Goal: Check status: Check status

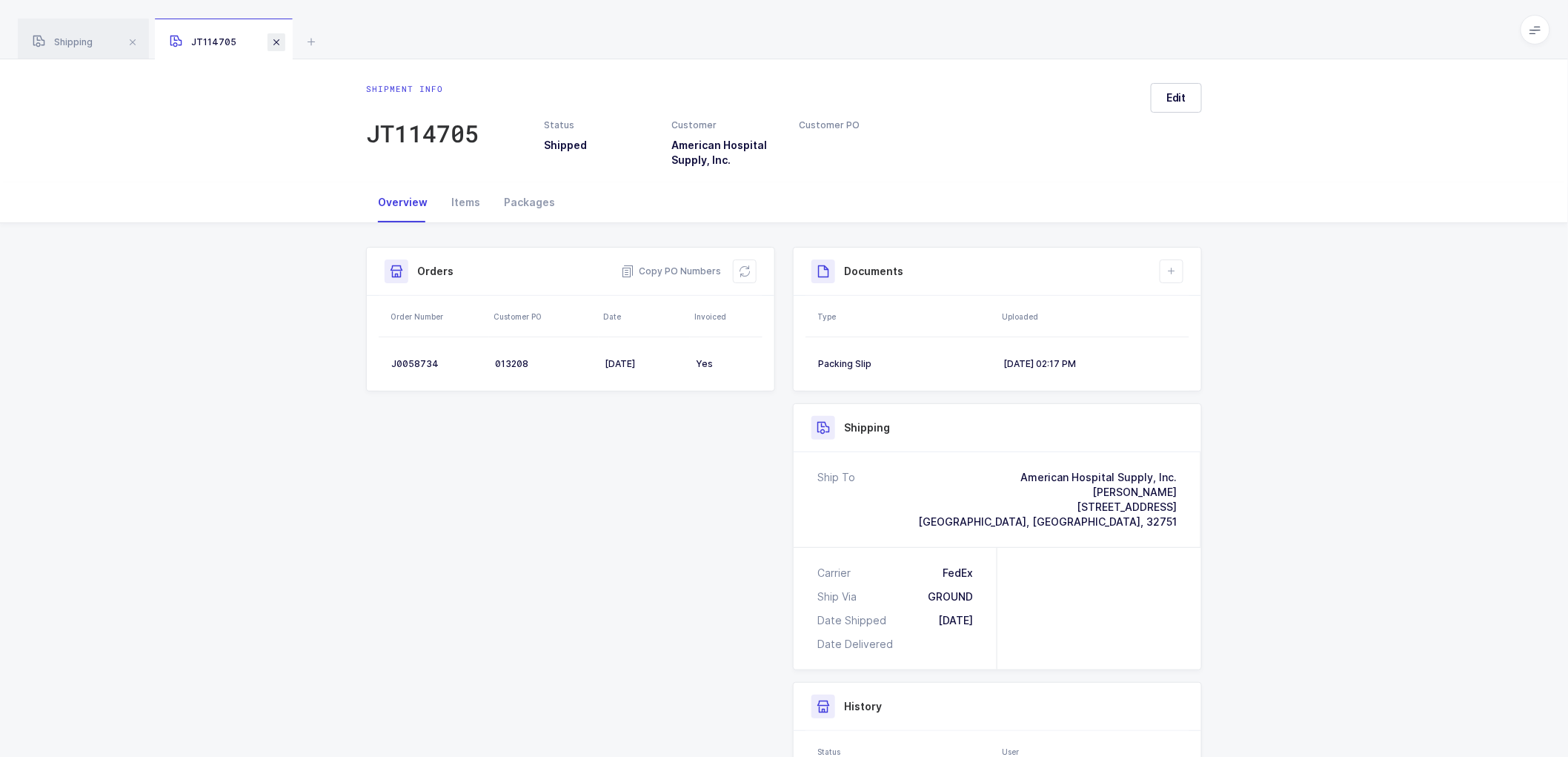
click at [277, 40] on span at bounding box center [276, 42] width 18 height 18
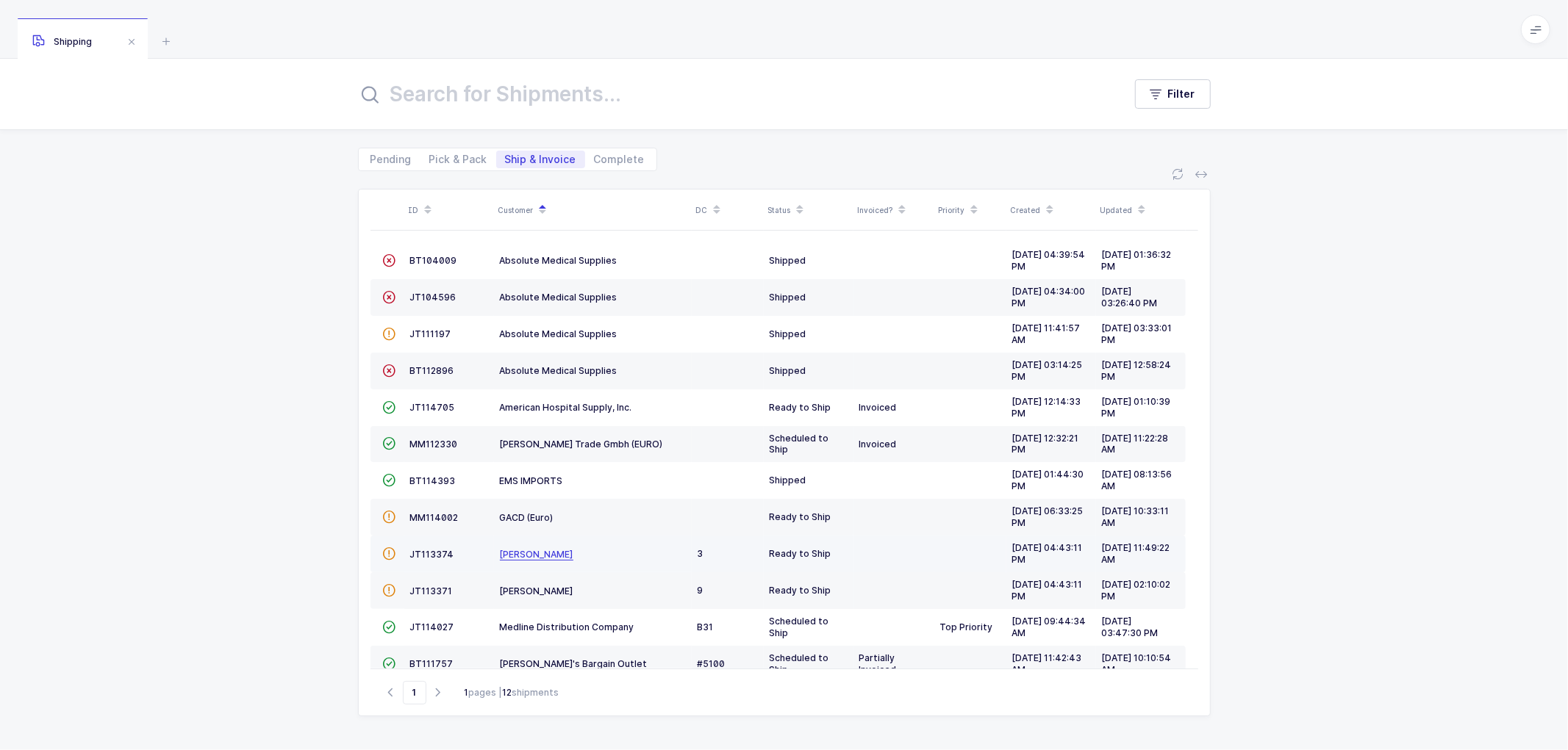
scroll to position [138, 0]
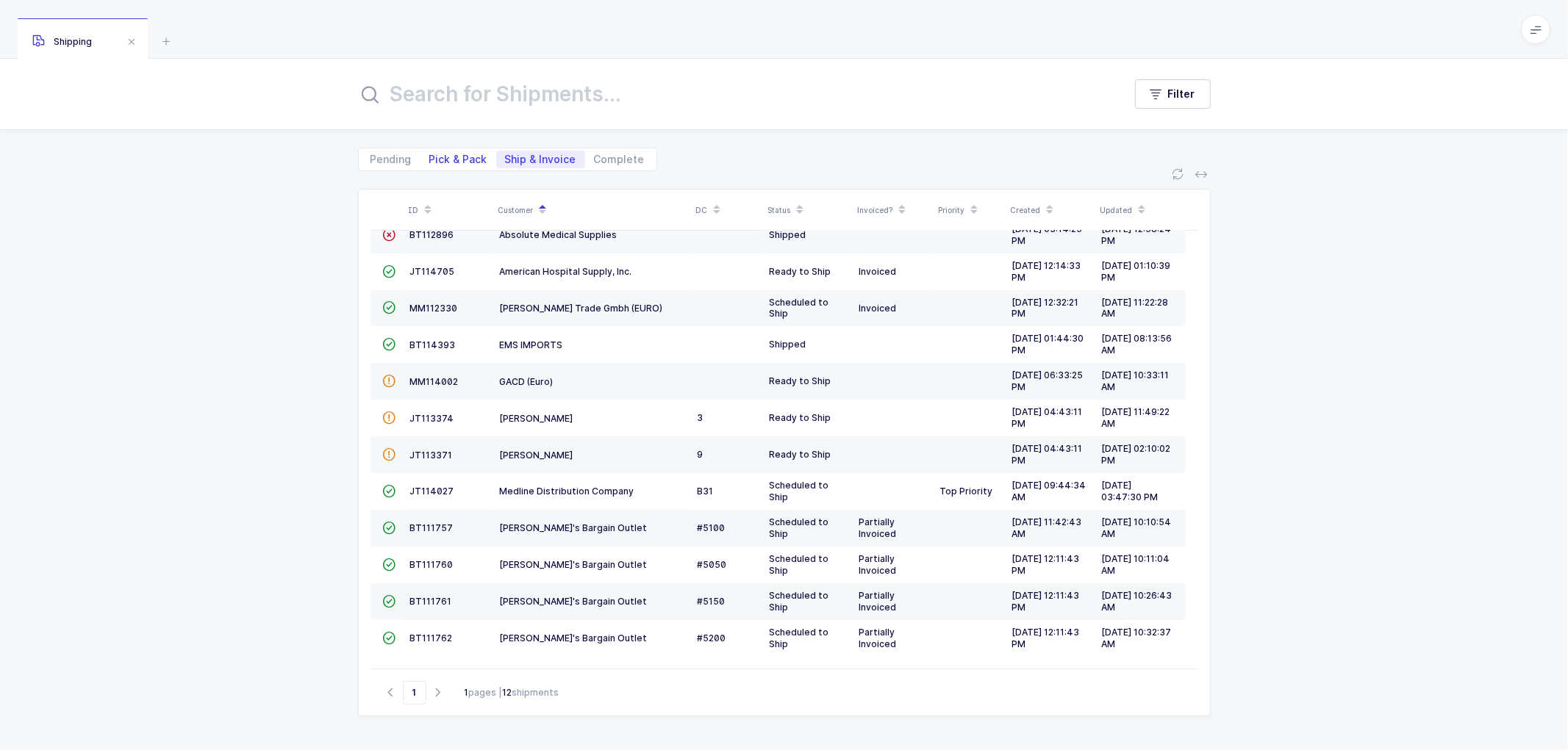
click at [448, 158] on span "Pick & Pack" at bounding box center [458, 159] width 58 height 10
click at [430, 158] on input "Pick & Pack" at bounding box center [426, 155] width 10 height 10
radio input "true"
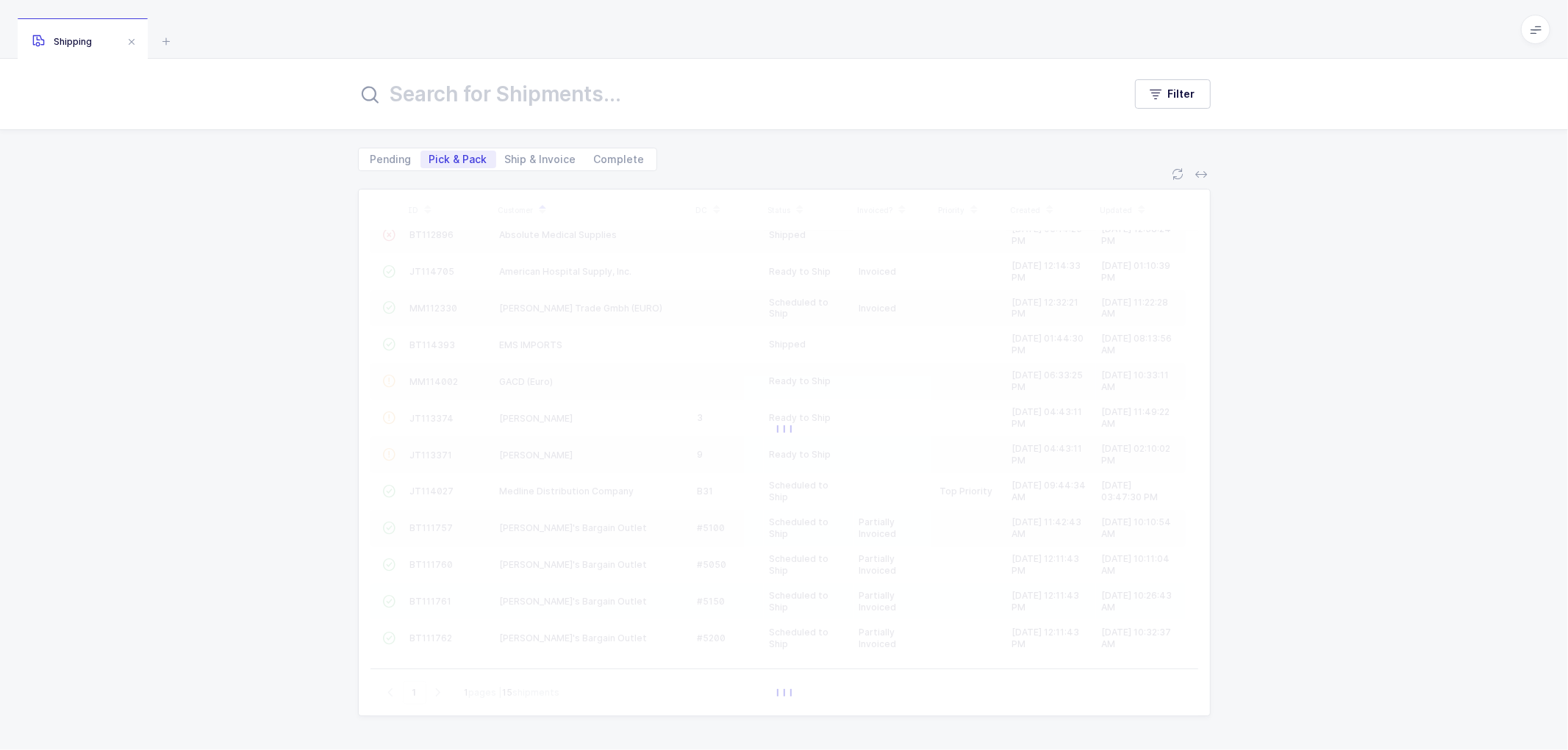
scroll to position [27, 0]
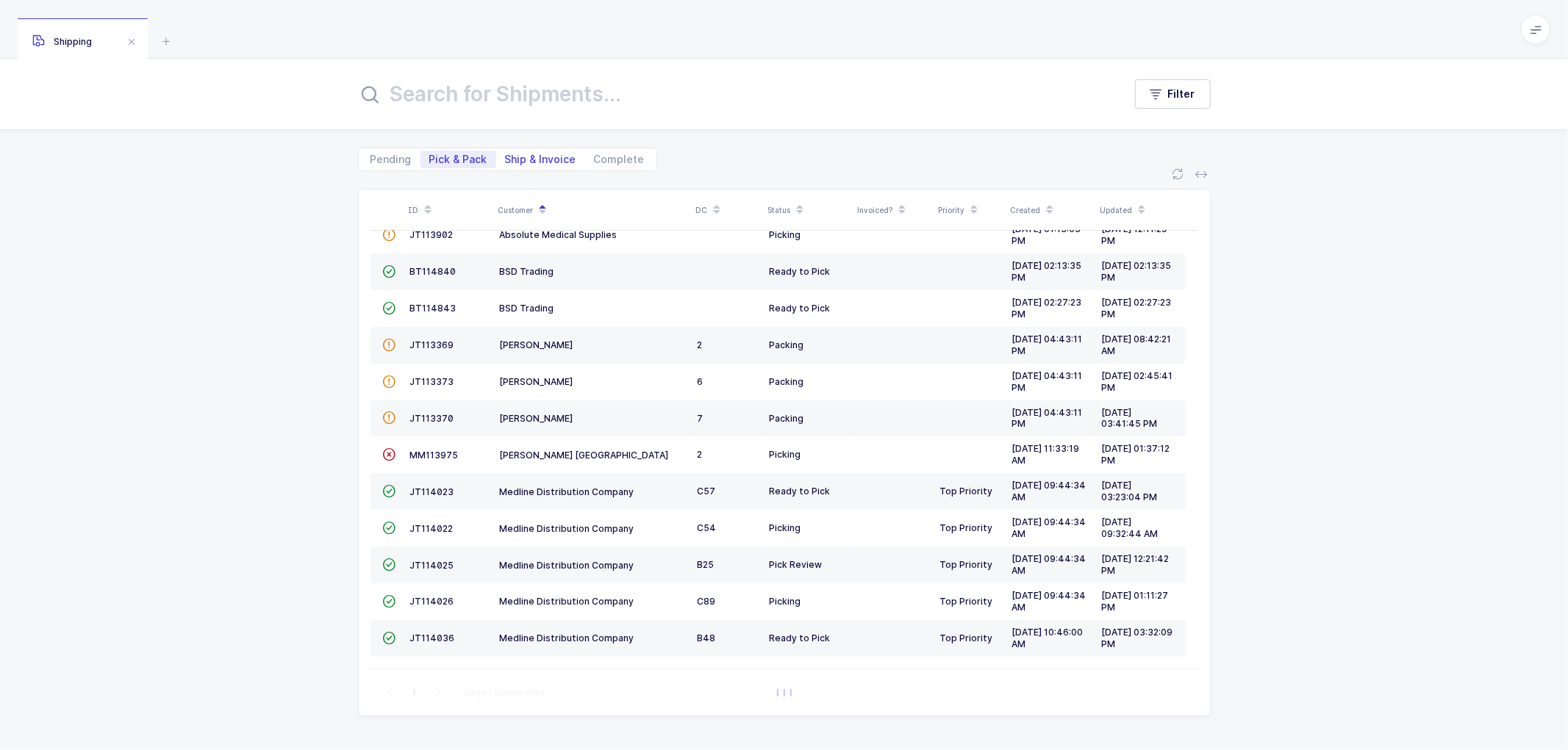
click at [532, 158] on span "Ship & Invoice" at bounding box center [540, 159] width 71 height 10
click at [506, 158] on input "Ship & Invoice" at bounding box center [501, 155] width 10 height 10
radio input "true"
radio input "false"
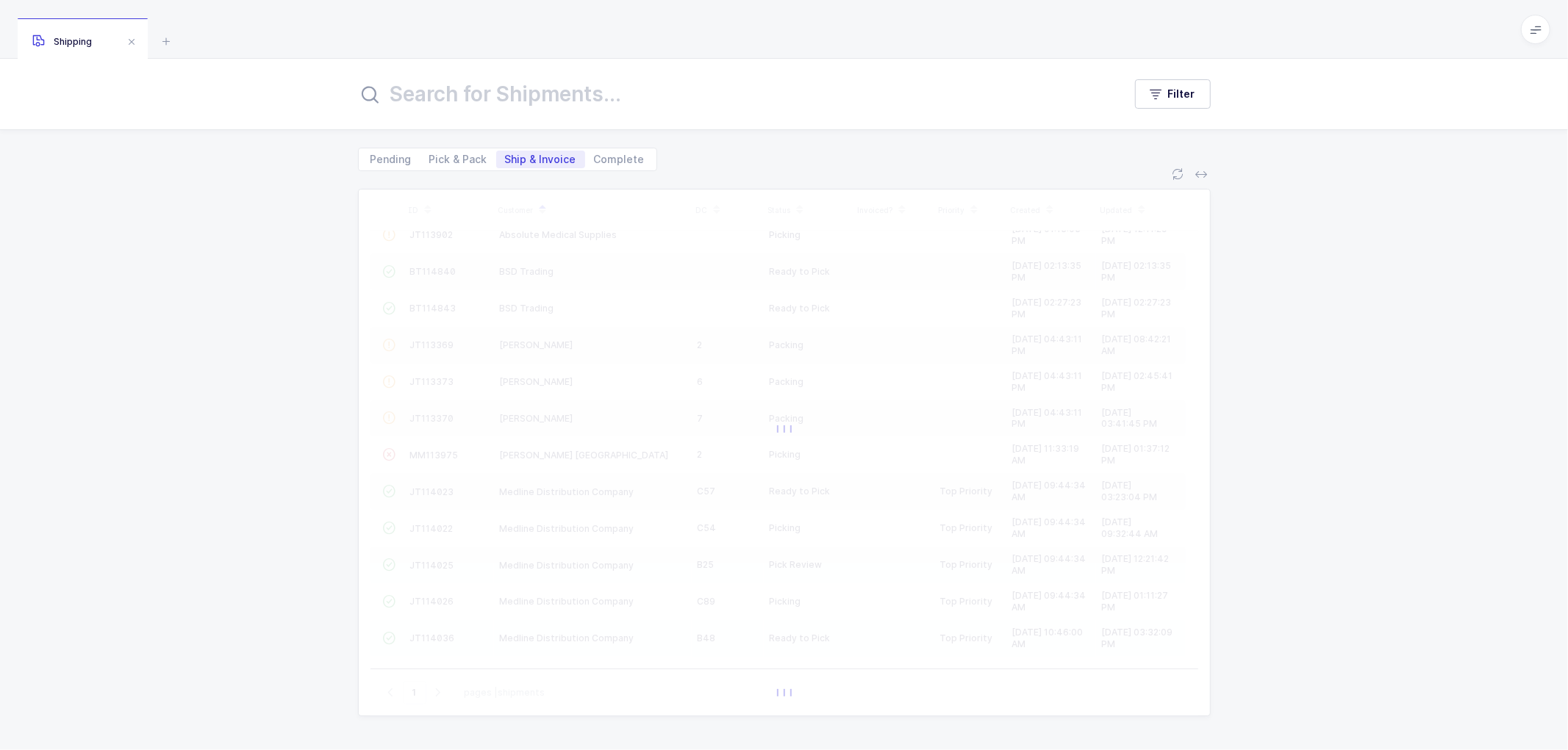
scroll to position [101, 0]
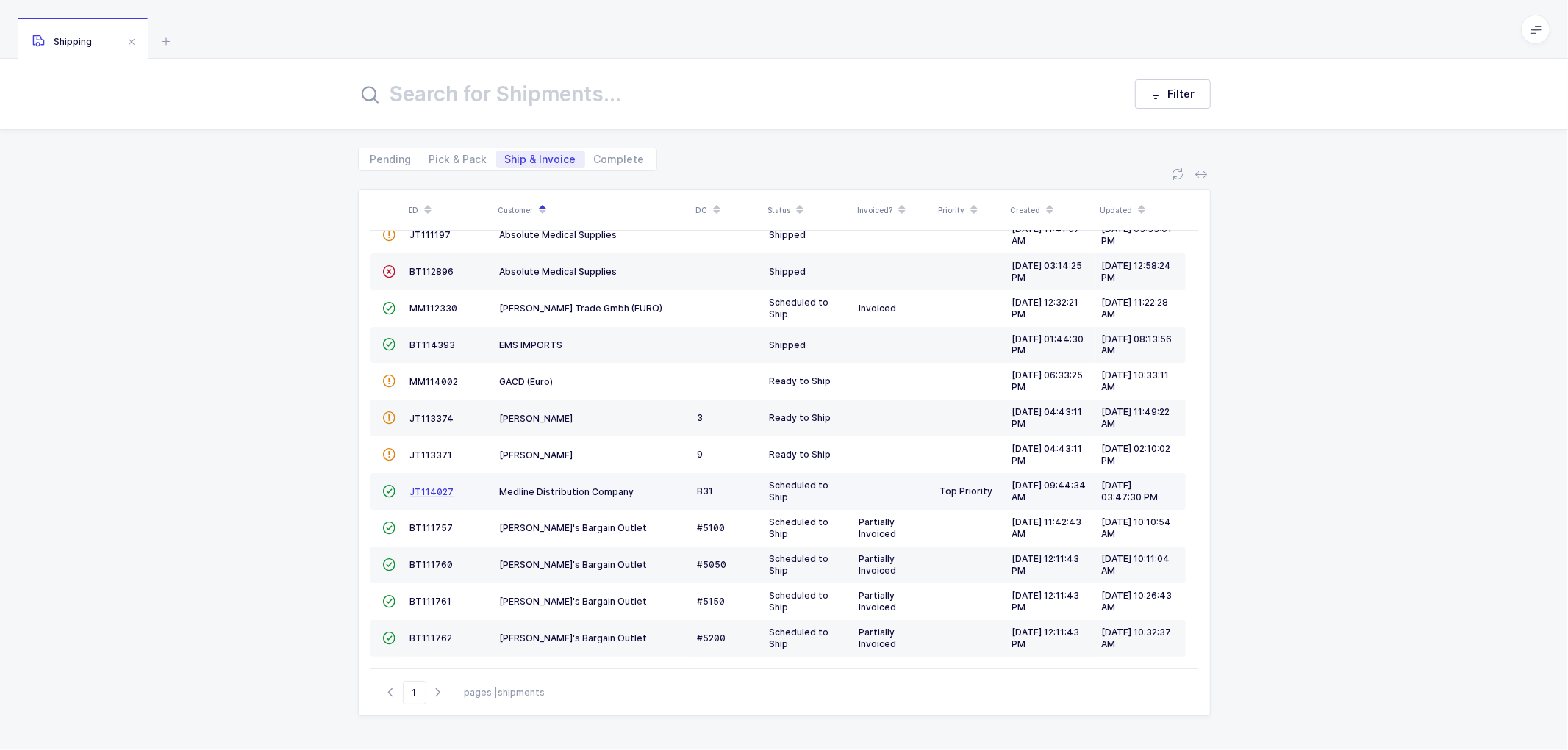
click at [430, 487] on span "JT114027" at bounding box center [432, 492] width 45 height 11
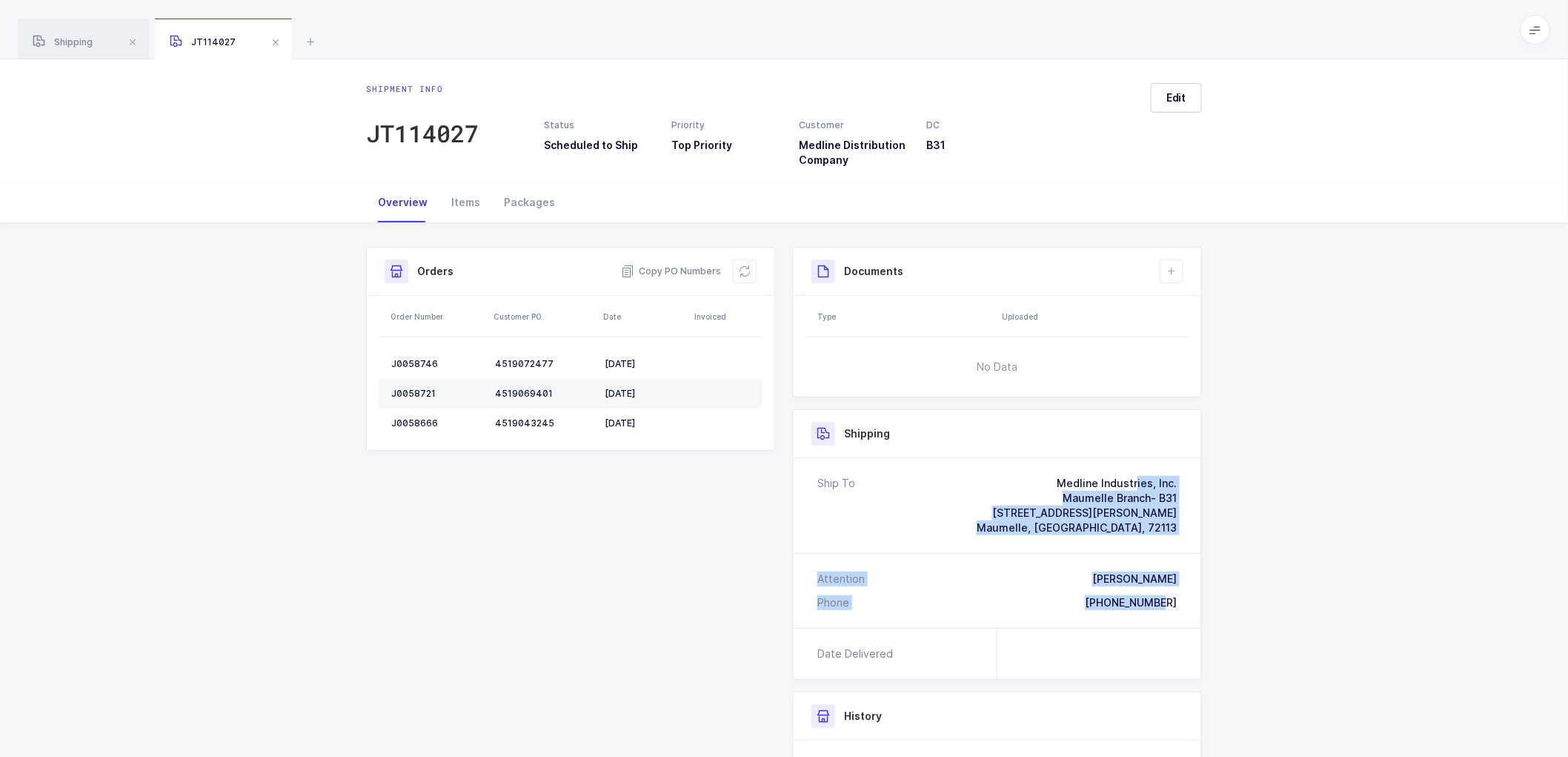
drag, startPoint x: 1181, startPoint y: 602, endPoint x: 1037, endPoint y: 485, distance: 185.5
click at [1037, 485] on div "Ship To Medline Industries, Inc. Maumelle Branch- B31 [STREET_ADDRESS][PERSON_N…" at bounding box center [997, 543] width 407 height 170
copy div "Medline Industries, Inc. [GEOGRAPHIC_DATA]- B31 [STREET_ADDRESS][PERSON_NAME] A…"
click at [667, 268] on span "Copy PO Numbers" at bounding box center [671, 271] width 100 height 15
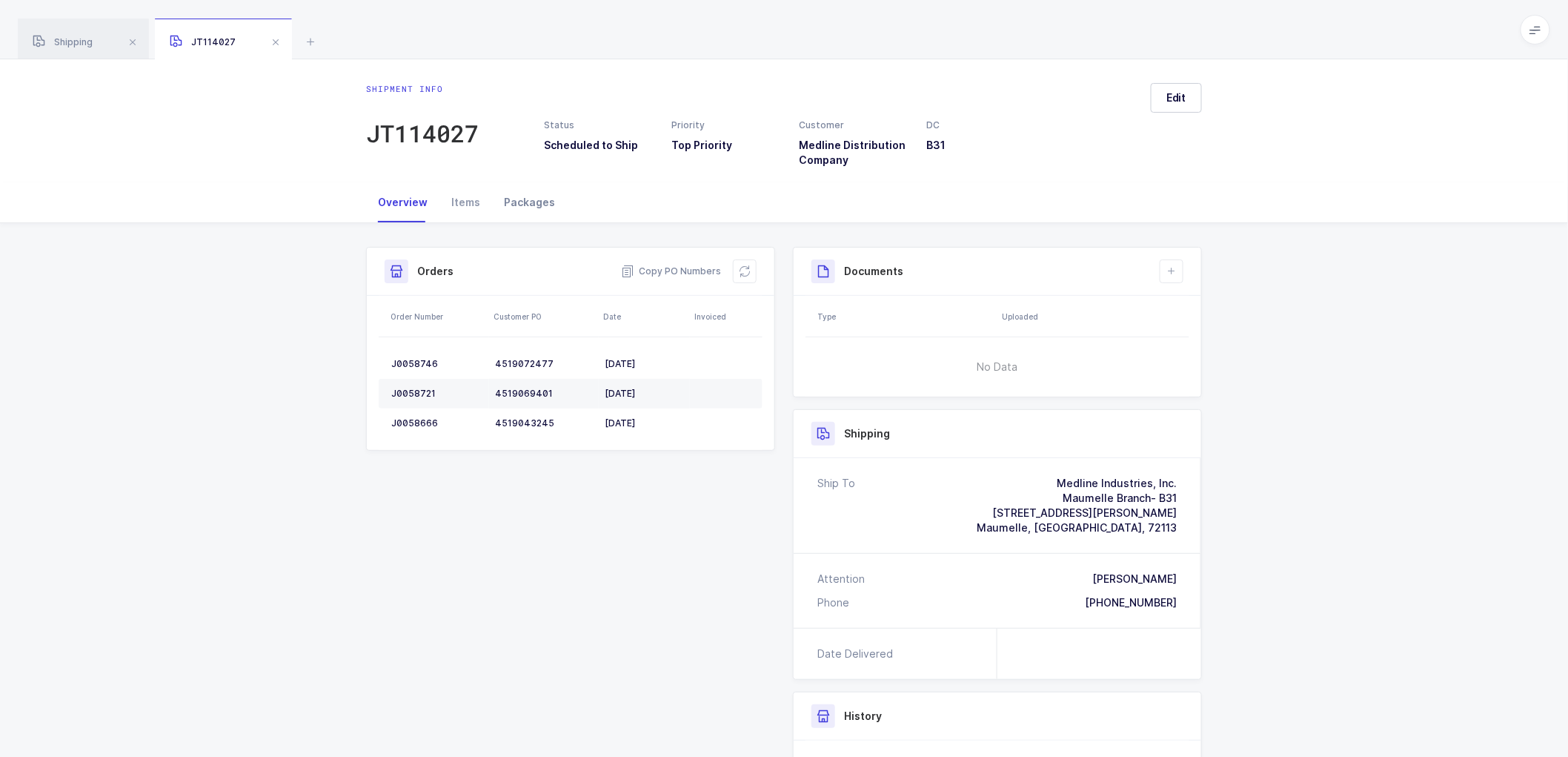
click at [535, 205] on div "Packages" at bounding box center [529, 203] width 75 height 40
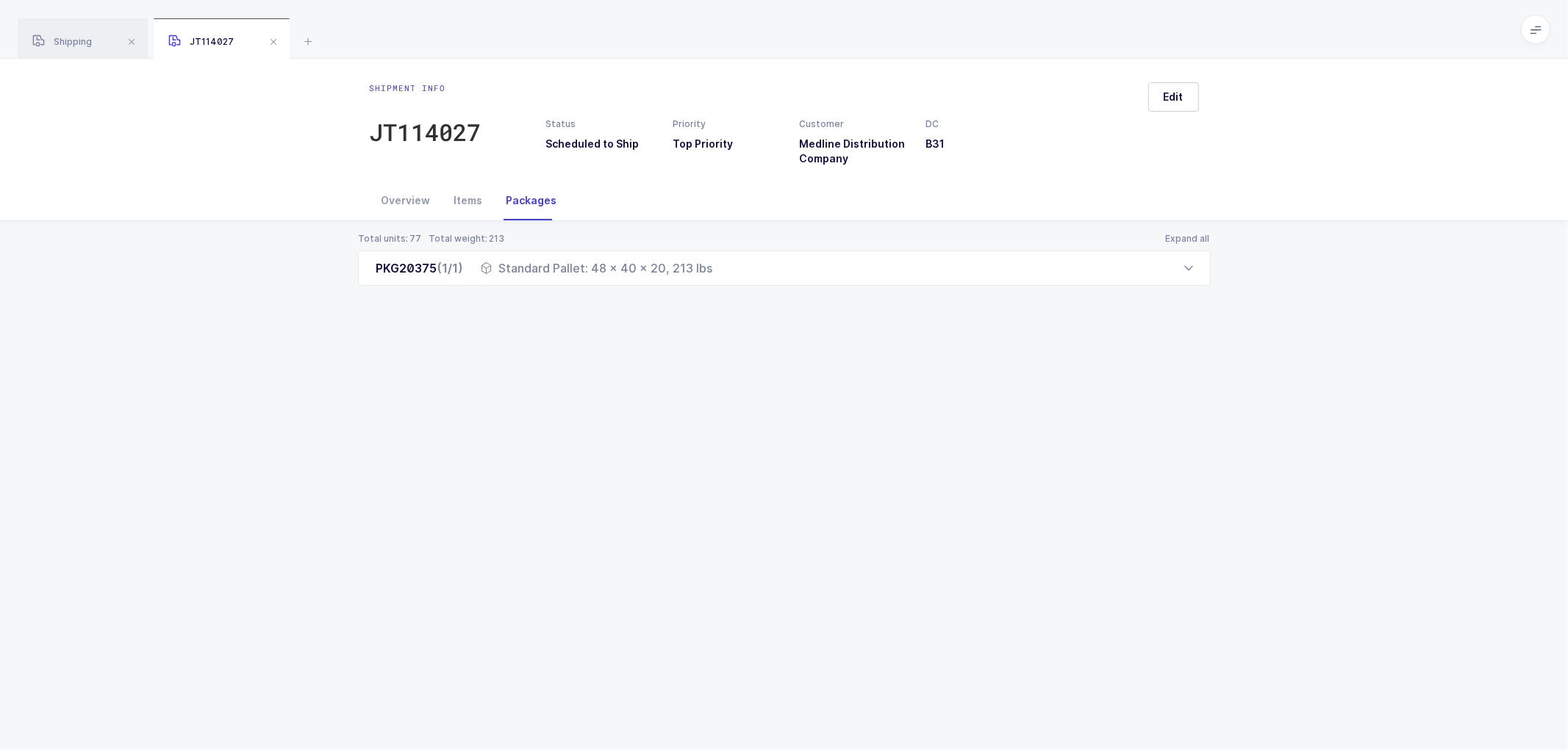
drag, startPoint x: 369, startPoint y: 267, endPoint x: 727, endPoint y: 294, distance: 359.0
click at [727, 294] on div "Total units: 77 Total weight: 213 Expand all PKG20375 (1/1) Standard Pallet: 48…" at bounding box center [784, 276] width 1544 height 112
copy div "PKG20375 (1/1) Standard Pallet: 48 x 40 x 20, 213 lbs"
click at [64, 43] on span "Shipping" at bounding box center [62, 41] width 59 height 11
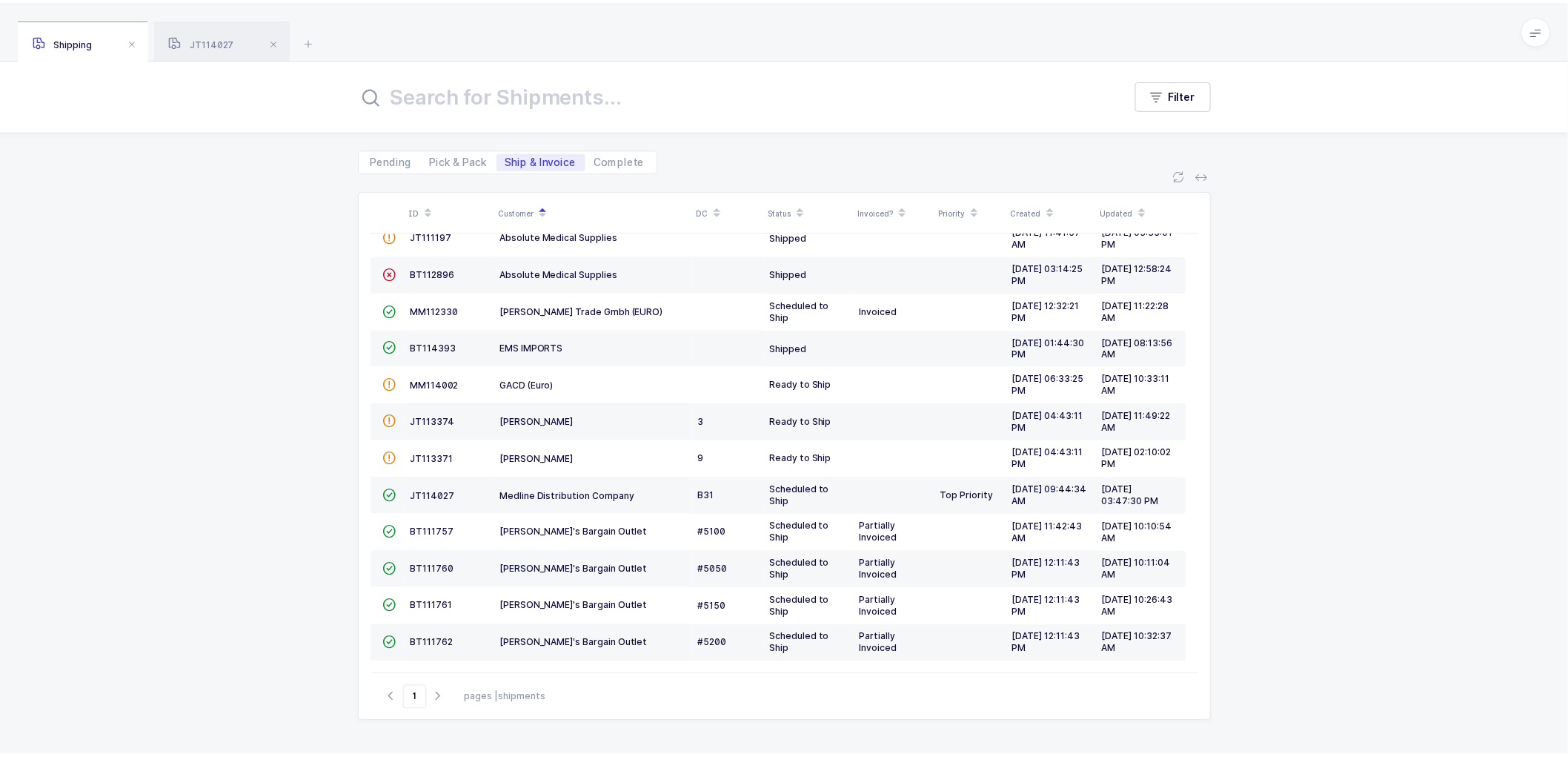
scroll to position [60, 0]
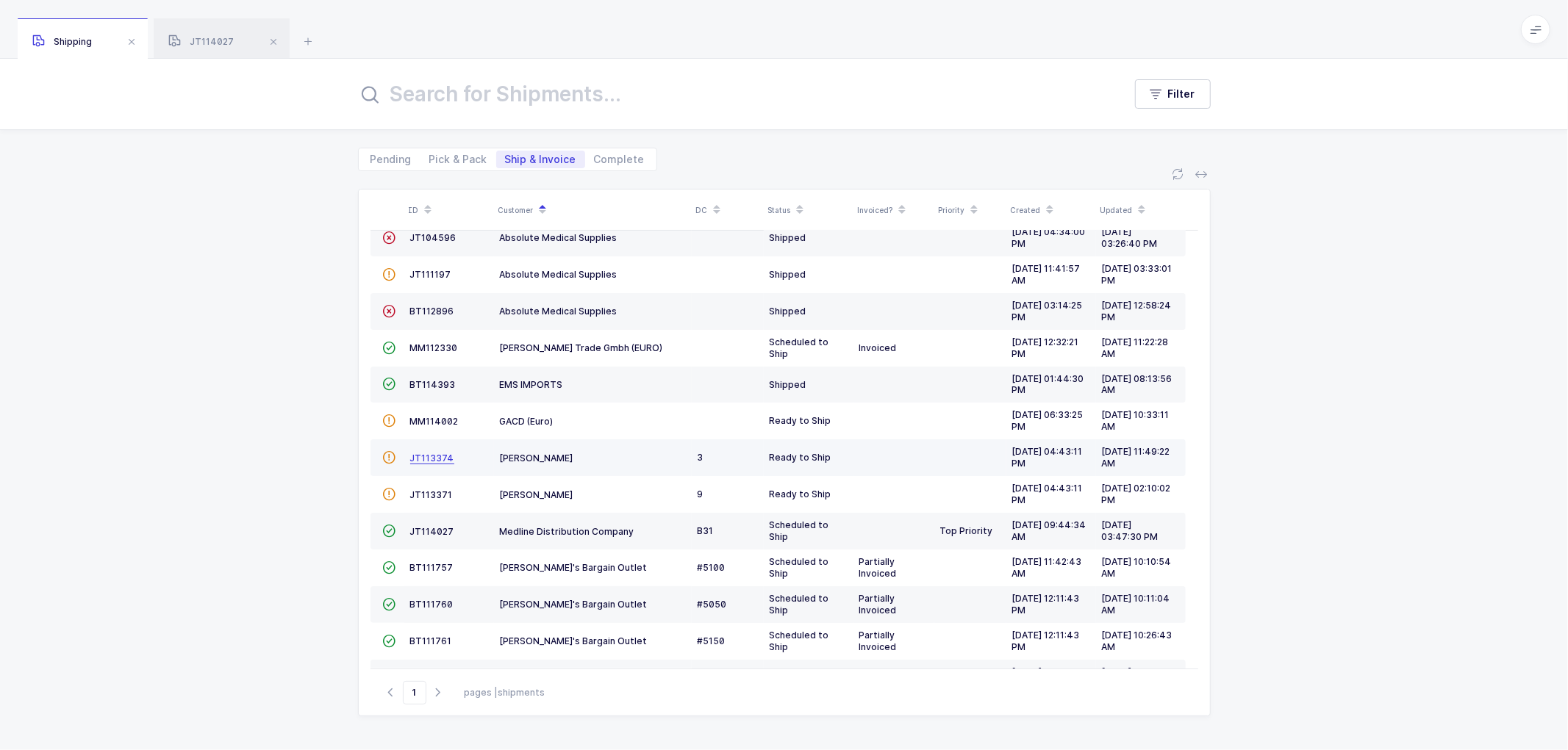
click at [430, 453] on span "JT113374" at bounding box center [432, 457] width 45 height 11
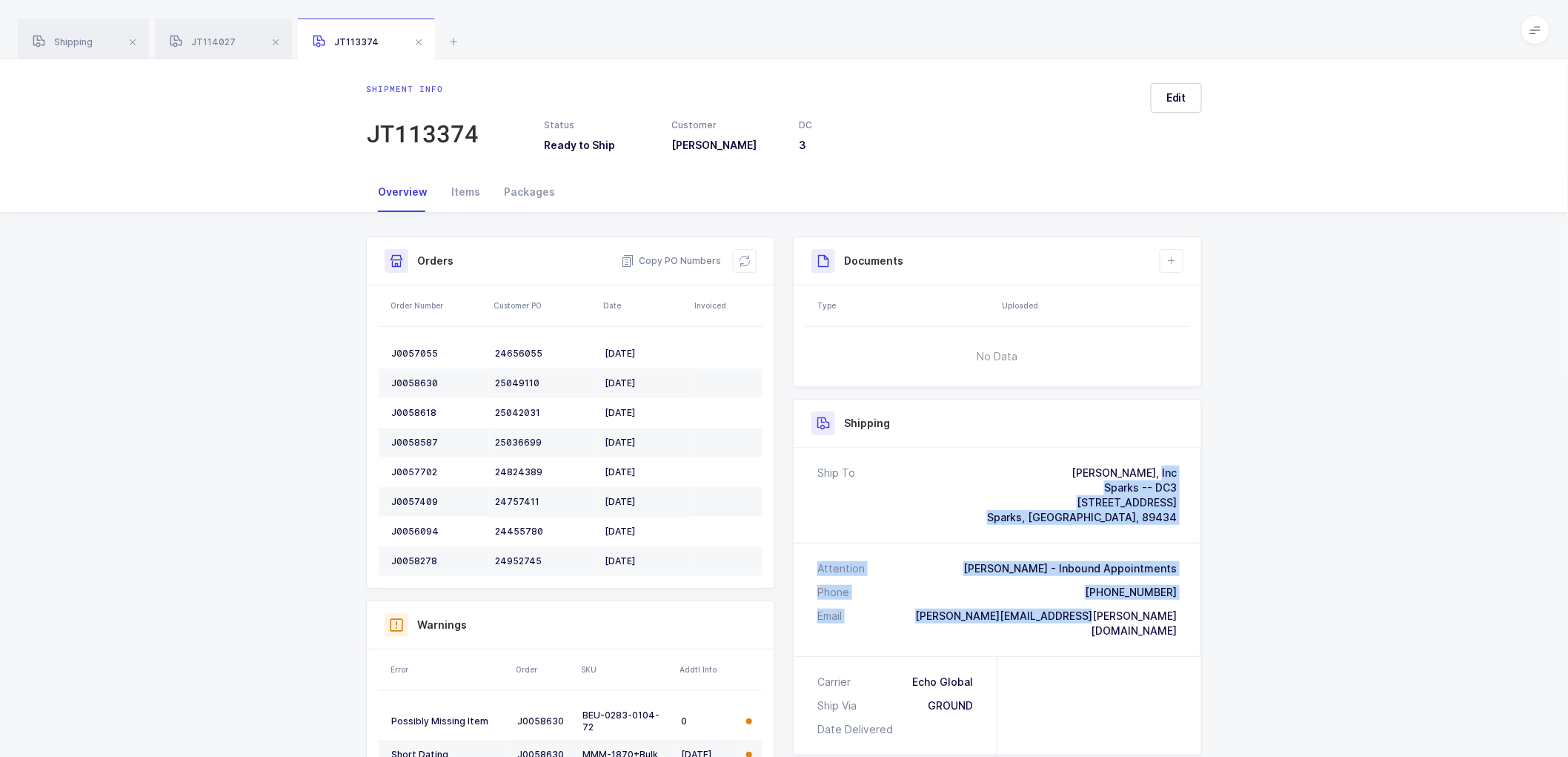
drag, startPoint x: 1187, startPoint y: 620, endPoint x: 1020, endPoint y: 472, distance: 223.1
click at [1020, 472] on div "Ship To [PERSON_NAME], Inc Sparks -- DC3 [STREET_ADDRESS] Attention [PERSON_NAM…" at bounding box center [997, 551] width 407 height 209
copy div "[PERSON_NAME], Inc Sparks -- DC3 [STREET_ADDRESS] Attention [PERSON_NAME] - Inb…"
click at [667, 258] on span "Copy PO Numbers" at bounding box center [671, 261] width 100 height 15
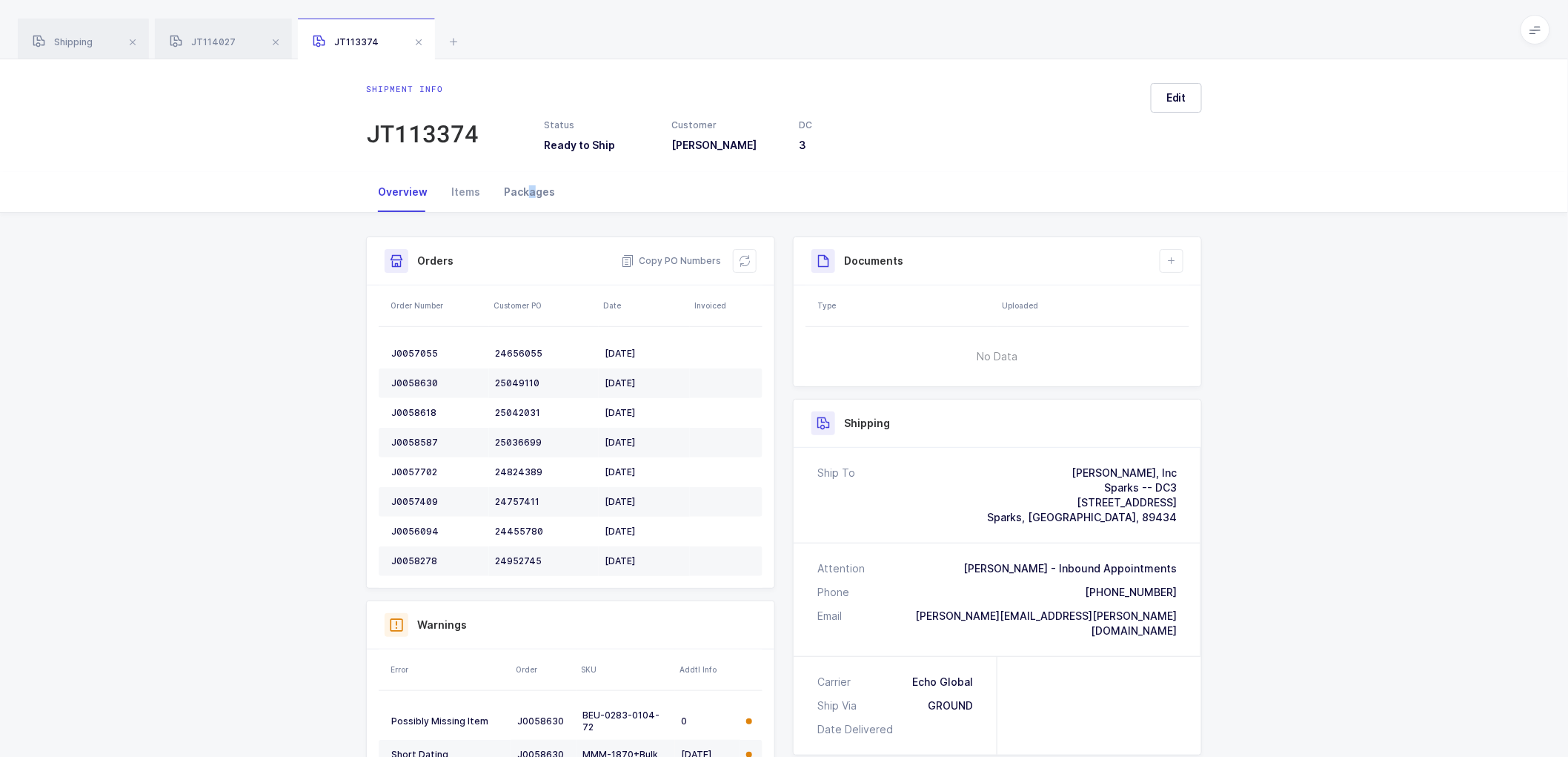
click at [529, 183] on div "Packages" at bounding box center [529, 192] width 75 height 40
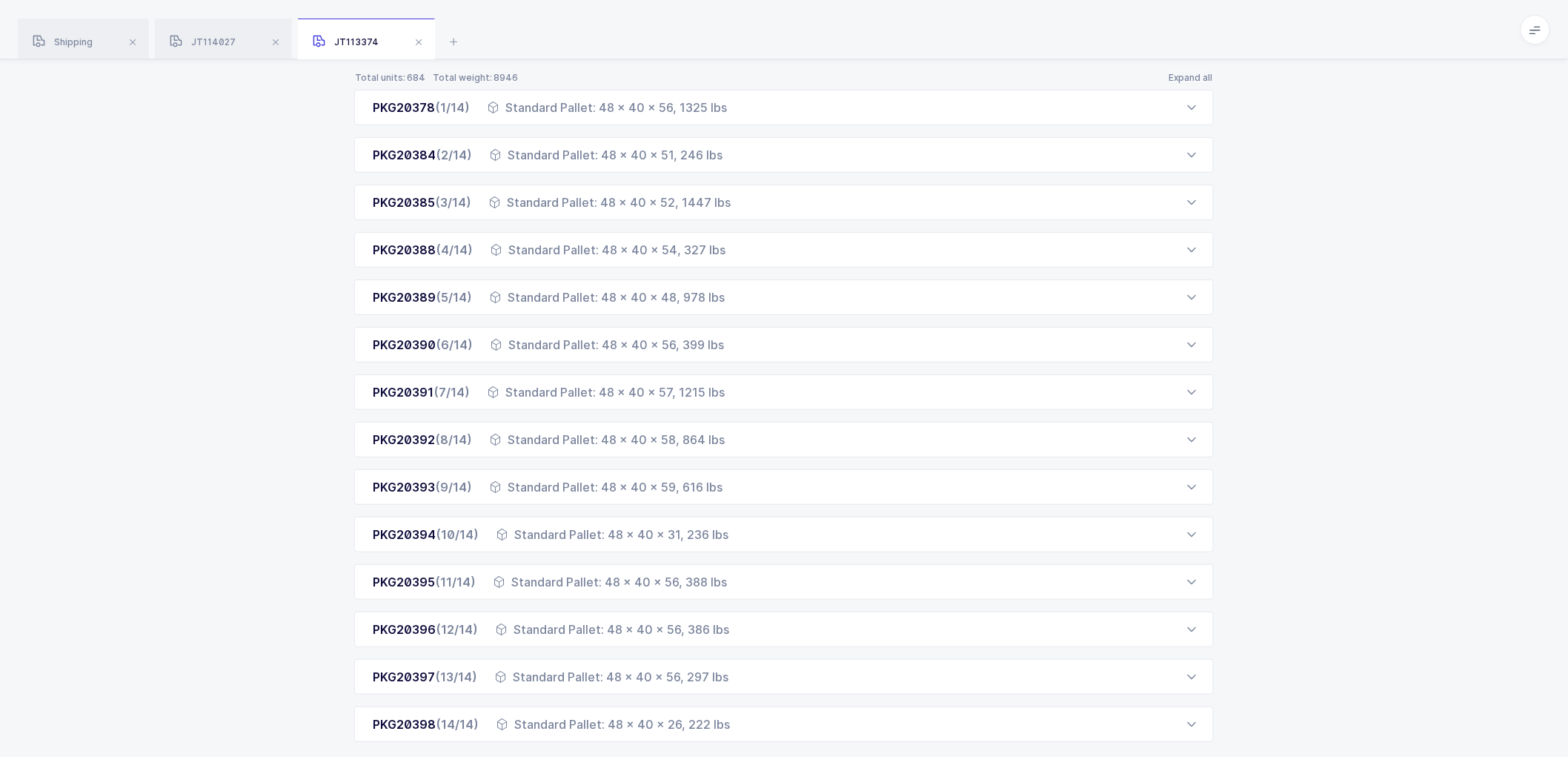
scroll to position [186, 0]
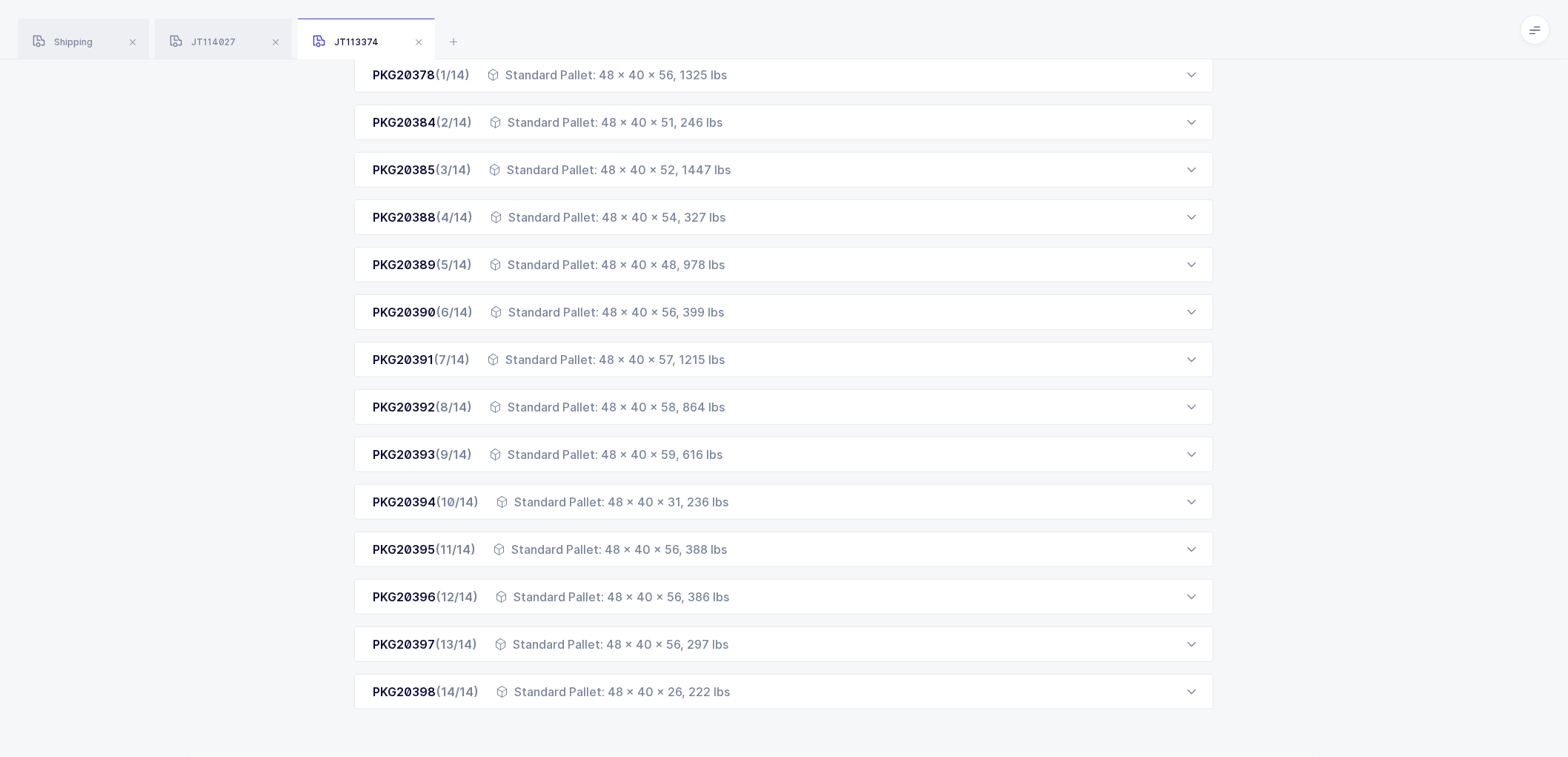
drag, startPoint x: 365, startPoint y: 260, endPoint x: 731, endPoint y: 767, distance: 625.3
click at [731, 756] on html "Apps Core [GEOGRAPHIC_DATA] Admin Mission Control Purchasing [PERSON_NAME] Logo…" at bounding box center [784, 286] width 1568 height 943
copy div "PKG20378 (1/14) Standard Pallet: 48 x 40 x 56, 1325 lbs Order Number Customer P…"
drag, startPoint x: 71, startPoint y: 37, endPoint x: 482, endPoint y: 130, distance: 421.4
click at [71, 37] on span "Shipping" at bounding box center [63, 41] width 60 height 11
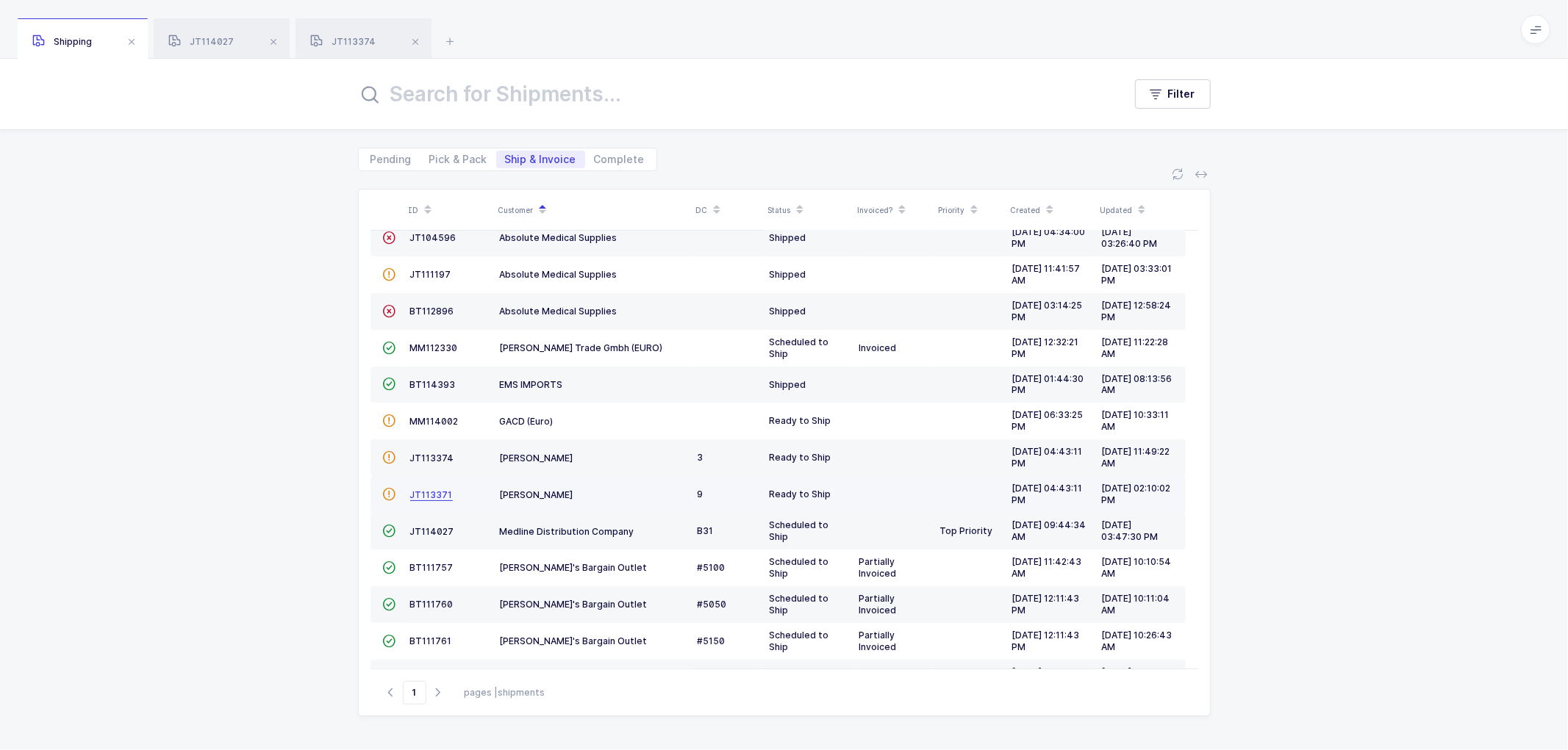
click at [427, 492] on span "JT113371" at bounding box center [431, 494] width 43 height 11
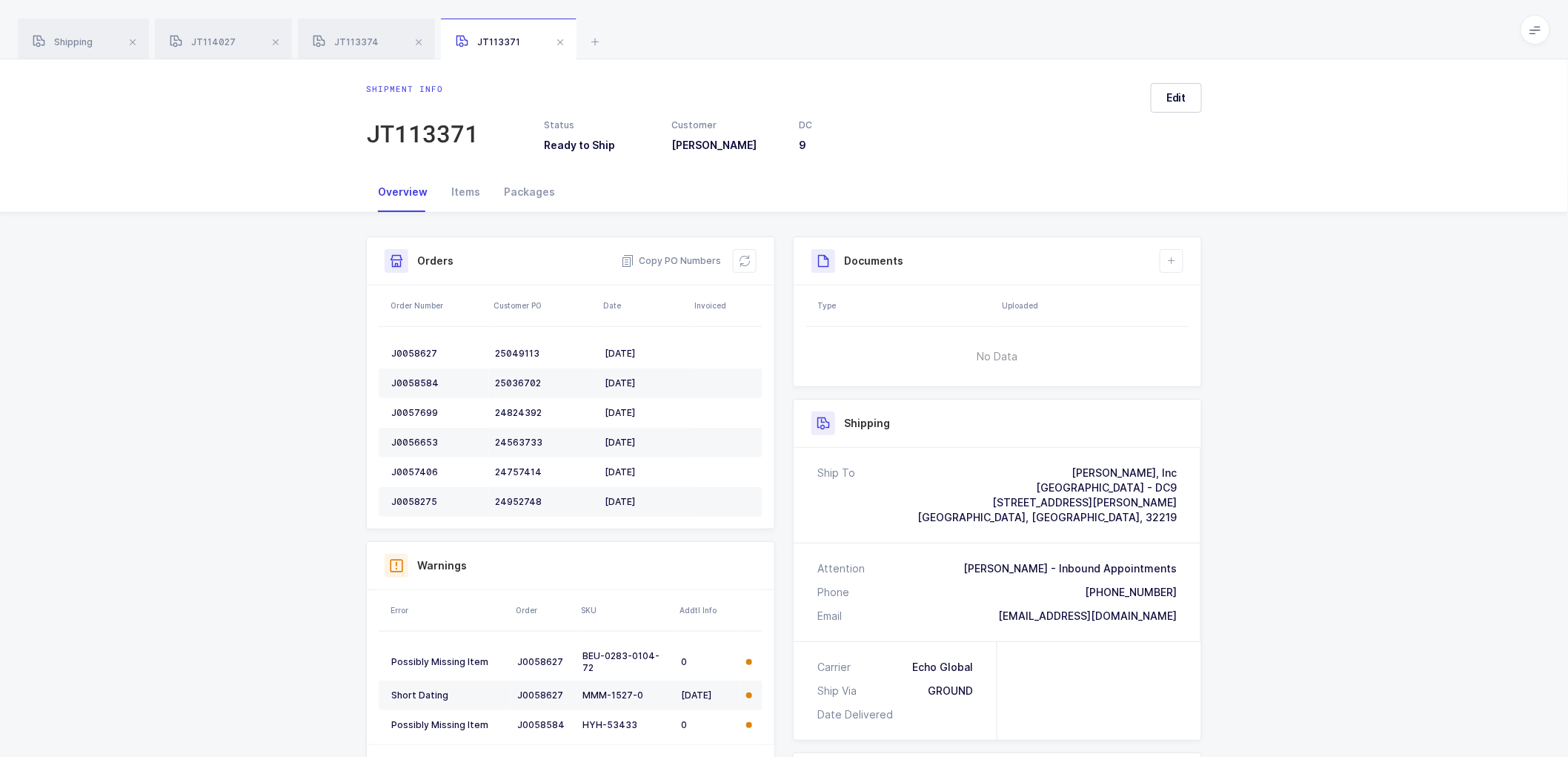
drag, startPoint x: 1183, startPoint y: 616, endPoint x: 1006, endPoint y: 475, distance: 226.3
click at [1006, 475] on div "Ship To [PERSON_NAME], Inc [GEOGRAPHIC_DATA] - [GEOGRAPHIC_DATA] [STREET_ADDRES…" at bounding box center [997, 544] width 407 height 194
copy div "[PERSON_NAME], Inc [GEOGRAPHIC_DATA] - DC9 [STREET_ADDRESS][PERSON_NAME] Attent…"
drag, startPoint x: 1292, startPoint y: 566, endPoint x: 1242, endPoint y: 553, distance: 51.7
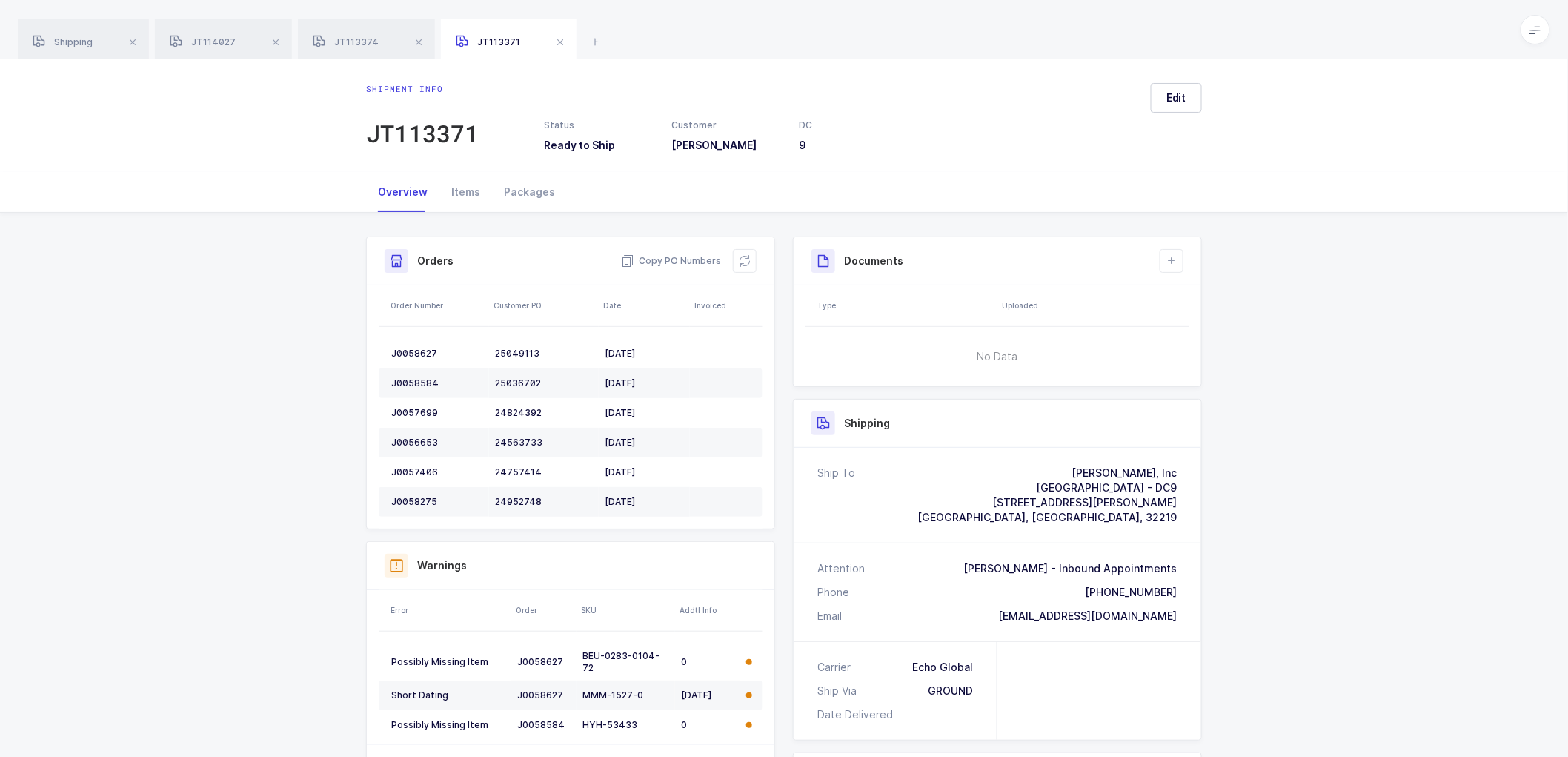
click at [1293, 566] on div "Shipment Info Shipment Number JT113371 Status Ready to Ship Customer [PERSON_NA…" at bounding box center [784, 608] width 1568 height 791
click at [681, 258] on span "Copy PO Numbers" at bounding box center [671, 261] width 100 height 15
click at [537, 186] on div "Packages" at bounding box center [529, 192] width 75 height 40
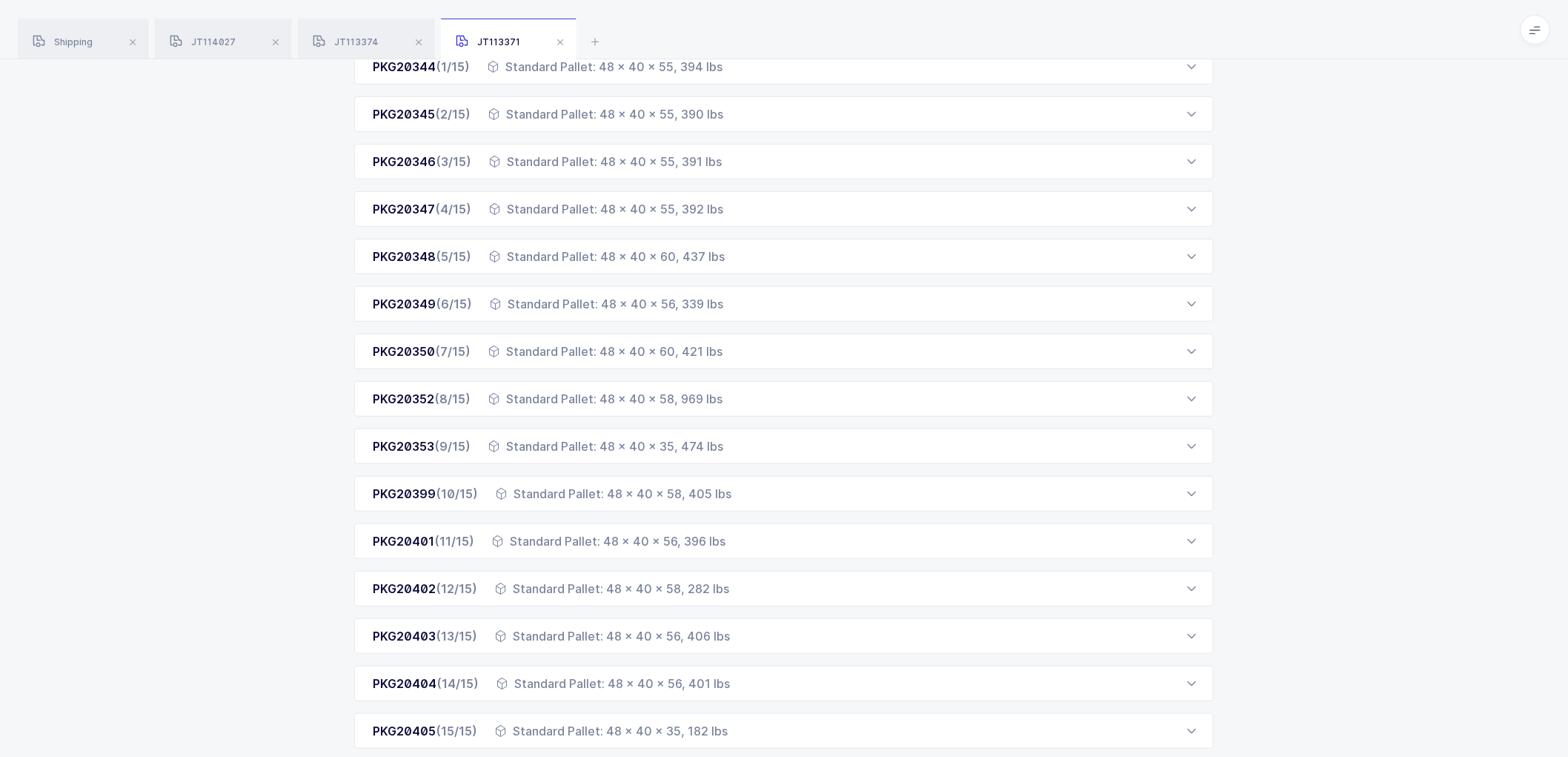
scroll to position [232, 0]
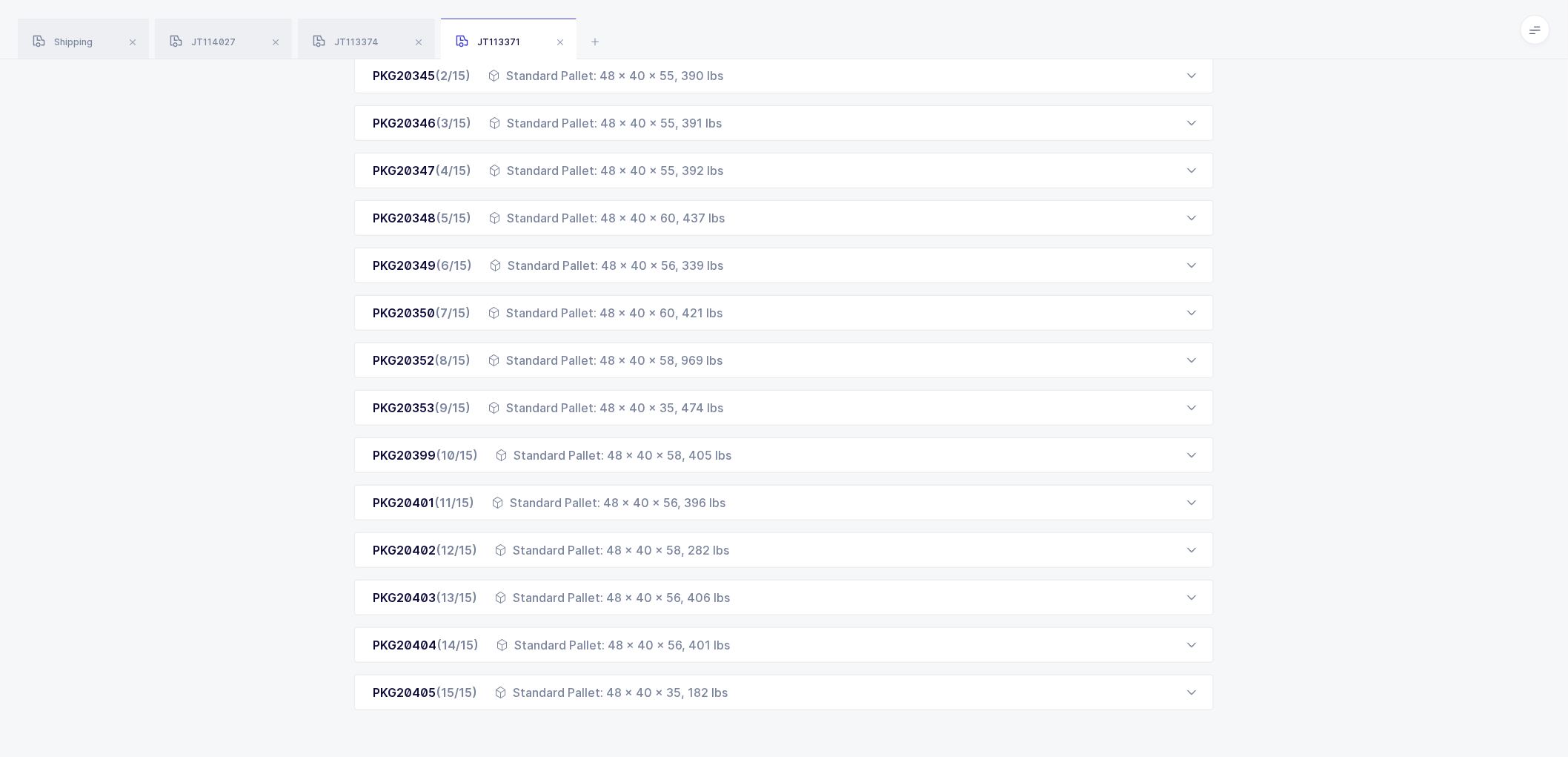
drag, startPoint x: 372, startPoint y: 262, endPoint x: 769, endPoint y: 727, distance: 611.4
click at [769, 727] on div "Total units: 1013 Total weight: 6279 Expand all PKG20344 (1/15) Standard Pallet…" at bounding box center [784, 370] width 1544 height 777
copy div "PKG20344 (1/15) Standard Pallet: 48 x 40 x 55, 394 lbs Order Number Customer PO…"
click at [271, 45] on span at bounding box center [275, 42] width 18 height 18
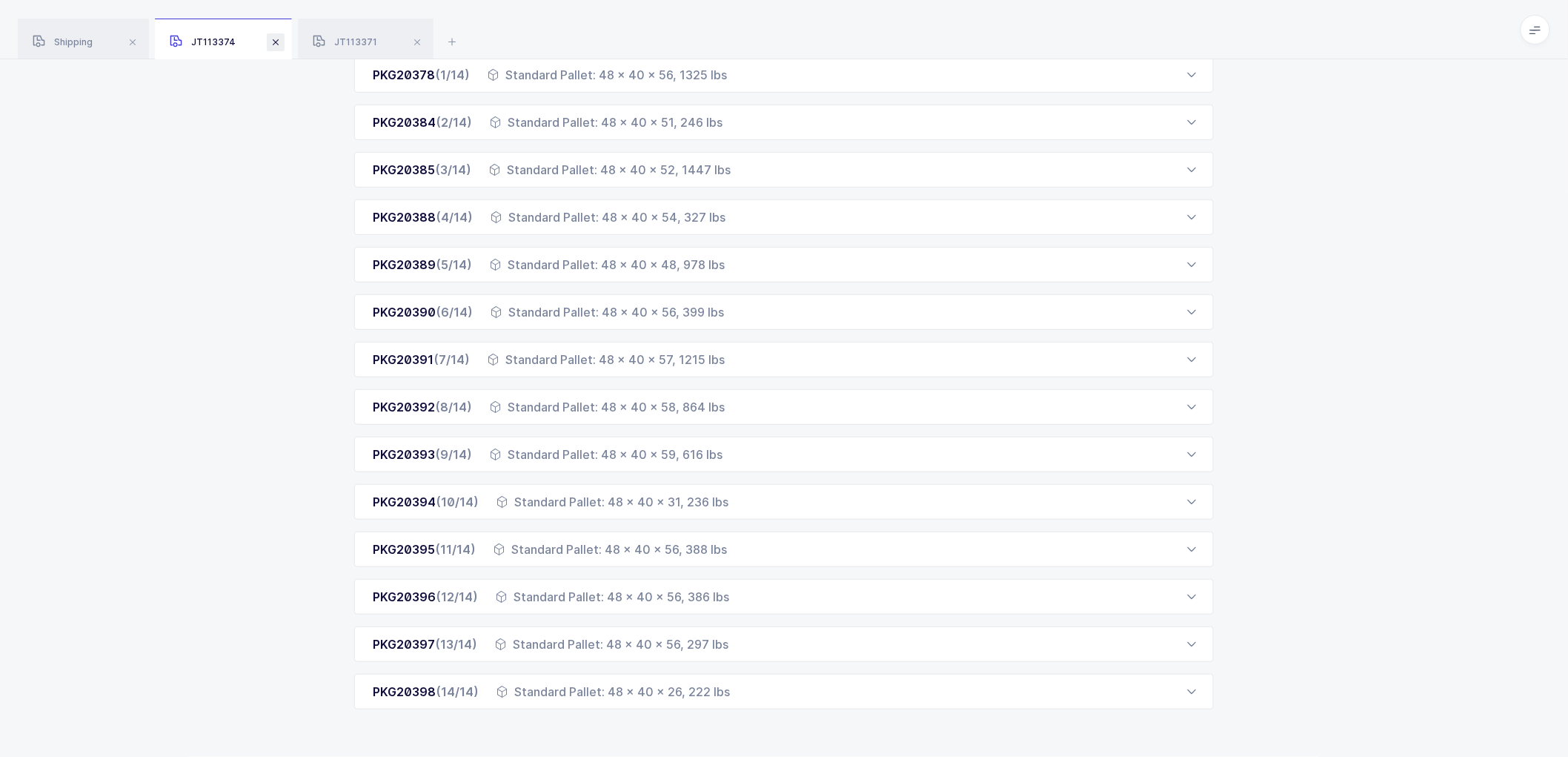
click at [279, 43] on span at bounding box center [275, 42] width 18 height 18
click at [279, 43] on span at bounding box center [274, 42] width 18 height 18
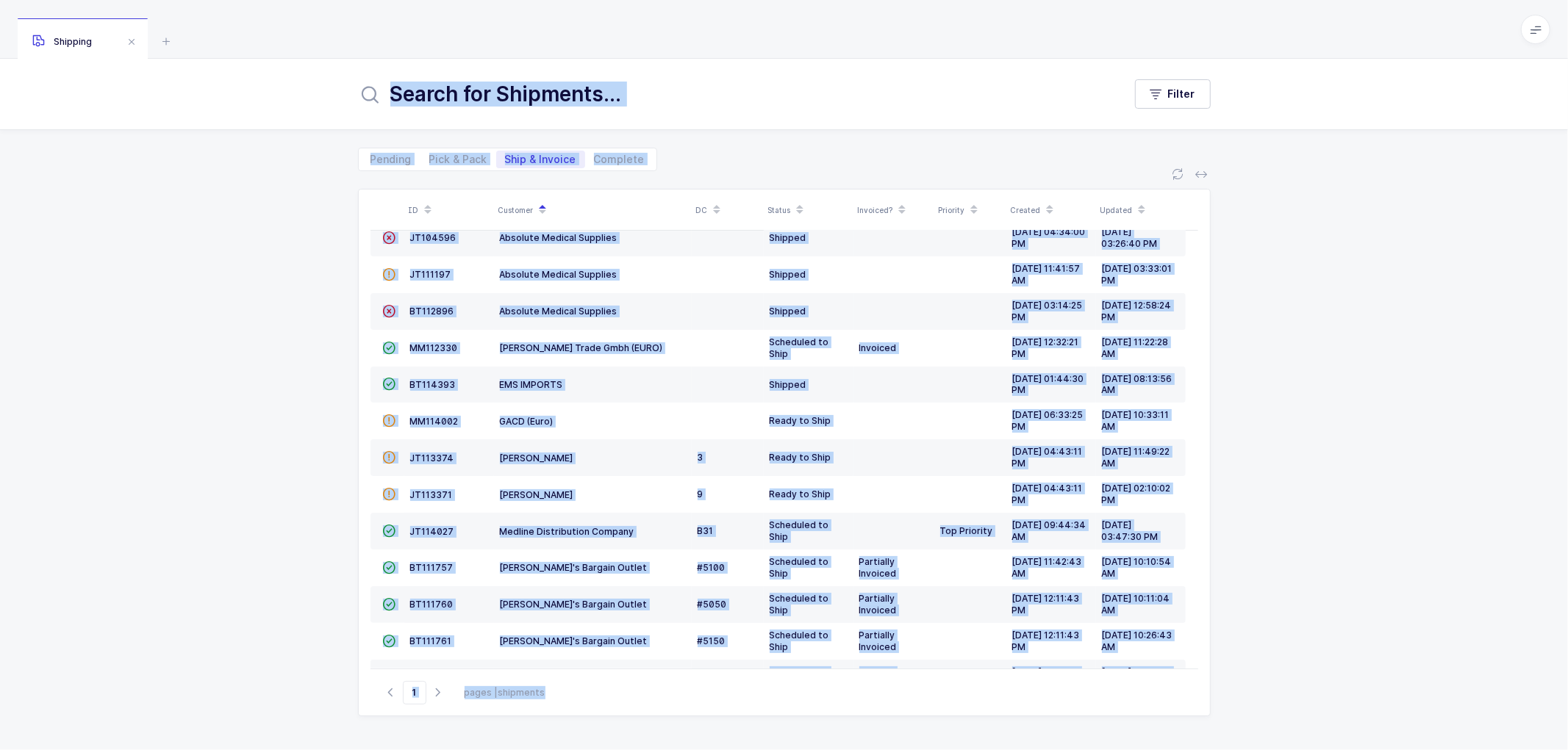
drag, startPoint x: 264, startPoint y: 202, endPoint x: 313, endPoint y: 239, distance: 61.4
click at [264, 203] on div "ID Customer DC Status Invoiced? Priority Created Updated  BT104009 Absolute Me…" at bounding box center [784, 460] width 1568 height 579
click at [290, 328] on div "ID Customer DC Status Invoiced? Priority Created Updated  BT104009 Absolute Me…" at bounding box center [784, 460] width 1568 height 579
click at [424, 387] on span "BT114393" at bounding box center [433, 384] width 46 height 11
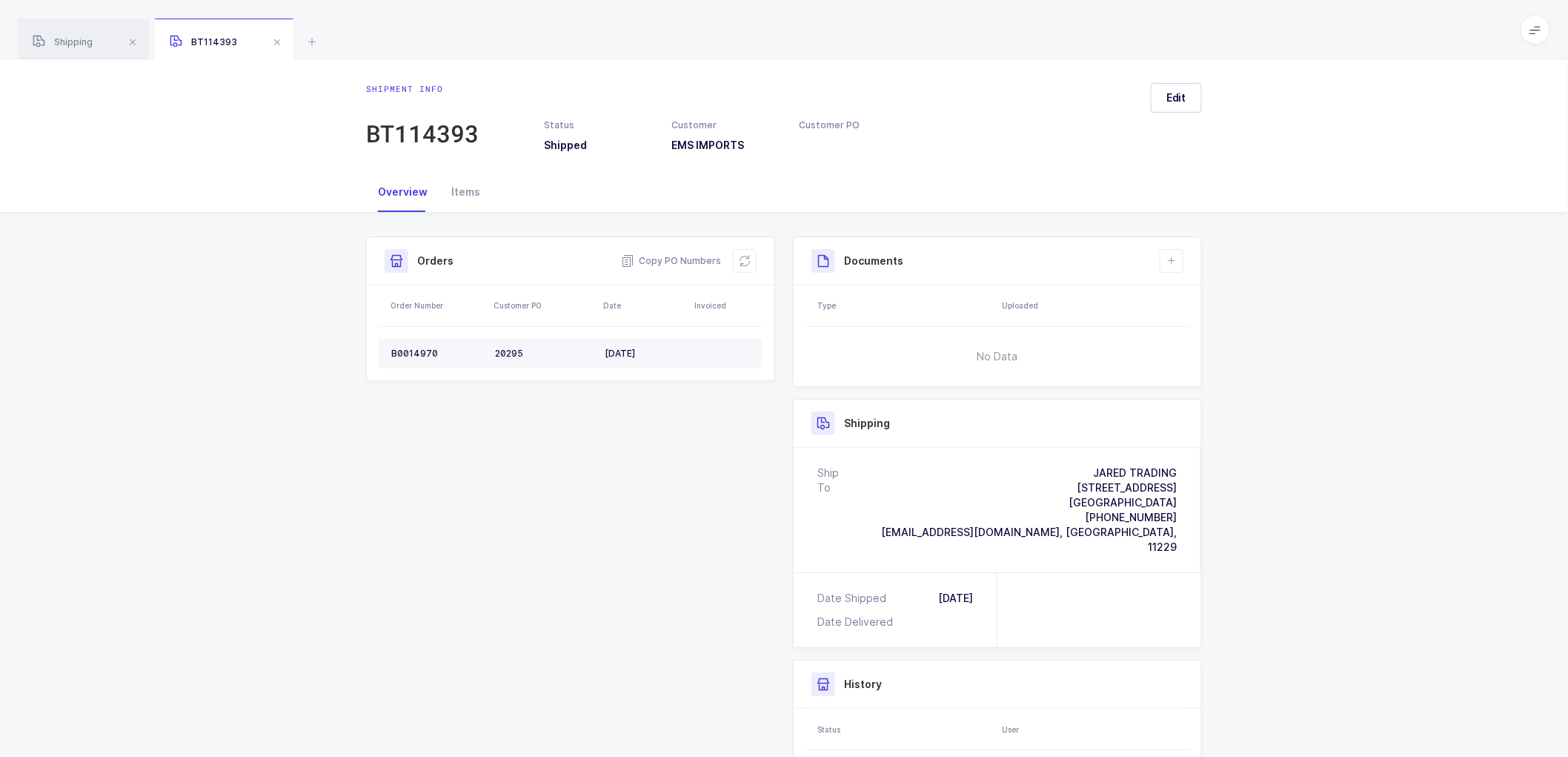
click at [411, 348] on div "B0014970" at bounding box center [437, 354] width 92 height 12
copy div "B0014970"
drag, startPoint x: 68, startPoint y: 37, endPoint x: 271, endPoint y: 52, distance: 203.6
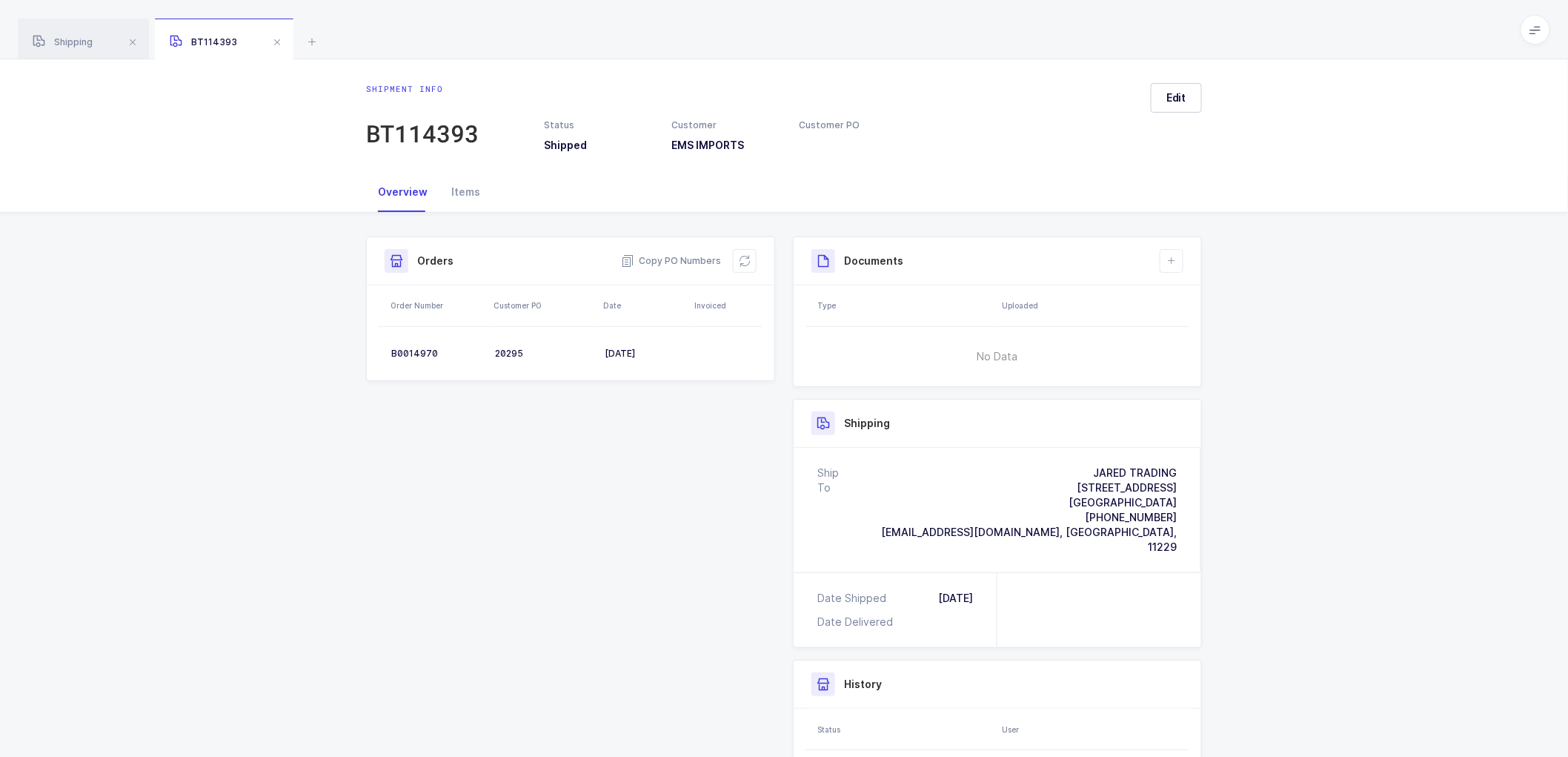
click at [71, 37] on span "Shipping" at bounding box center [63, 41] width 60 height 11
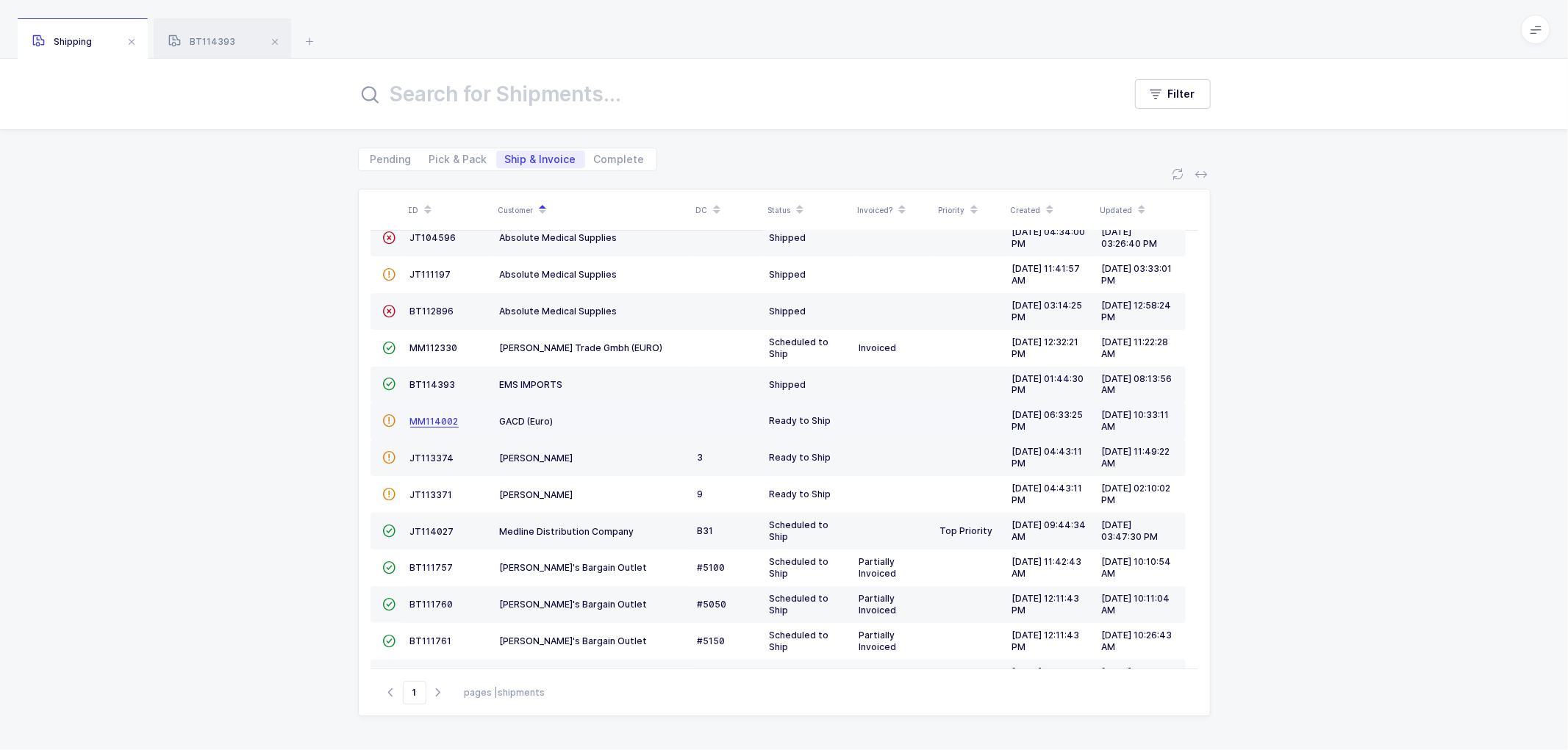
click at [427, 422] on span "MM114002" at bounding box center [434, 421] width 49 height 11
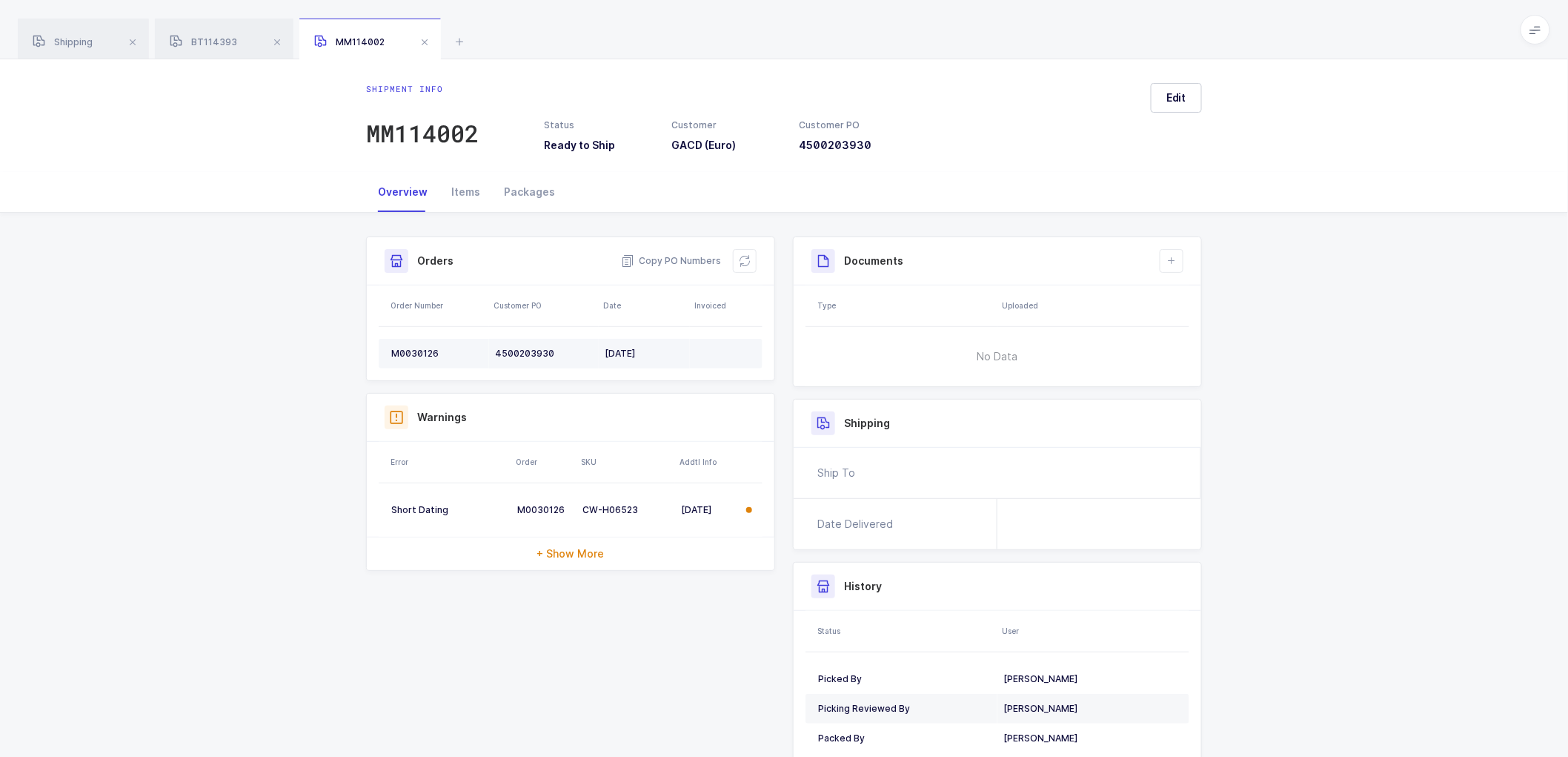
click at [418, 347] on td "M0030126" at bounding box center [433, 354] width 111 height 30
click at [421, 347] on td "M0030126" at bounding box center [433, 354] width 111 height 30
click at [416, 348] on div "M0030126" at bounding box center [437, 354] width 92 height 12
copy div "M0030126"
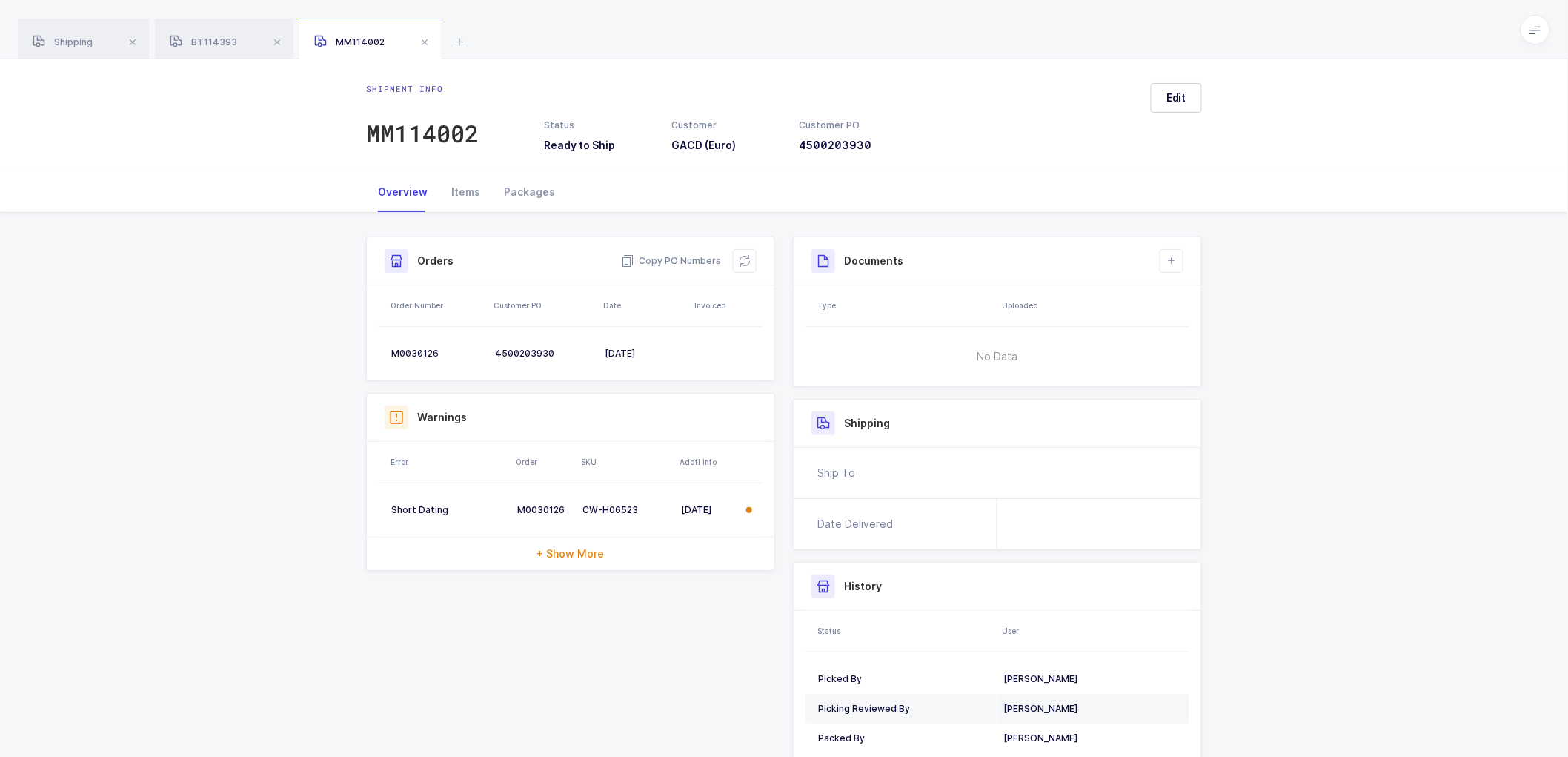
click at [1310, 464] on div "Shipment Info Shipment Number MM114002 Status Ready to Ship Customer GACD (Euro…" at bounding box center [784, 512] width 1568 height 600
click at [406, 352] on div "M0030126" at bounding box center [437, 354] width 92 height 12
click at [406, 351] on div "M0030126" at bounding box center [437, 354] width 92 height 12
click at [408, 351] on div "M0030126" at bounding box center [437, 354] width 92 height 12
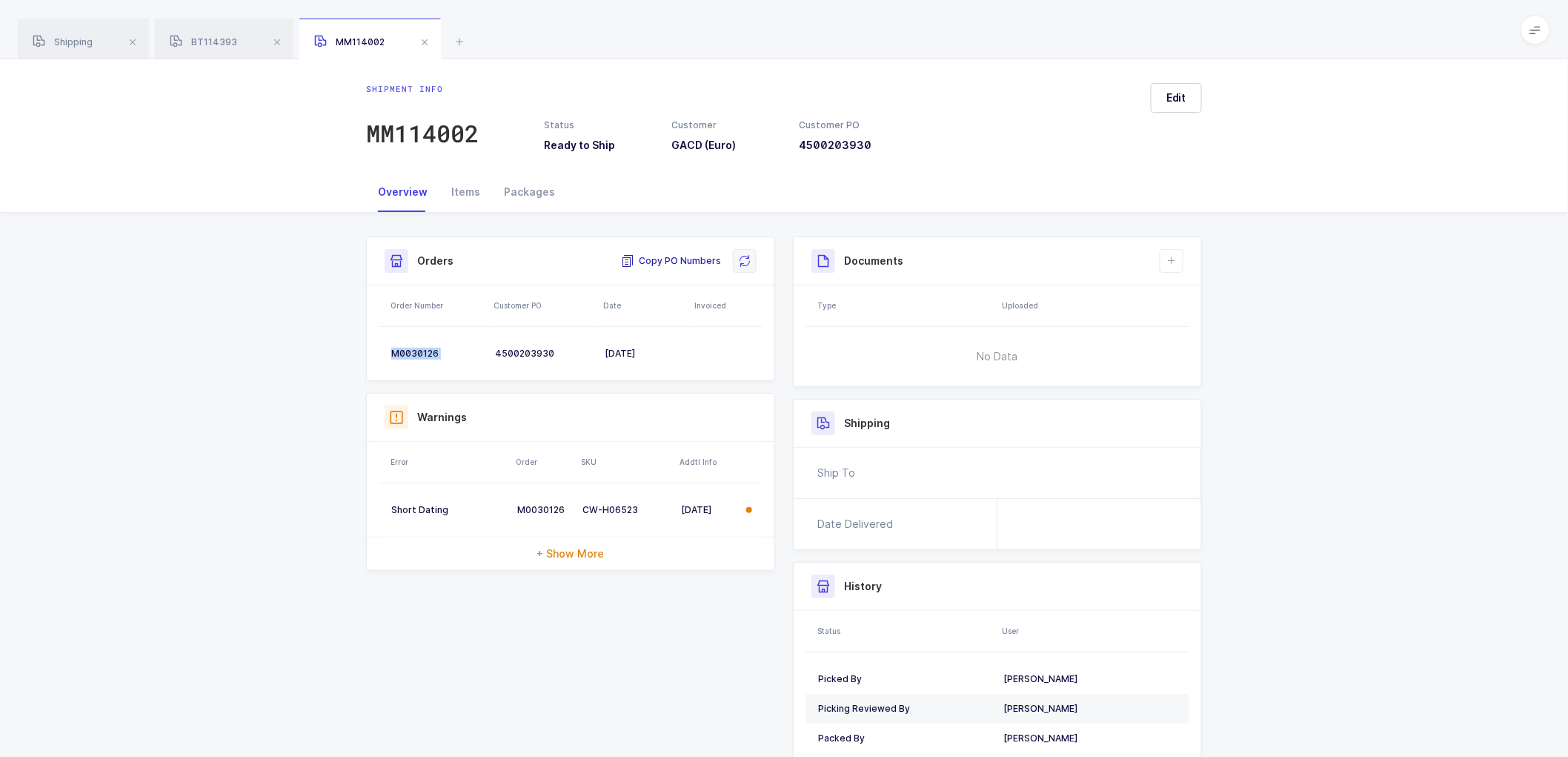
drag, startPoint x: 690, startPoint y: 255, endPoint x: 739, endPoint y: 255, distance: 49.0
click at [690, 255] on span "Copy PO Numbers" at bounding box center [671, 261] width 100 height 15
drag, startPoint x: 516, startPoint y: 192, endPoint x: 655, endPoint y: 197, distance: 139.1
click at [517, 191] on div "Packages" at bounding box center [529, 192] width 75 height 40
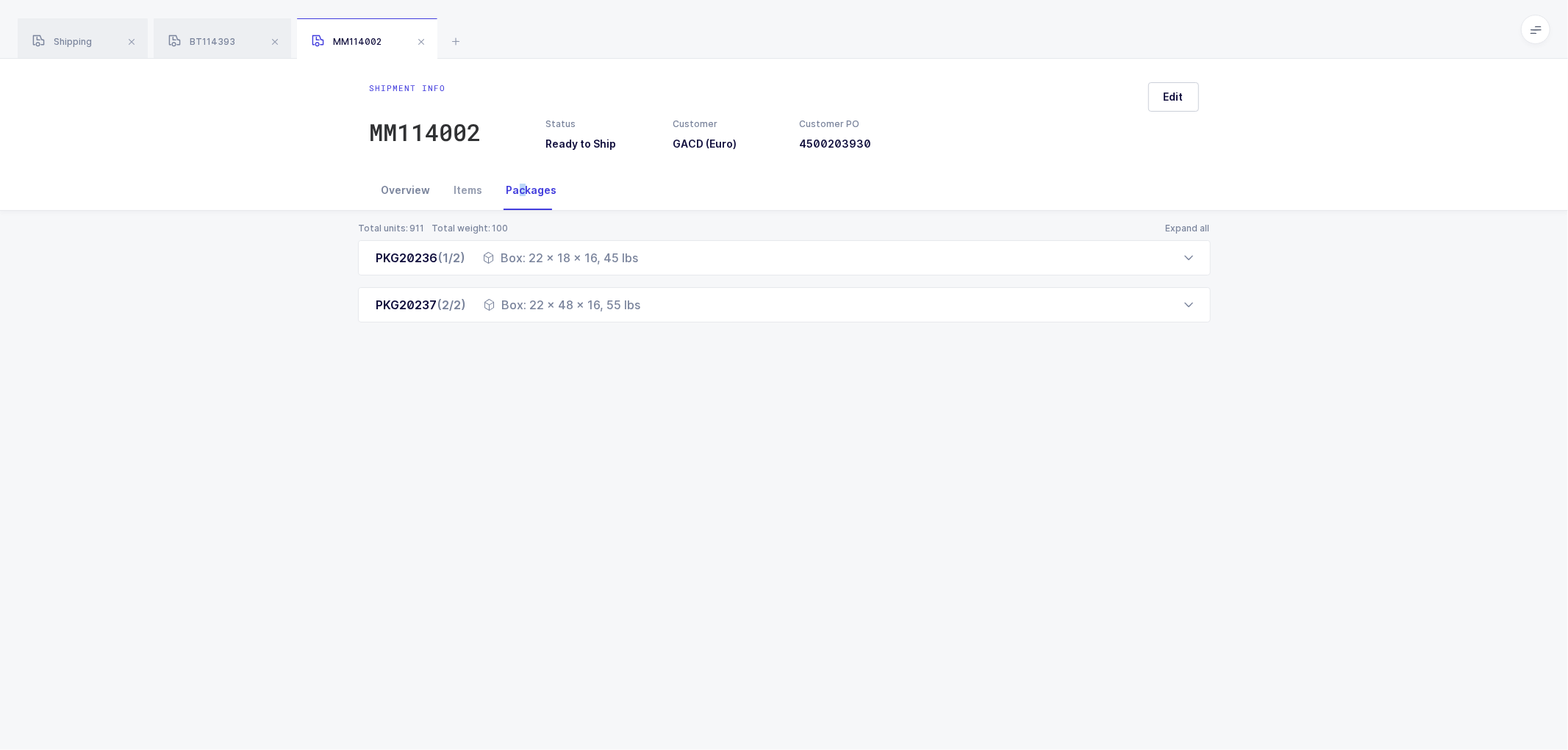
click at [394, 184] on div "Overview" at bounding box center [406, 190] width 73 height 40
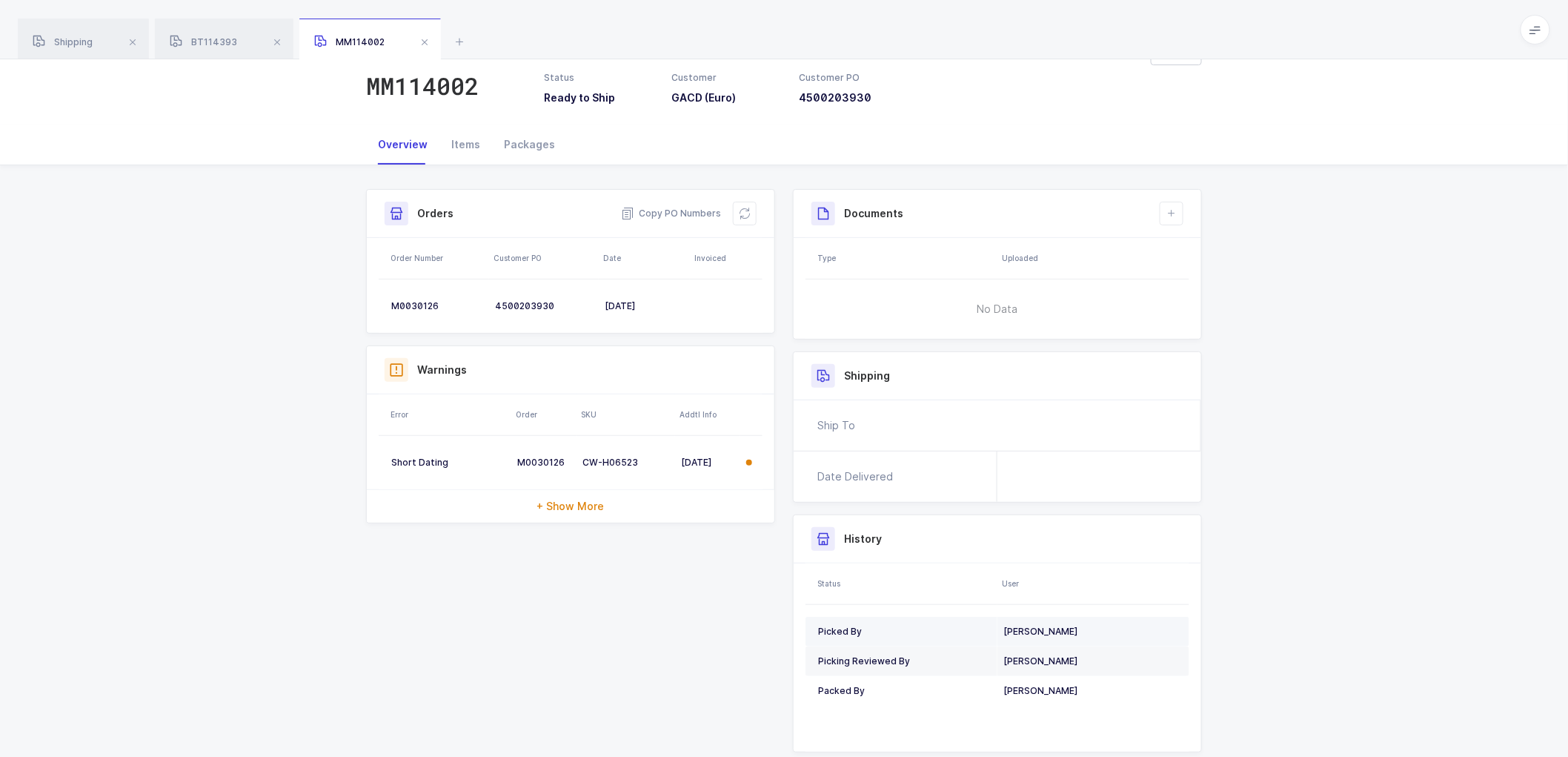
scroll to position [91, 0]
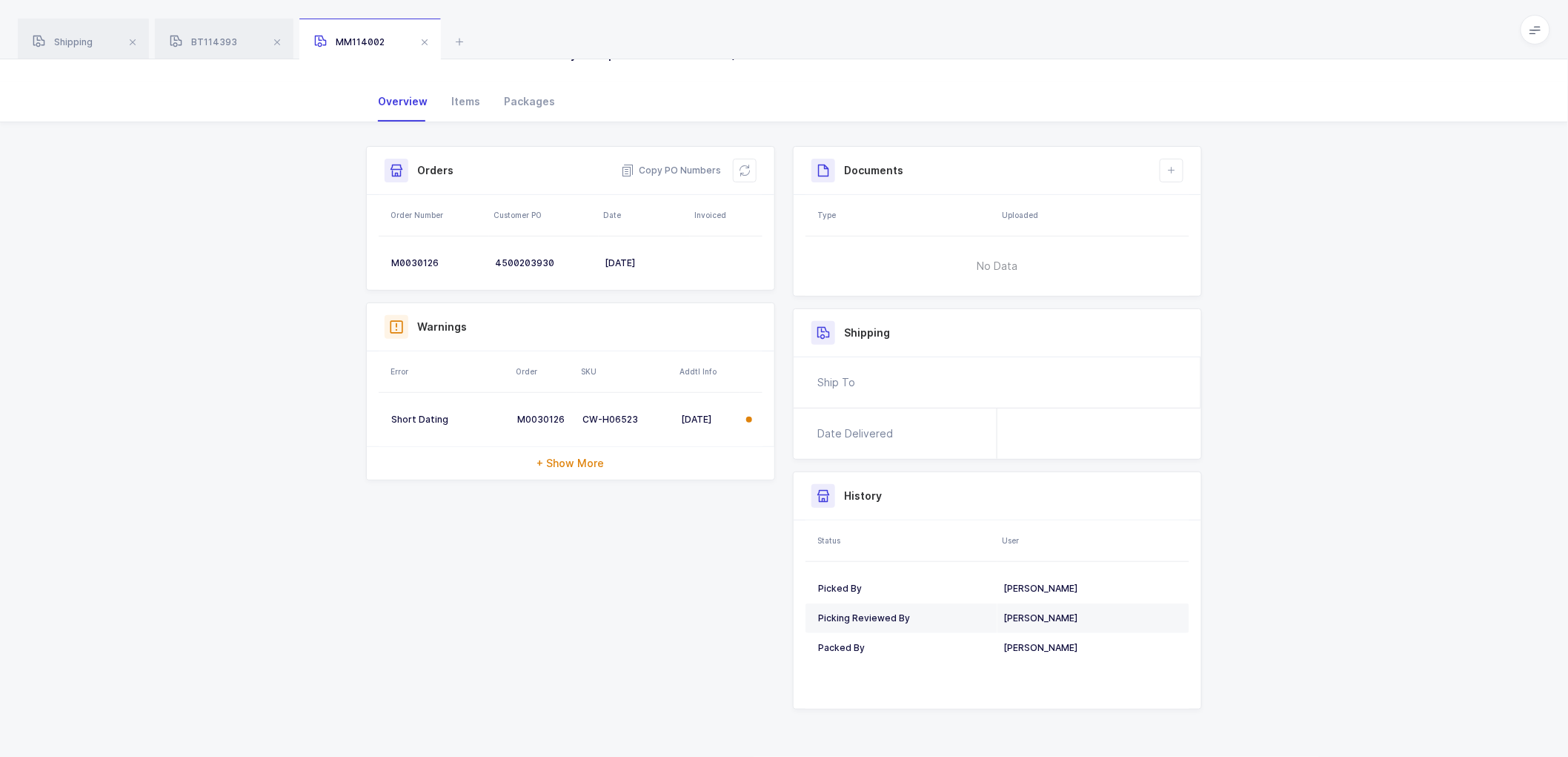
click at [1348, 508] on div "Shipment Info Shipment Number MM114002 Status Ready to Ship Customer GACD (Euro…" at bounding box center [784, 440] width 1568 height 635
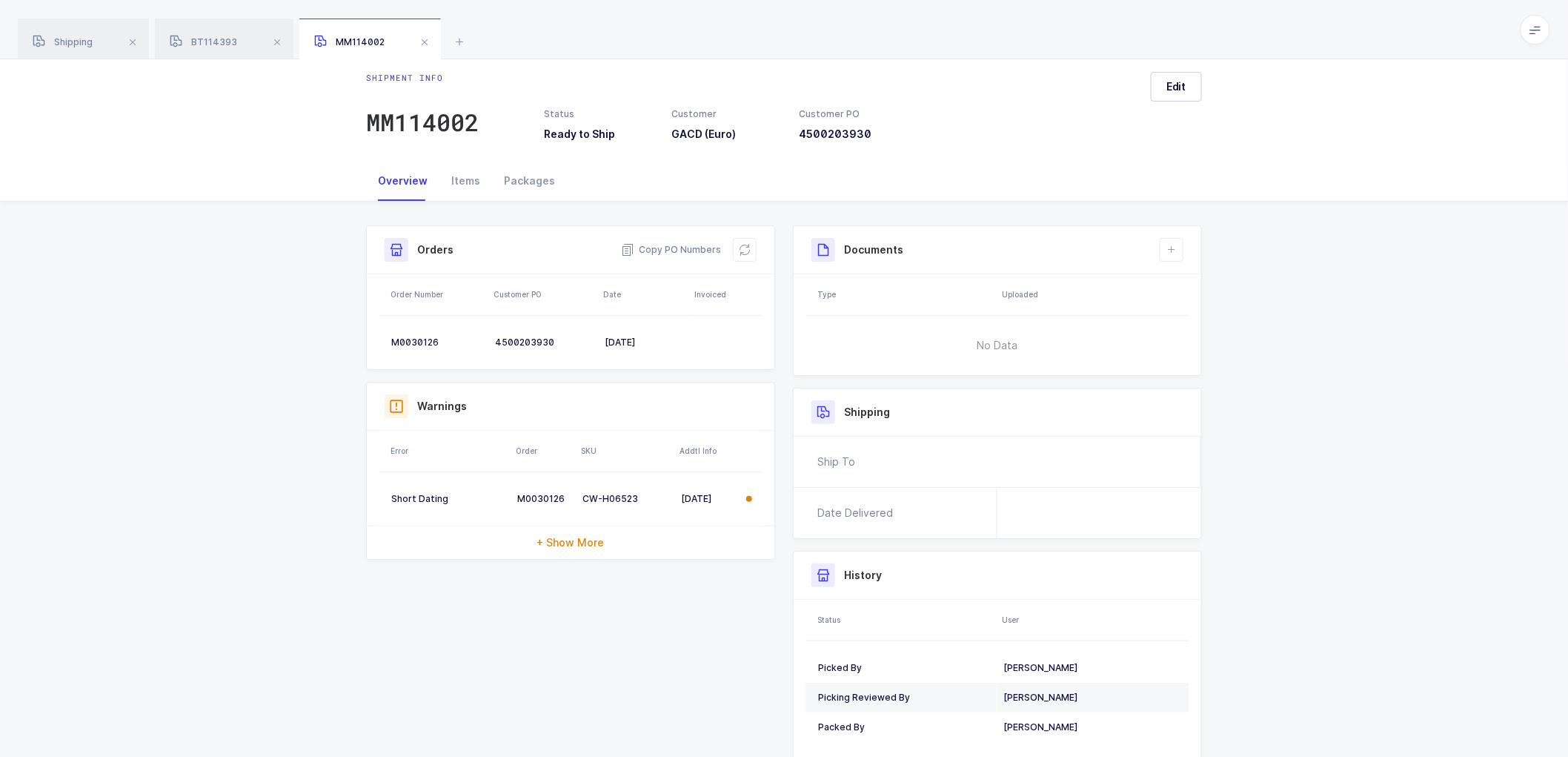
scroll to position [0, 0]
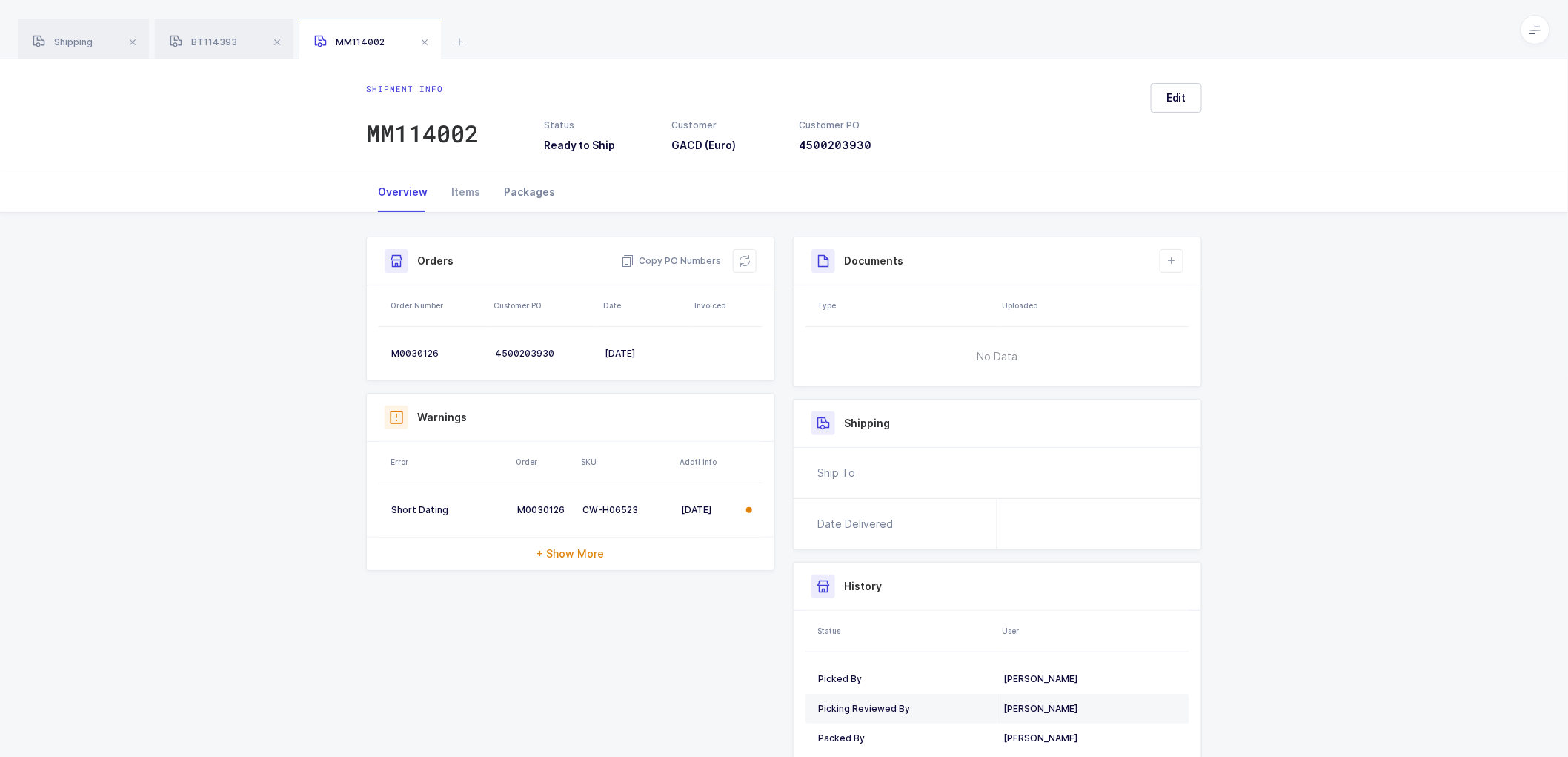
click at [516, 191] on div "Packages" at bounding box center [529, 192] width 75 height 40
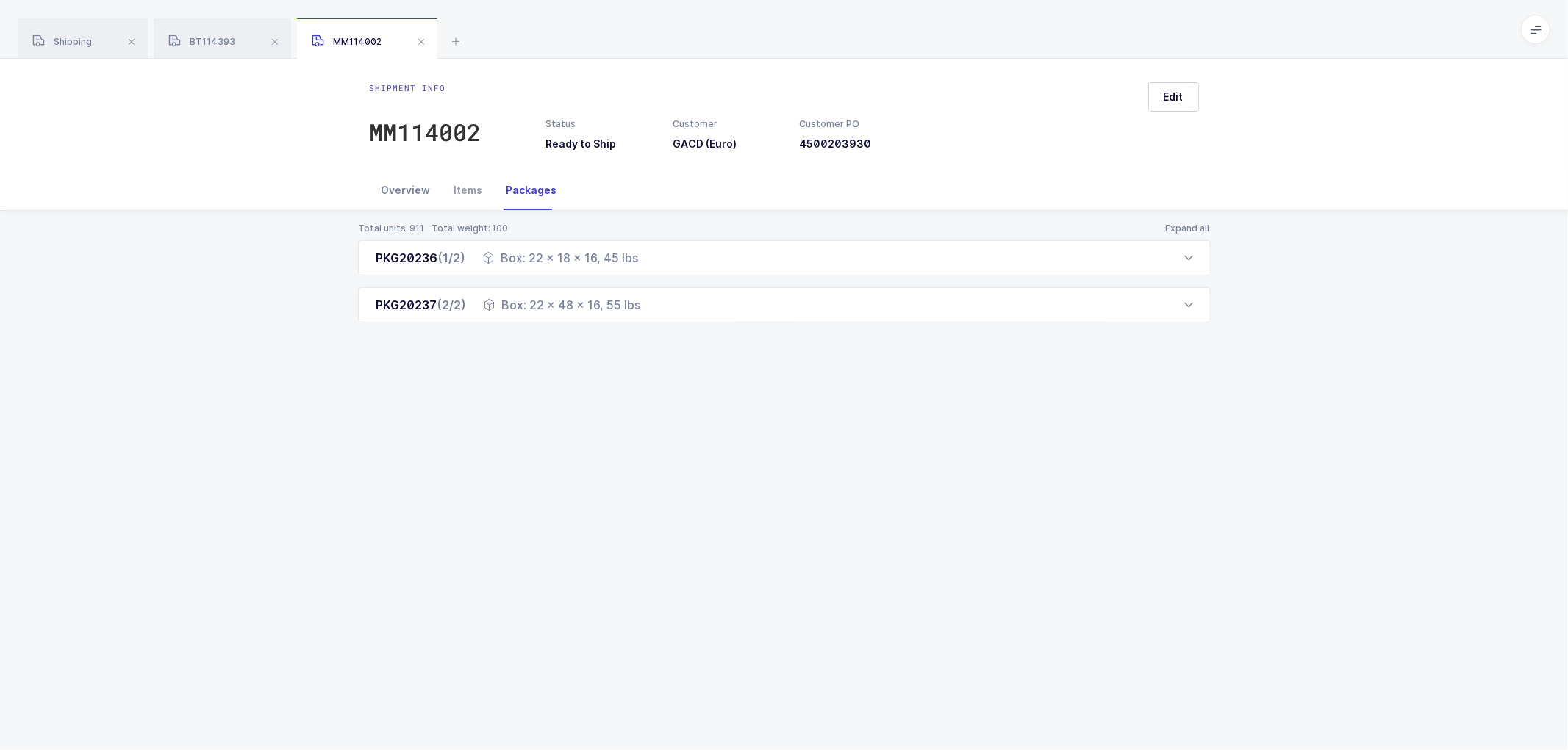
click at [401, 187] on div "Overview" at bounding box center [406, 190] width 73 height 40
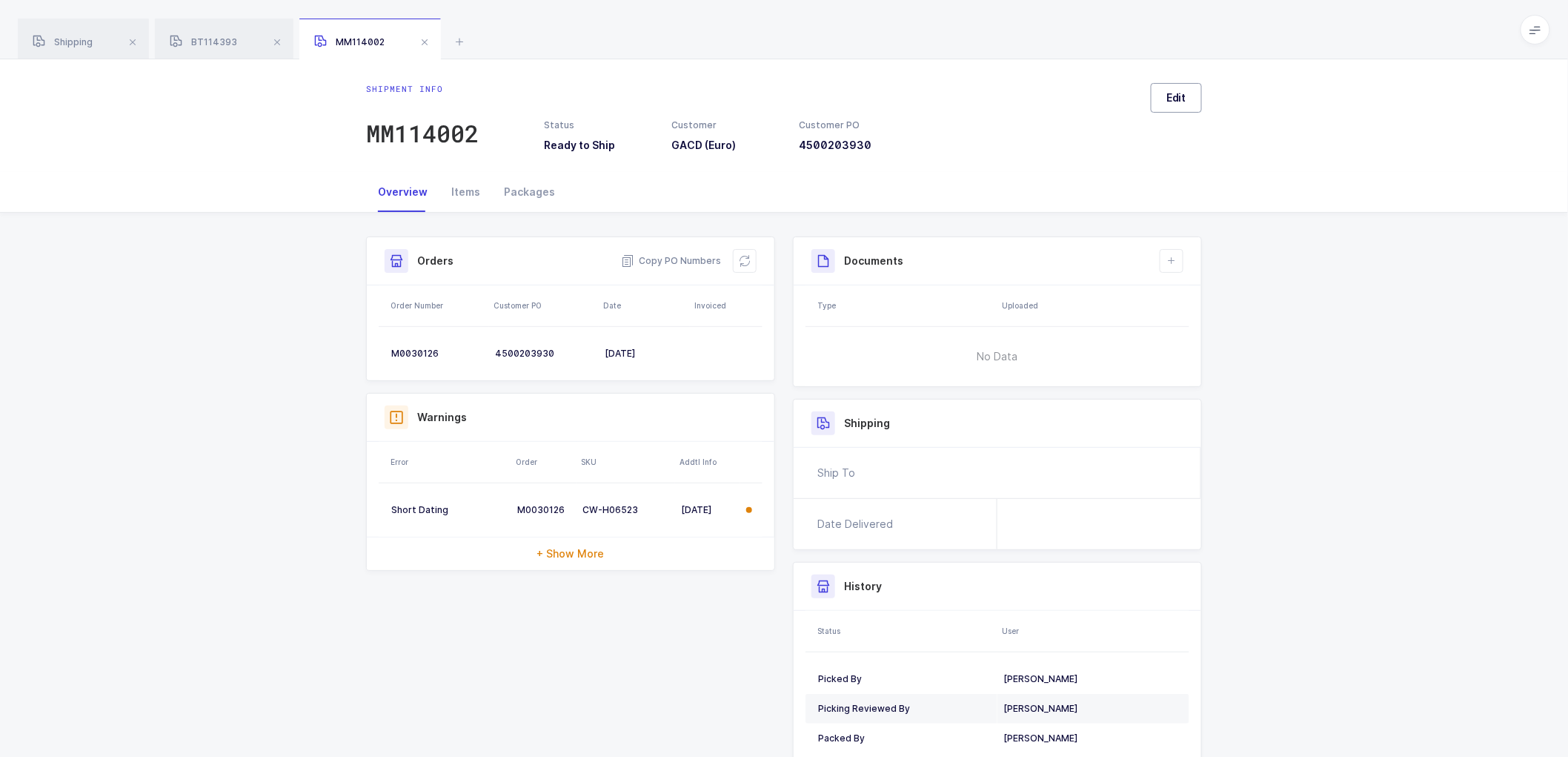
click at [1158, 101] on button "Edit" at bounding box center [1176, 98] width 51 height 30
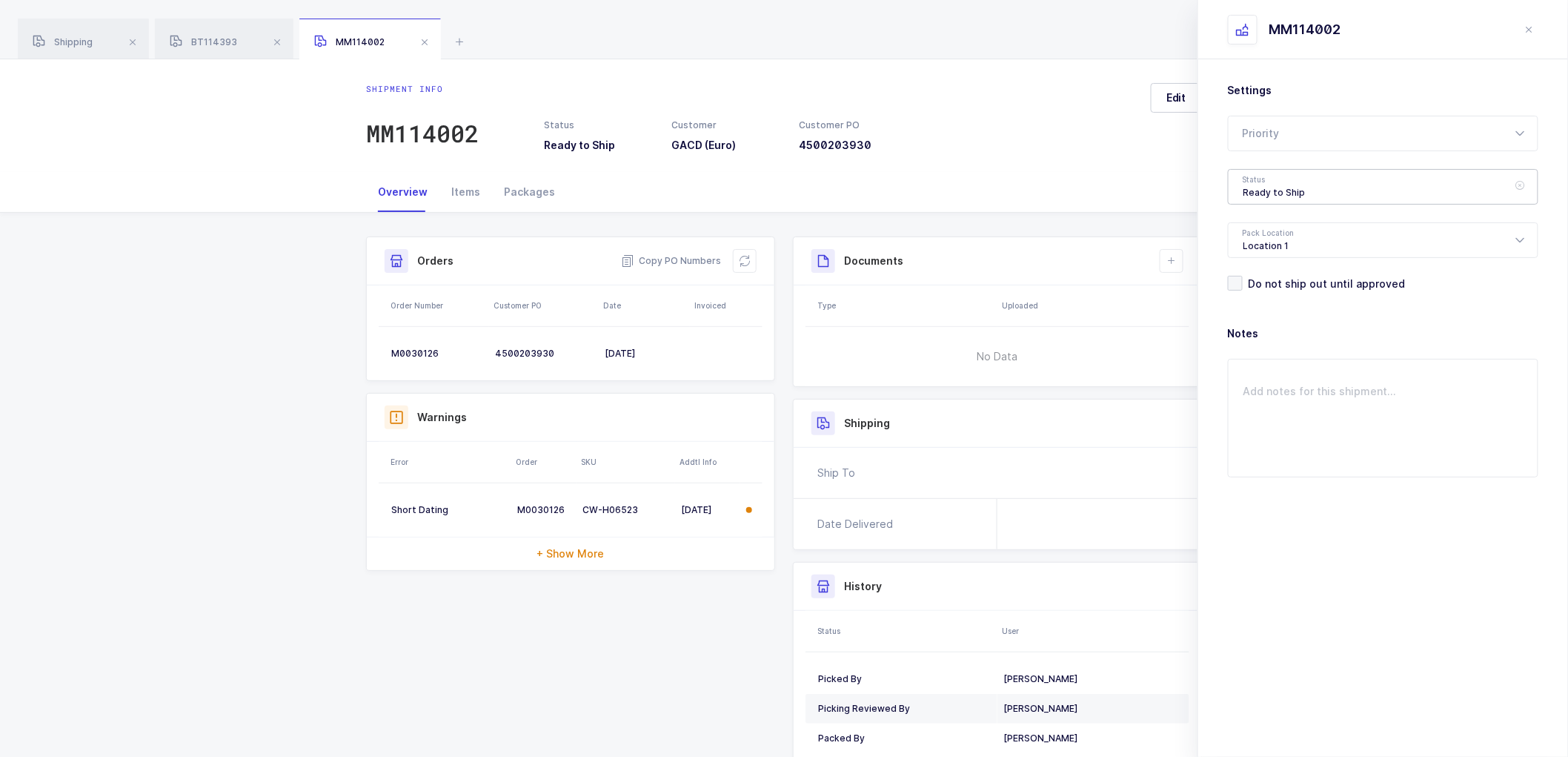
click at [1263, 186] on div "Ready to Ship" at bounding box center [1382, 187] width 310 height 36
click at [1300, 273] on span "Scheduled to Ship" at bounding box center [1291, 277] width 94 height 13
type input "Scheduled to Ship"
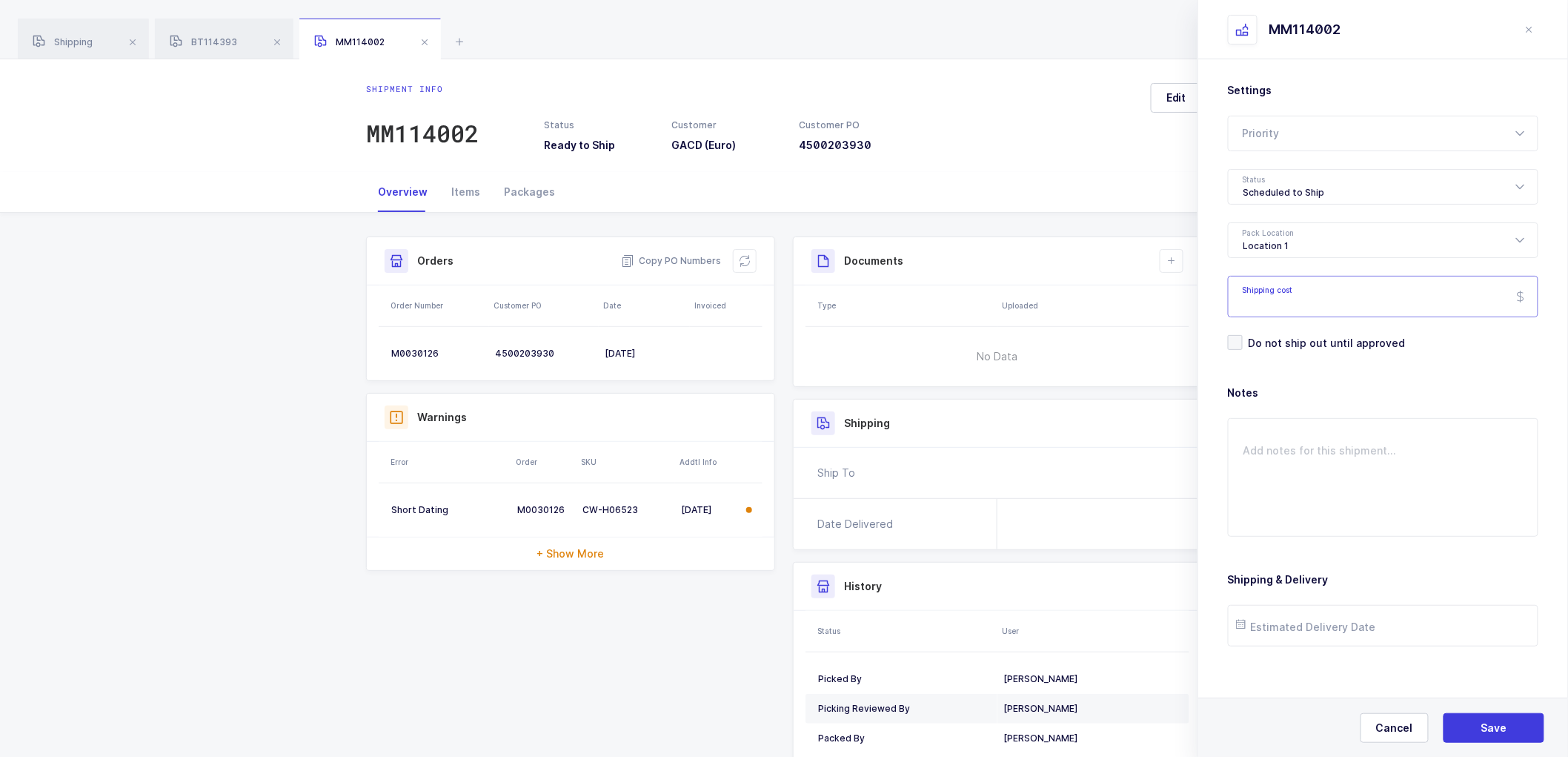
click at [1288, 288] on input "Shipping cost" at bounding box center [1382, 297] width 310 height 42
click at [1315, 291] on input "Shipping cost" at bounding box center [1382, 297] width 310 height 42
type input "622.65"
click at [1494, 729] on span "Save" at bounding box center [1494, 728] width 26 height 15
click at [745, 258] on icon at bounding box center [745, 261] width 12 height 12
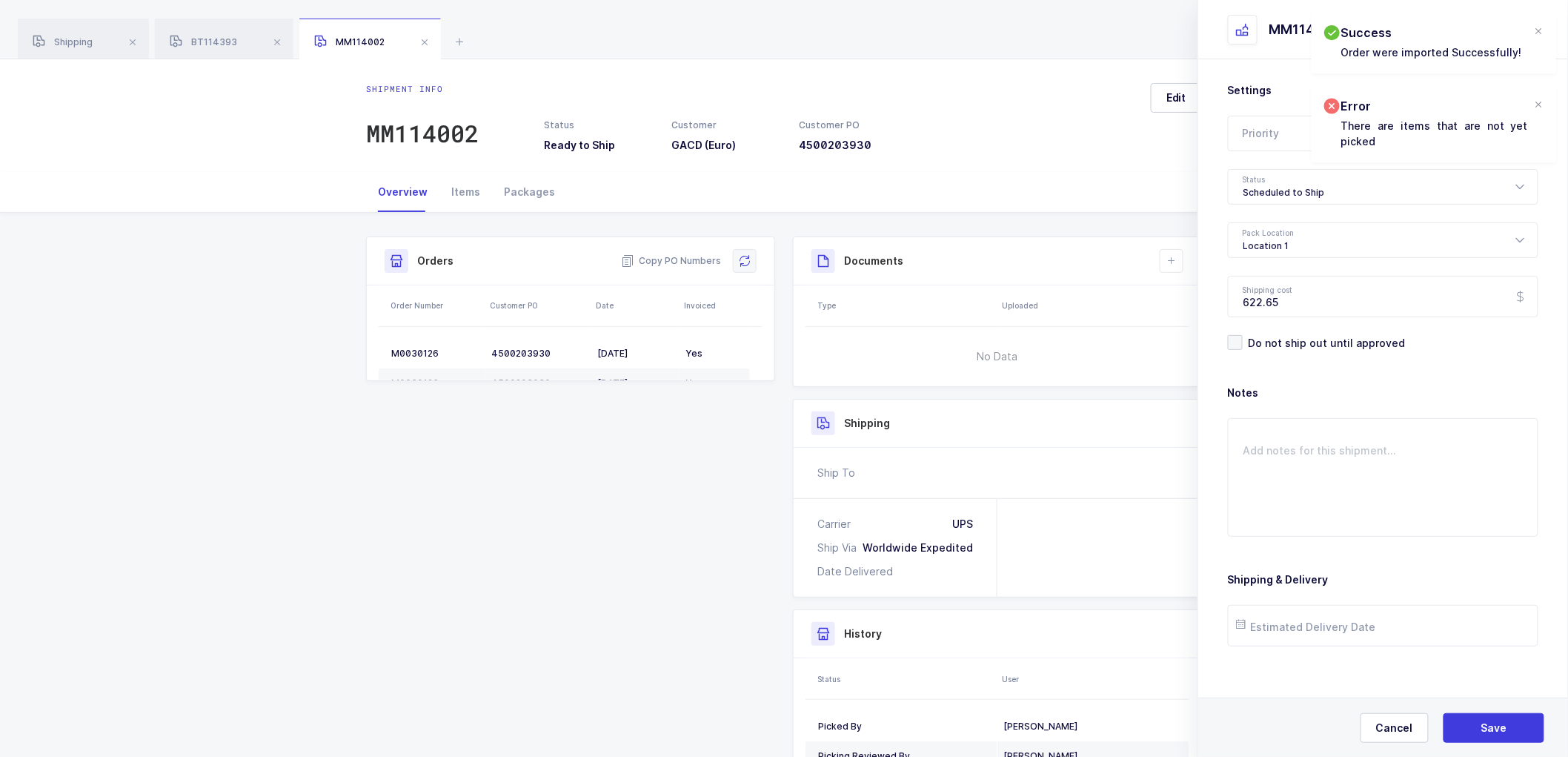
click at [742, 265] on icon at bounding box center [745, 261] width 12 height 12
click at [1492, 721] on span "Save" at bounding box center [1494, 728] width 26 height 15
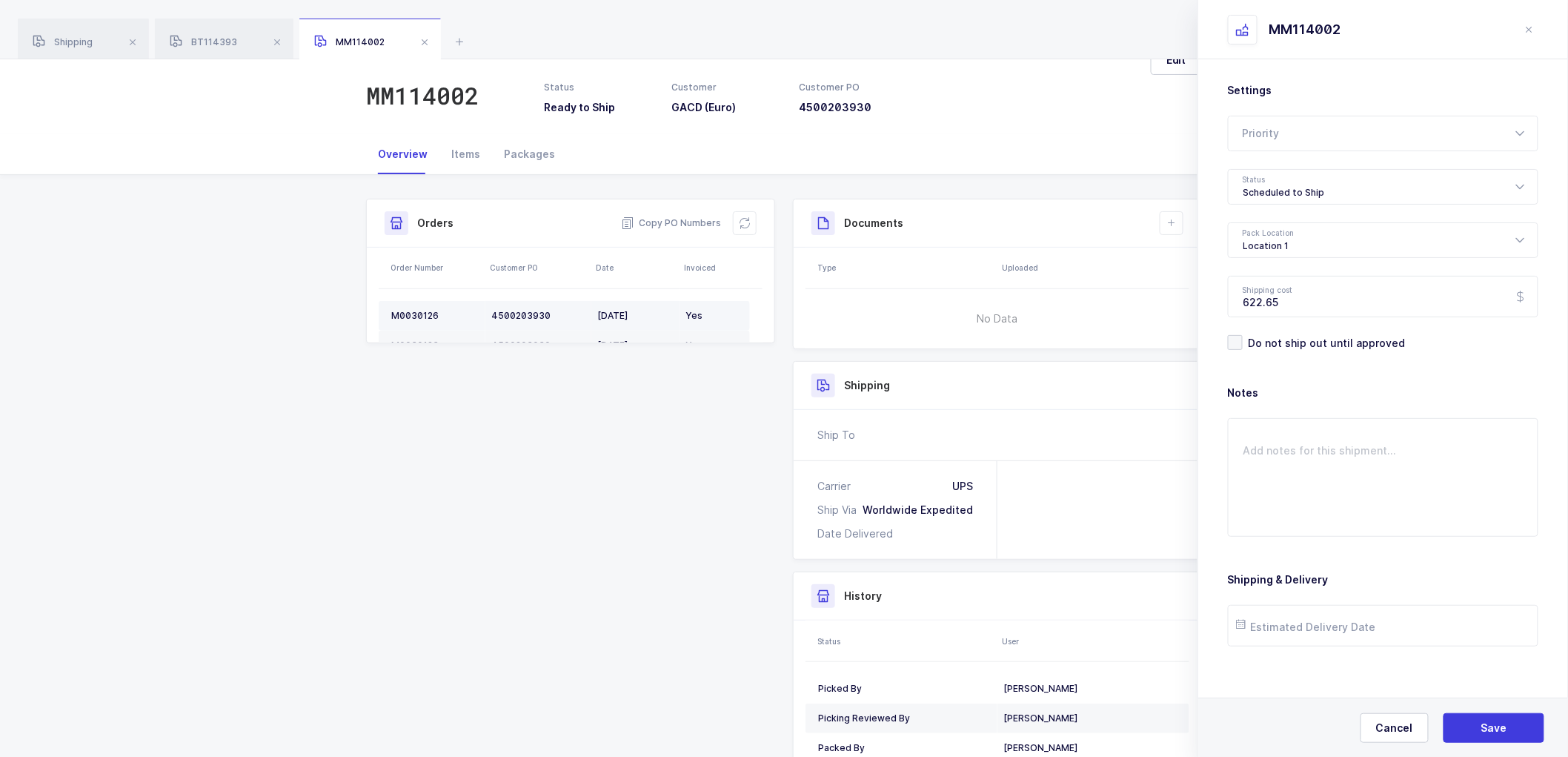
scroll to position [0, 0]
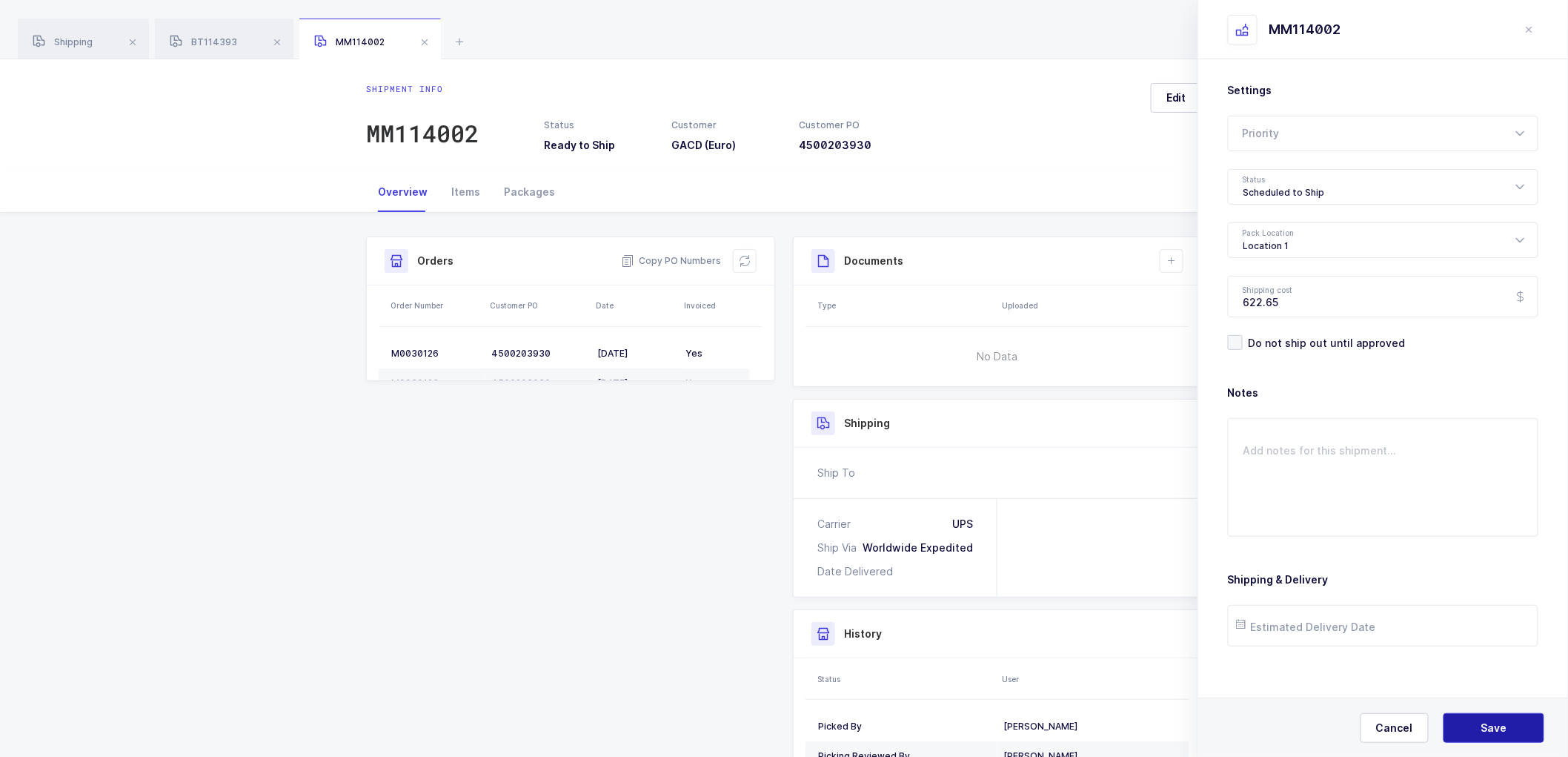
click at [1487, 723] on span "Save" at bounding box center [1494, 728] width 26 height 15
drag, startPoint x: 1406, startPoint y: 728, endPoint x: 1254, endPoint y: 574, distance: 216.4
click at [1405, 727] on span "Cancel" at bounding box center [1394, 728] width 37 height 15
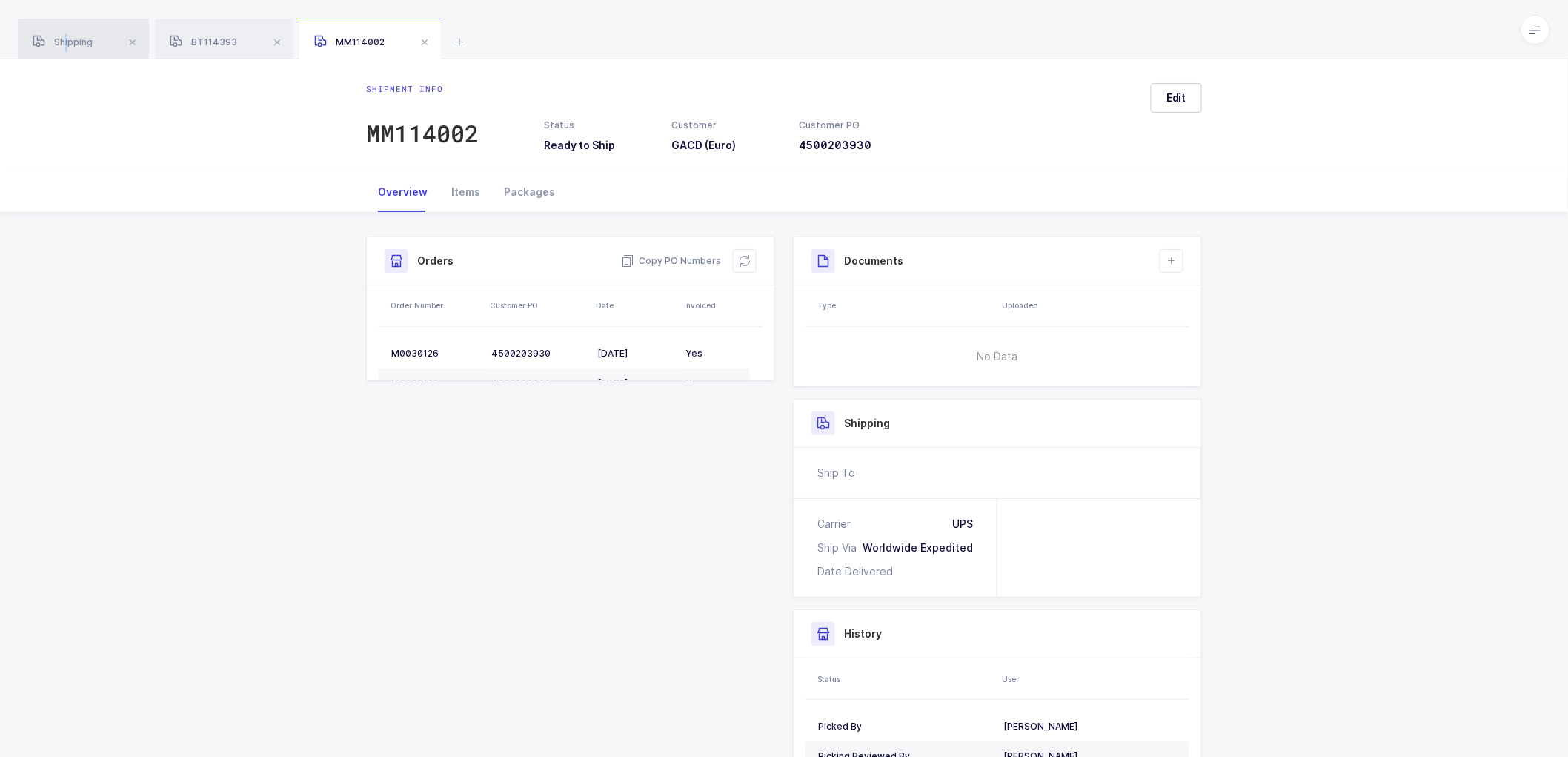
click at [68, 42] on span "Shipping" at bounding box center [63, 41] width 60 height 11
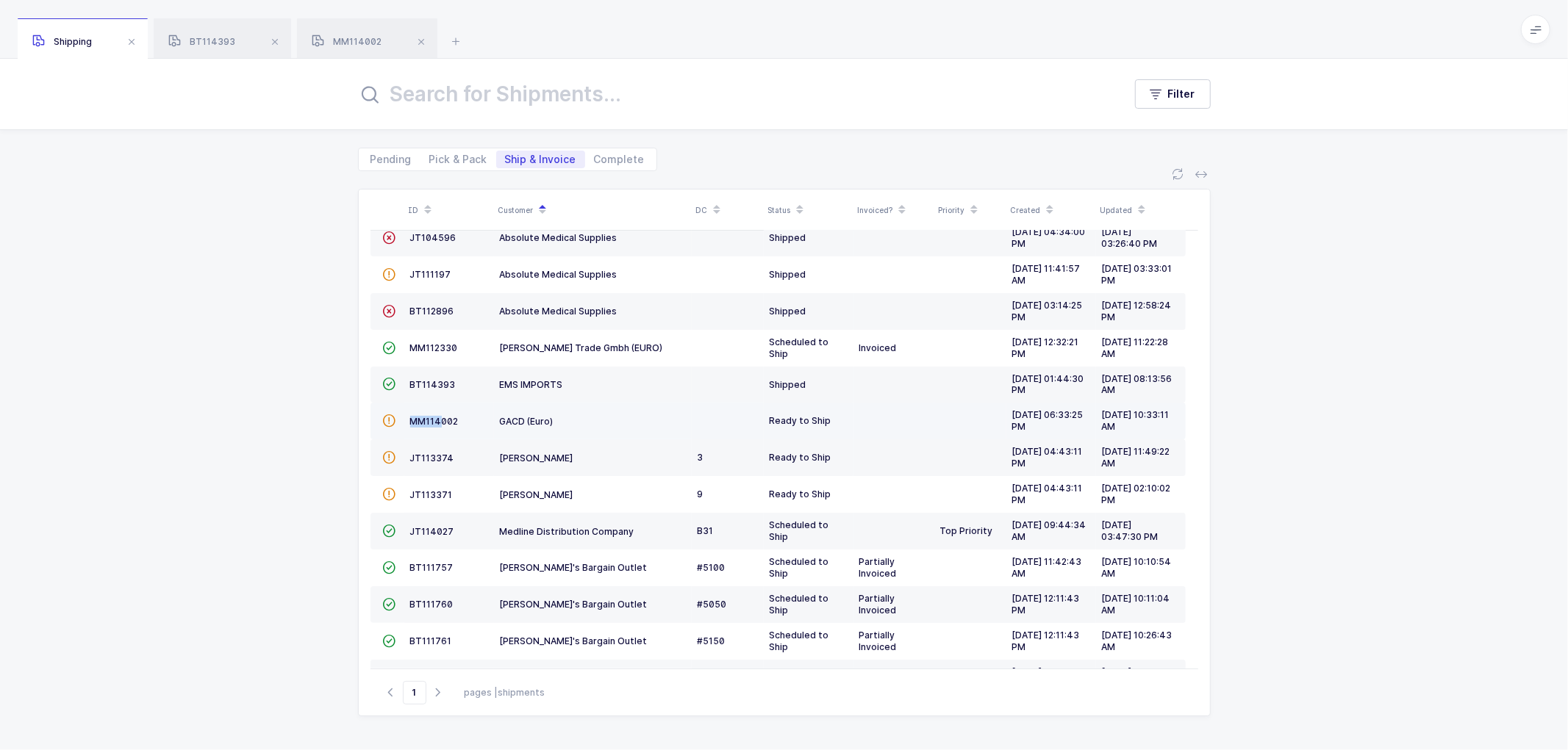
click at [439, 415] on td "MM114002" at bounding box center [448, 421] width 90 height 37
click at [440, 419] on span "MM114002" at bounding box center [434, 421] width 49 height 11
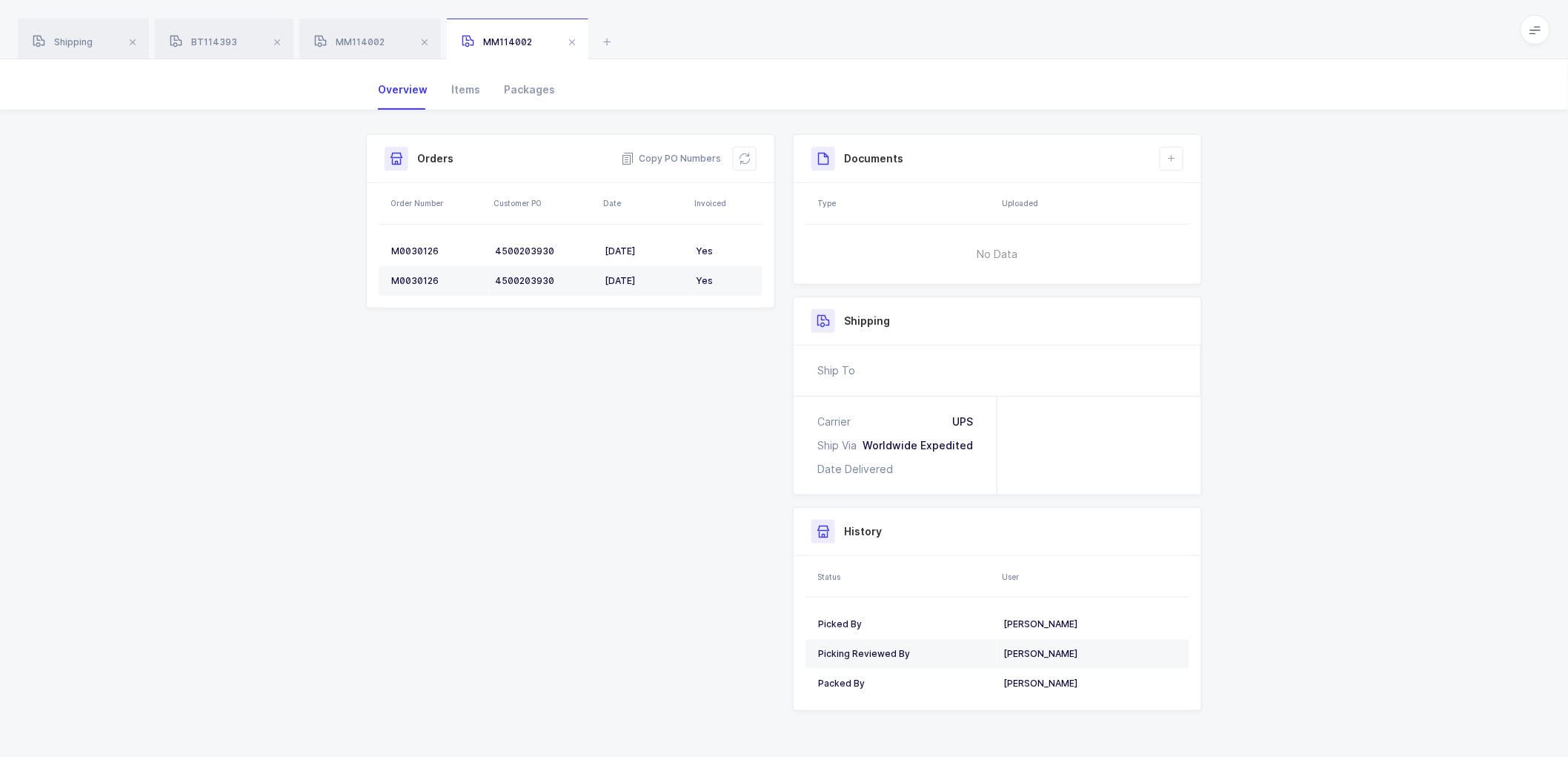
scroll to position [105, 0]
click at [1281, 638] on div "Shipment Info Shipment Number MM114002 Status Ready to Ship Customer GACD (Euro…" at bounding box center [784, 432] width 1568 height 648
click at [707, 377] on div "Shipment Info Shipment Number MM114002 Status Ready to Ship Customer GACD (Euro…" at bounding box center [784, 427] width 853 height 589
click at [520, 302] on table "M0030126 4500203930 [DATE] Yes M0030126 4500203930 [DATE] Yes" at bounding box center [570, 264] width 384 height 83
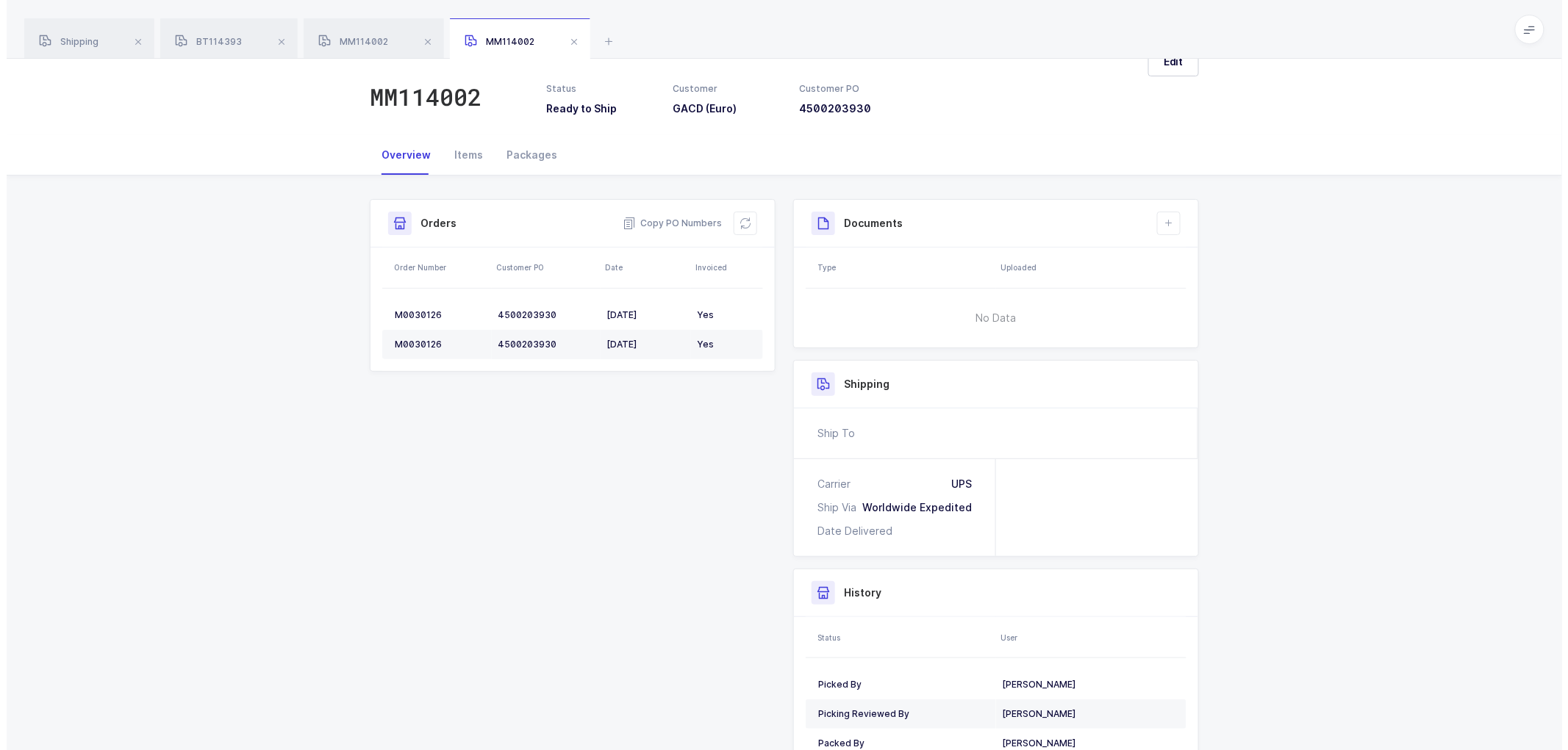
scroll to position [0, 0]
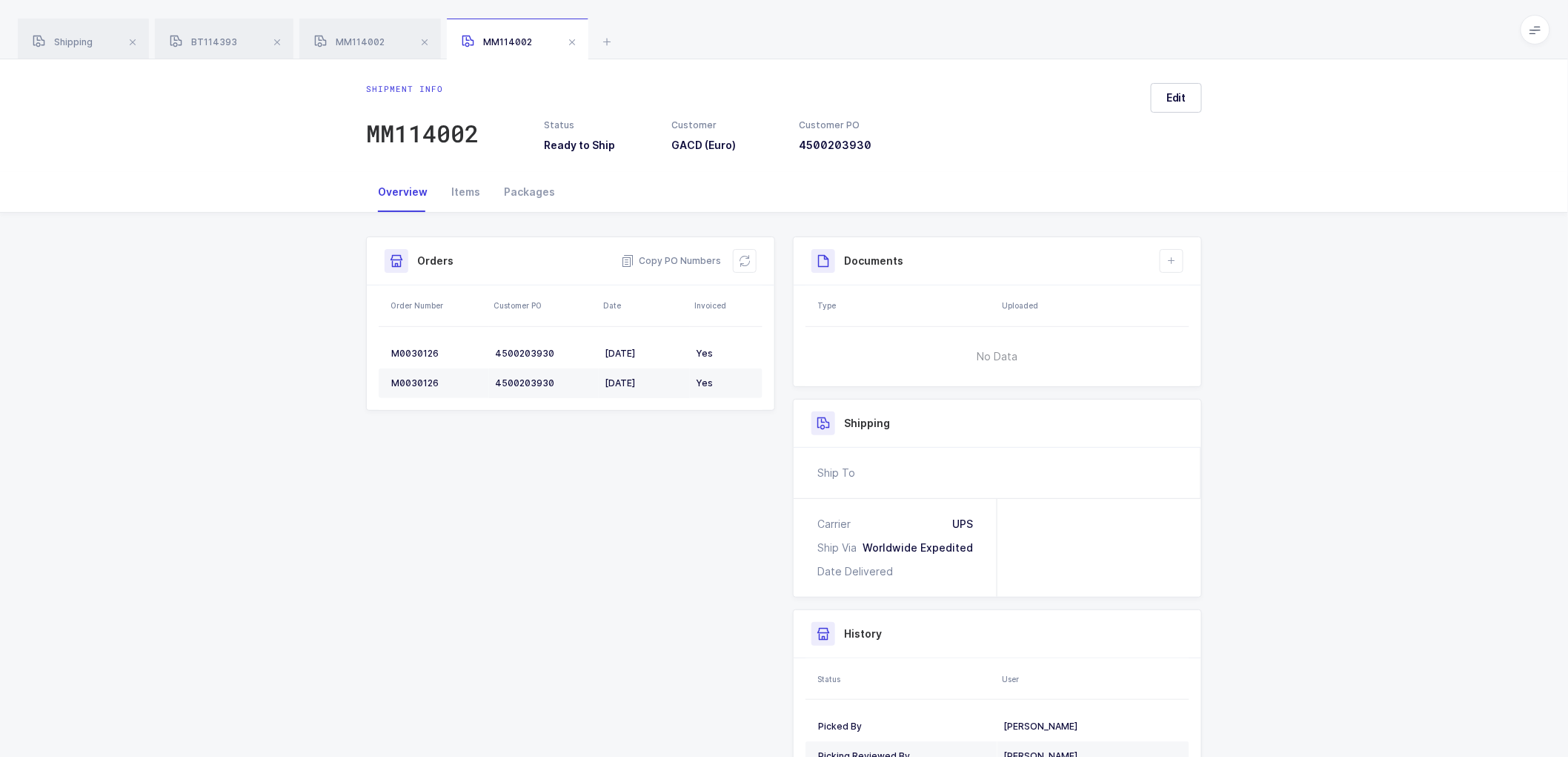
click at [682, 505] on div "Shipment Info Shipment Number MM114002 Status Ready to Ship Customer GACD (Euro…" at bounding box center [784, 531] width 853 height 589
drag, startPoint x: 423, startPoint y: 132, endPoint x: 439, endPoint y: 132, distance: 16.0
click at [427, 132] on div "MM114002" at bounding box center [422, 134] width 113 height 30
click at [277, 39] on span at bounding box center [277, 42] width 18 height 18
click at [279, 39] on span at bounding box center [280, 42] width 18 height 18
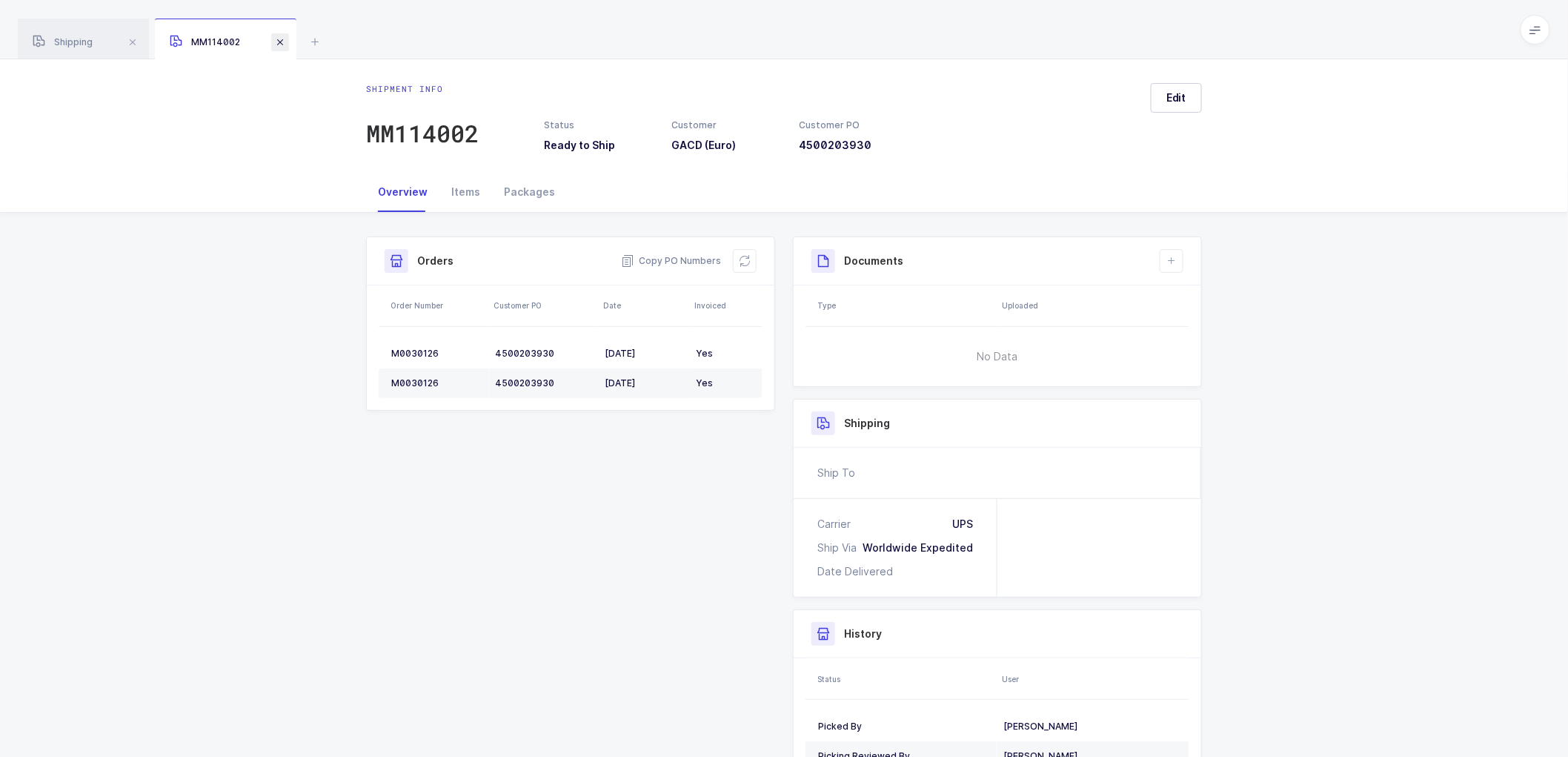
click at [275, 39] on span at bounding box center [280, 42] width 18 height 18
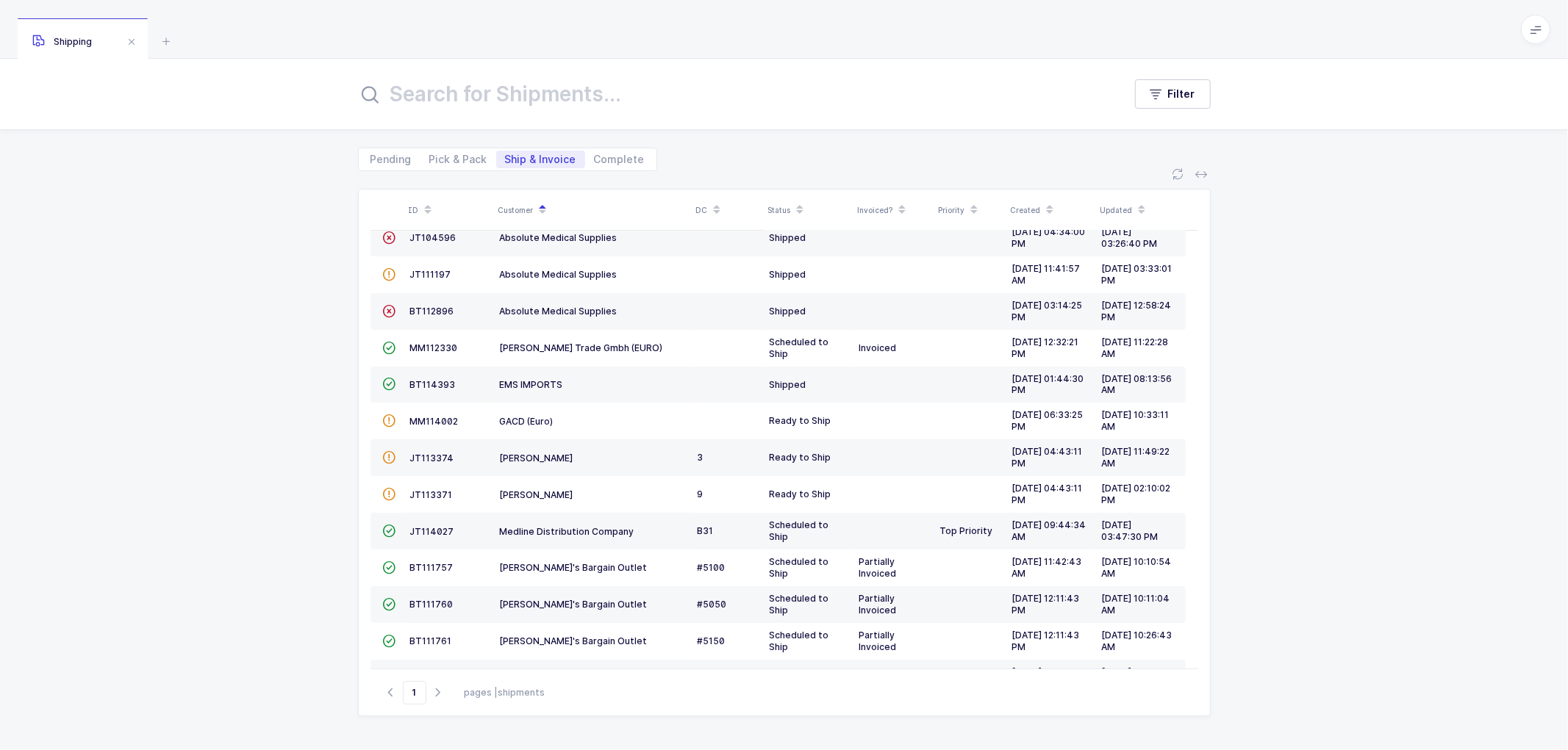
click at [232, 244] on div "ID Customer DC Status Invoiced? Priority Created Updated  BT104009 Absolute Me…" at bounding box center [784, 460] width 1568 height 579
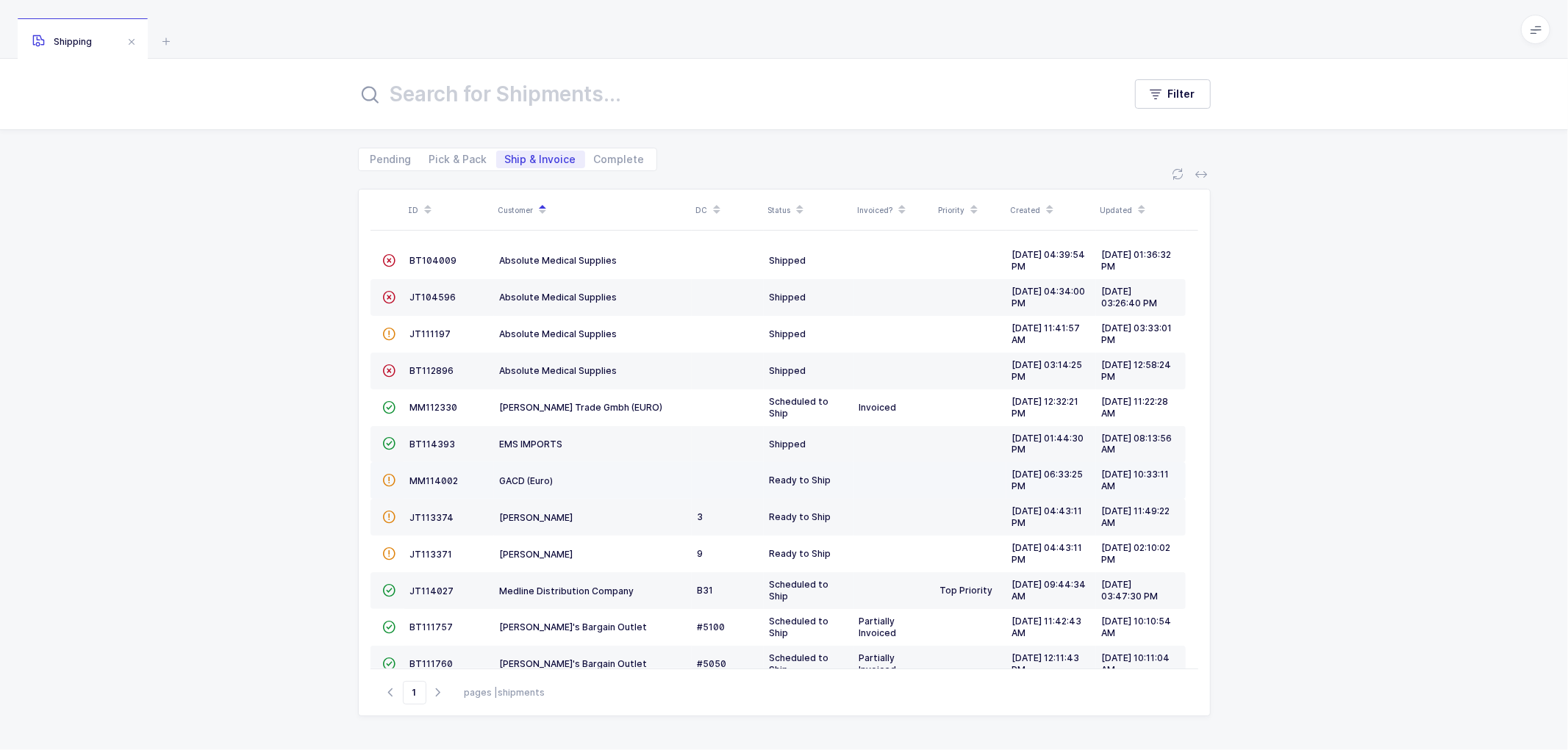
scroll to position [101, 0]
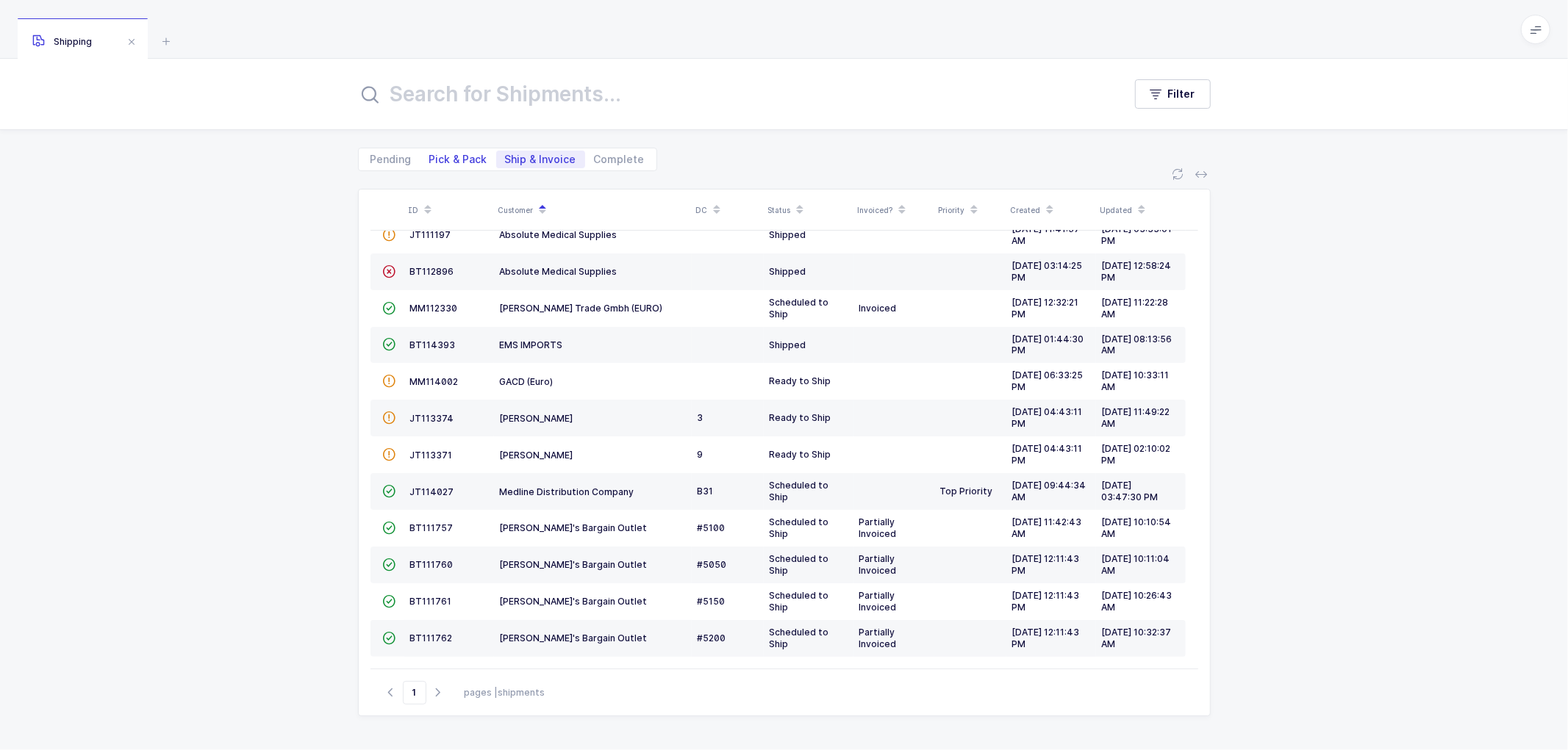
click at [456, 154] on span "Pick & Pack" at bounding box center [458, 159] width 58 height 10
click at [430, 152] on input "Pick & Pack" at bounding box center [426, 155] width 10 height 10
radio input "true"
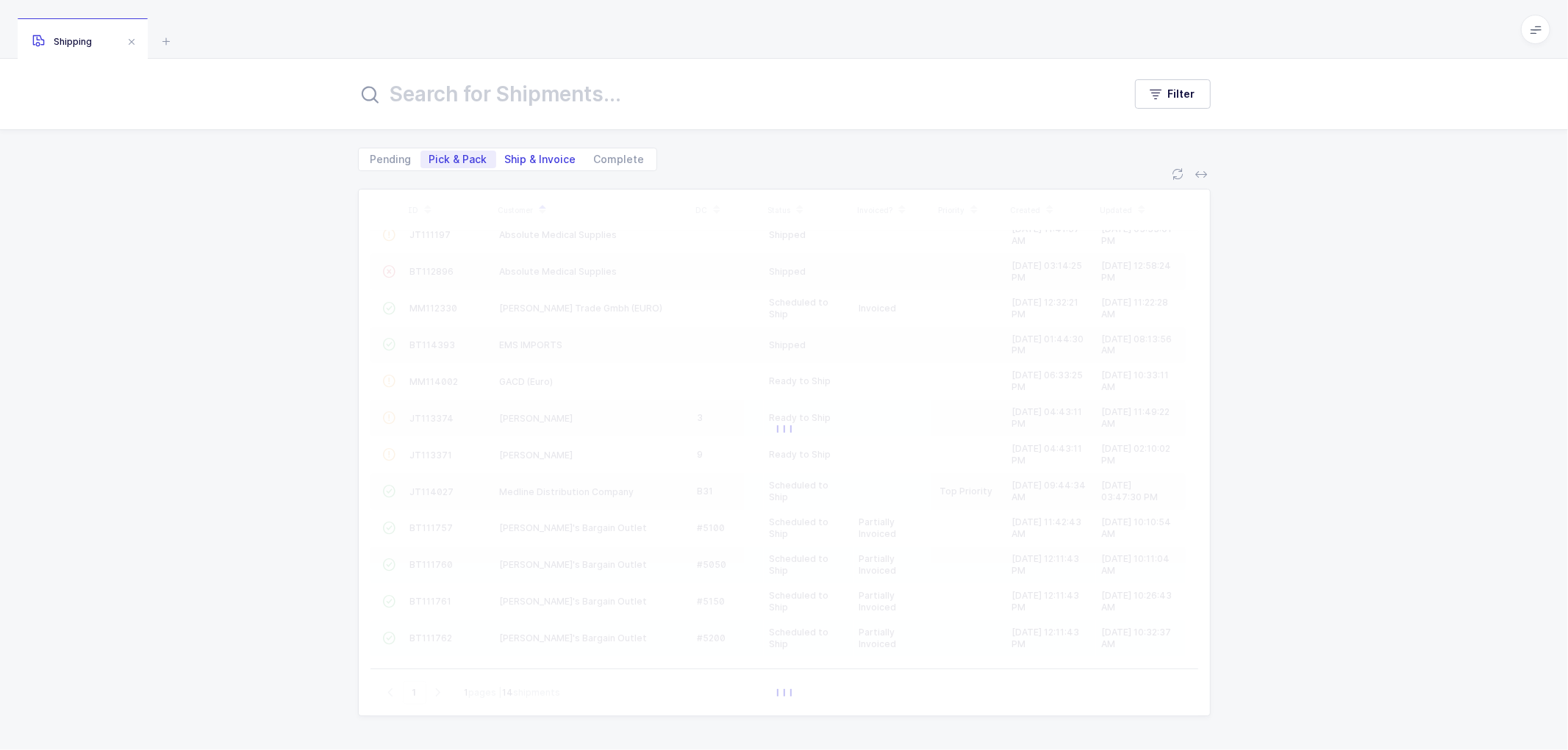
click at [534, 154] on span "Ship & Invoice" at bounding box center [540, 159] width 71 height 10
click at [506, 152] on input "Ship & Invoice" at bounding box center [501, 155] width 10 height 10
radio input "true"
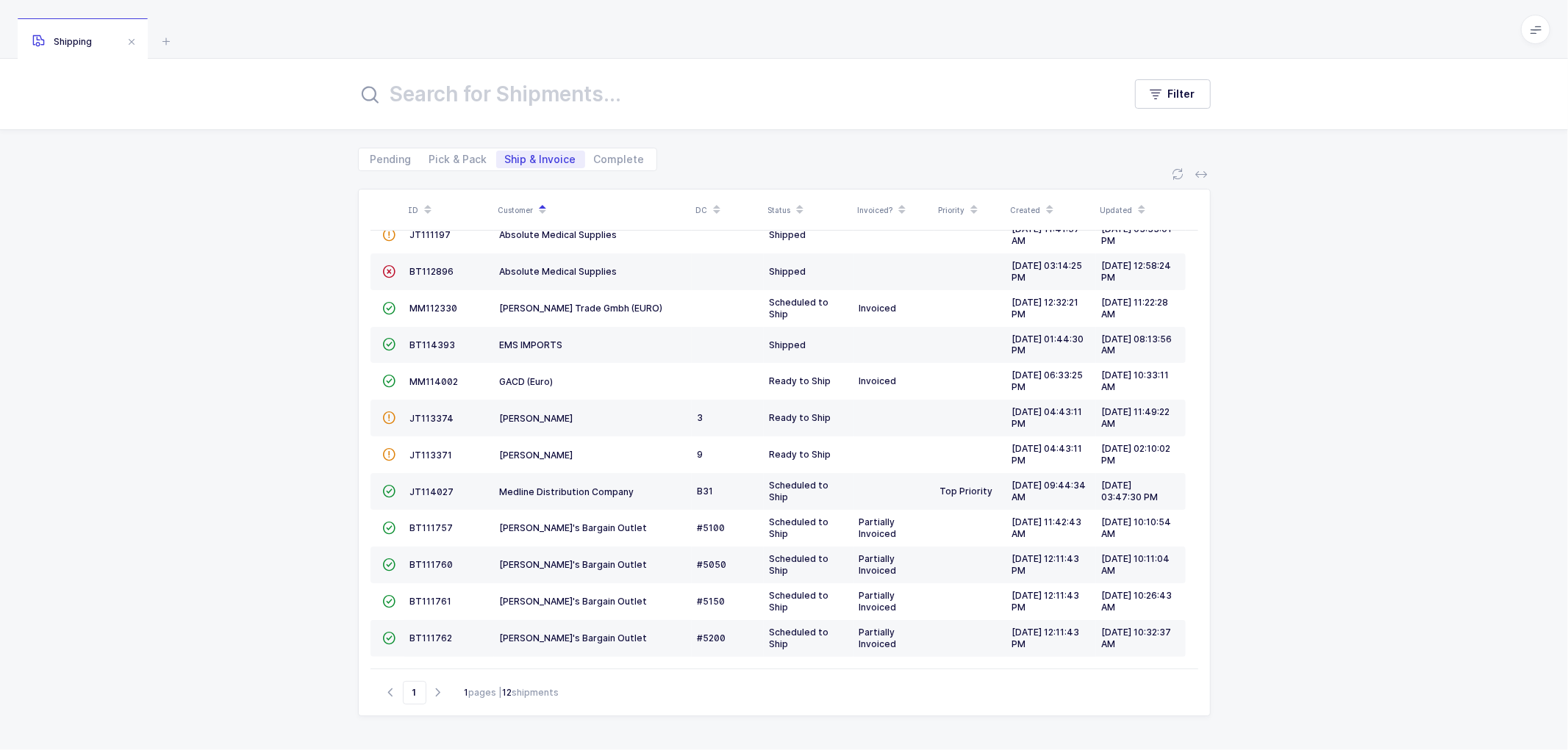
click at [446, 146] on div "Pending Pick & Pack Ship & Invoice Complete" at bounding box center [784, 150] width 852 height 42
click at [458, 155] on span "Pick & Pack" at bounding box center [458, 159] width 58 height 10
click at [430, 155] on input "Pick & Pack" at bounding box center [426, 155] width 10 height 10
radio input "true"
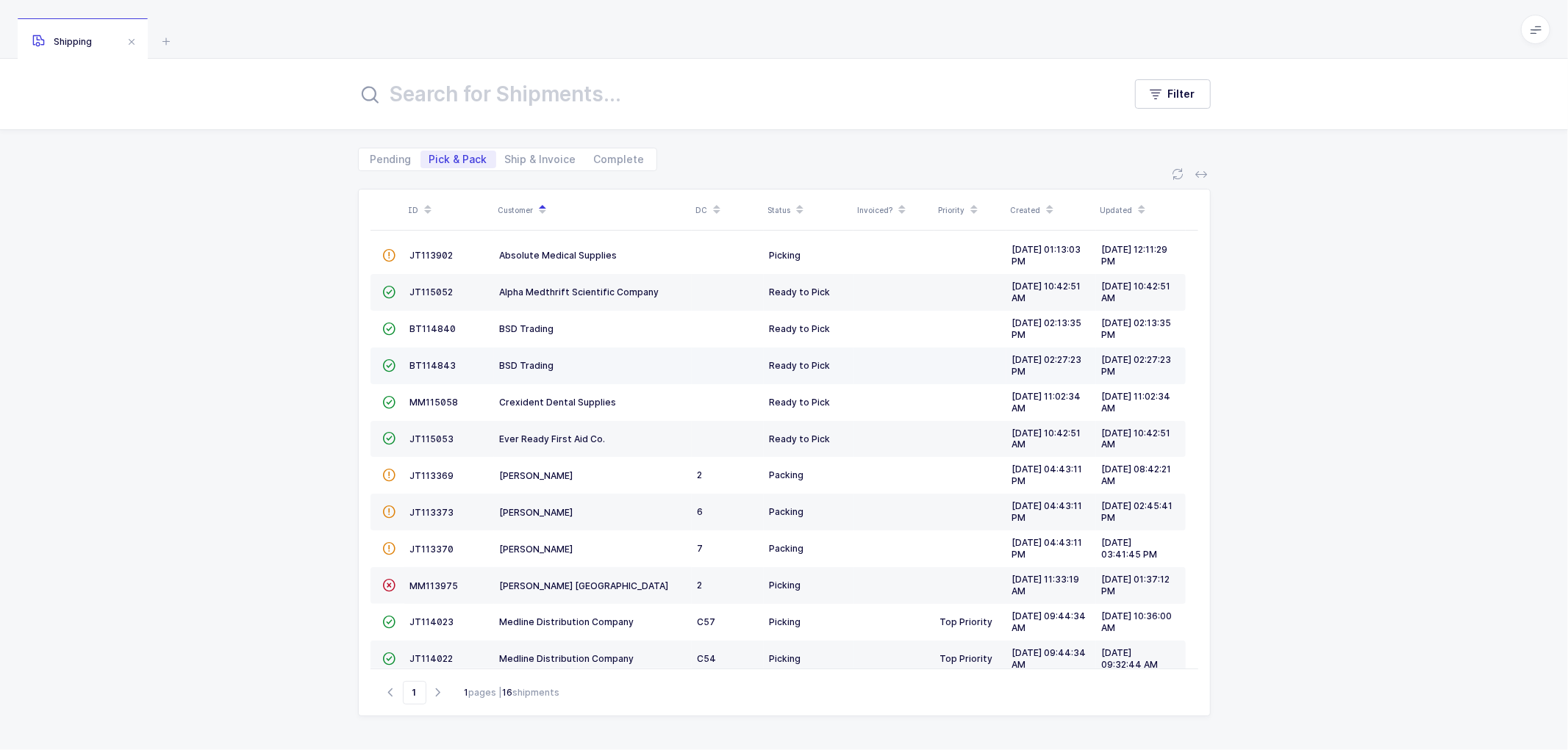
scroll to position [0, 0]
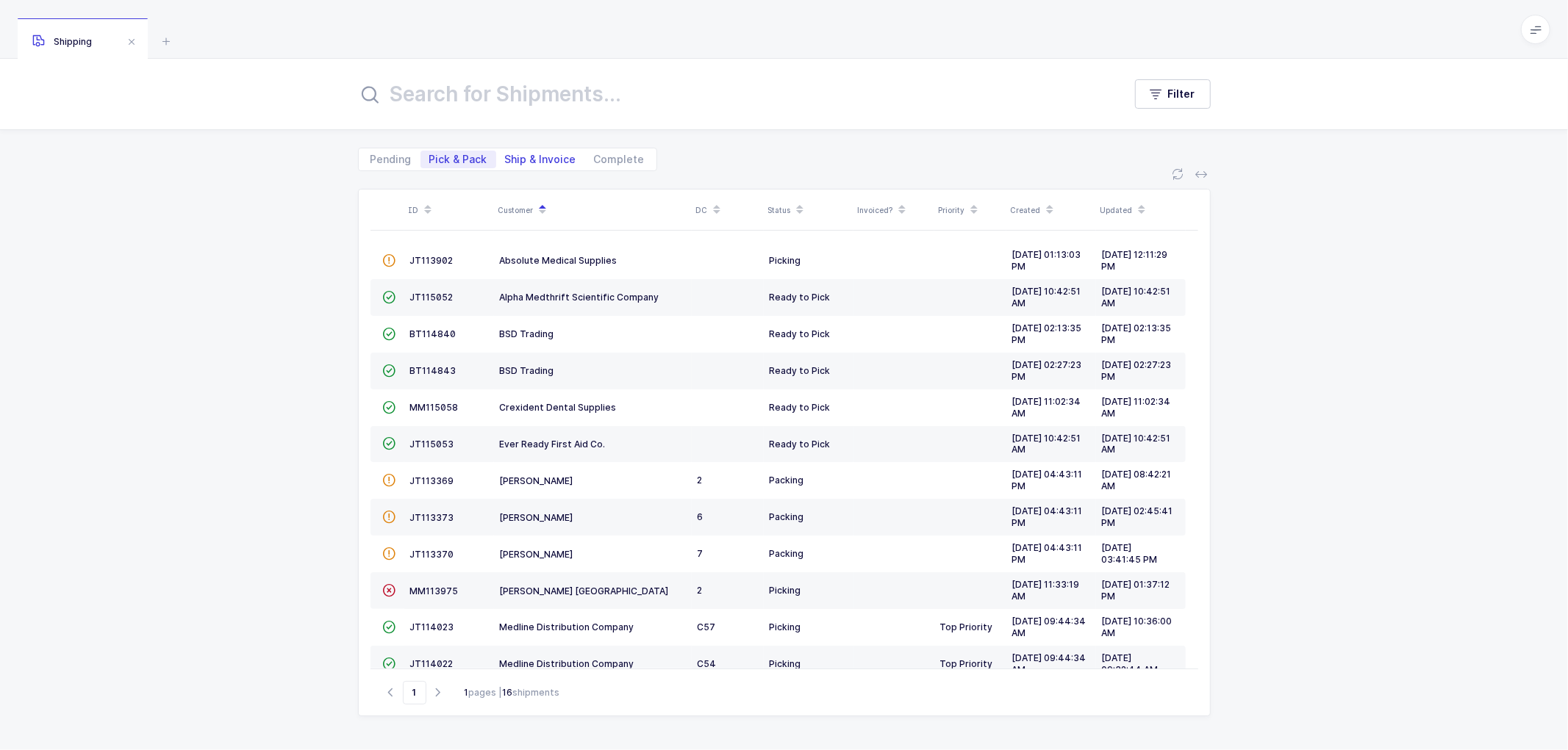
click at [520, 158] on span "Ship & Invoice" at bounding box center [540, 159] width 71 height 10
click at [506, 158] on input "Ship & Invoice" at bounding box center [501, 155] width 10 height 10
radio input "true"
radio input "false"
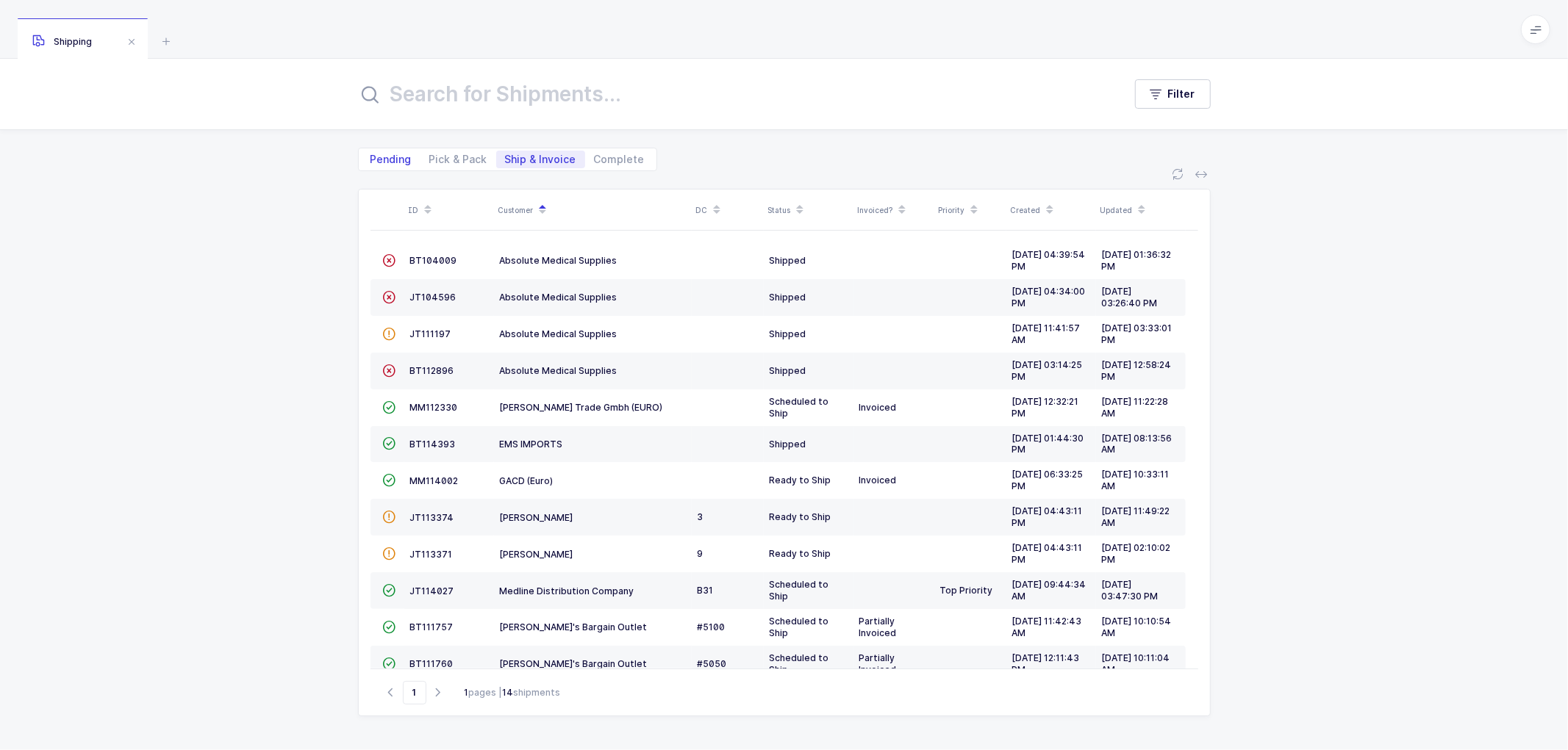
click at [392, 158] on span "Pending" at bounding box center [391, 159] width 42 height 10
click at [371, 158] on input "Pending" at bounding box center [366, 155] width 10 height 10
radio input "true"
radio input "false"
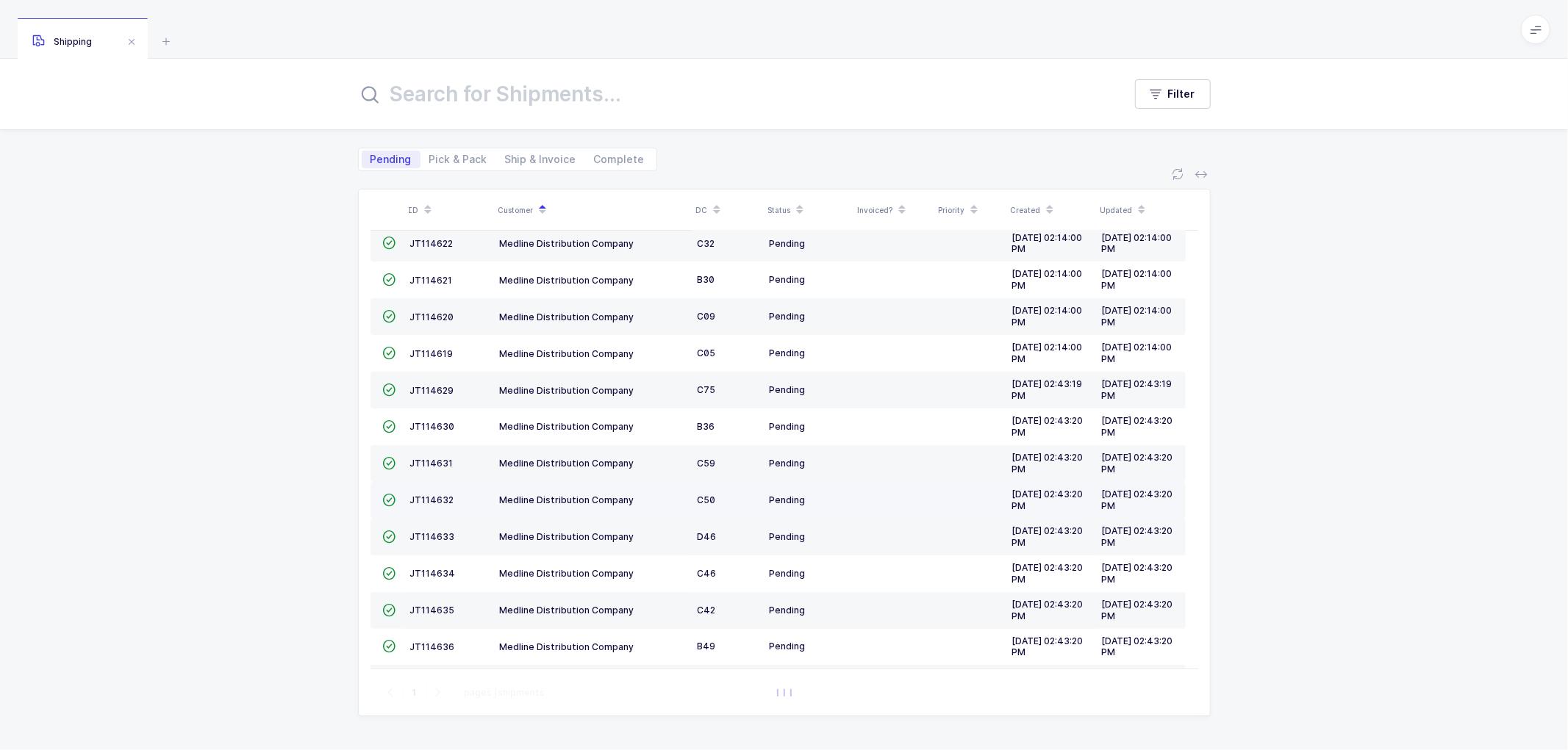
scroll to position [322, 0]
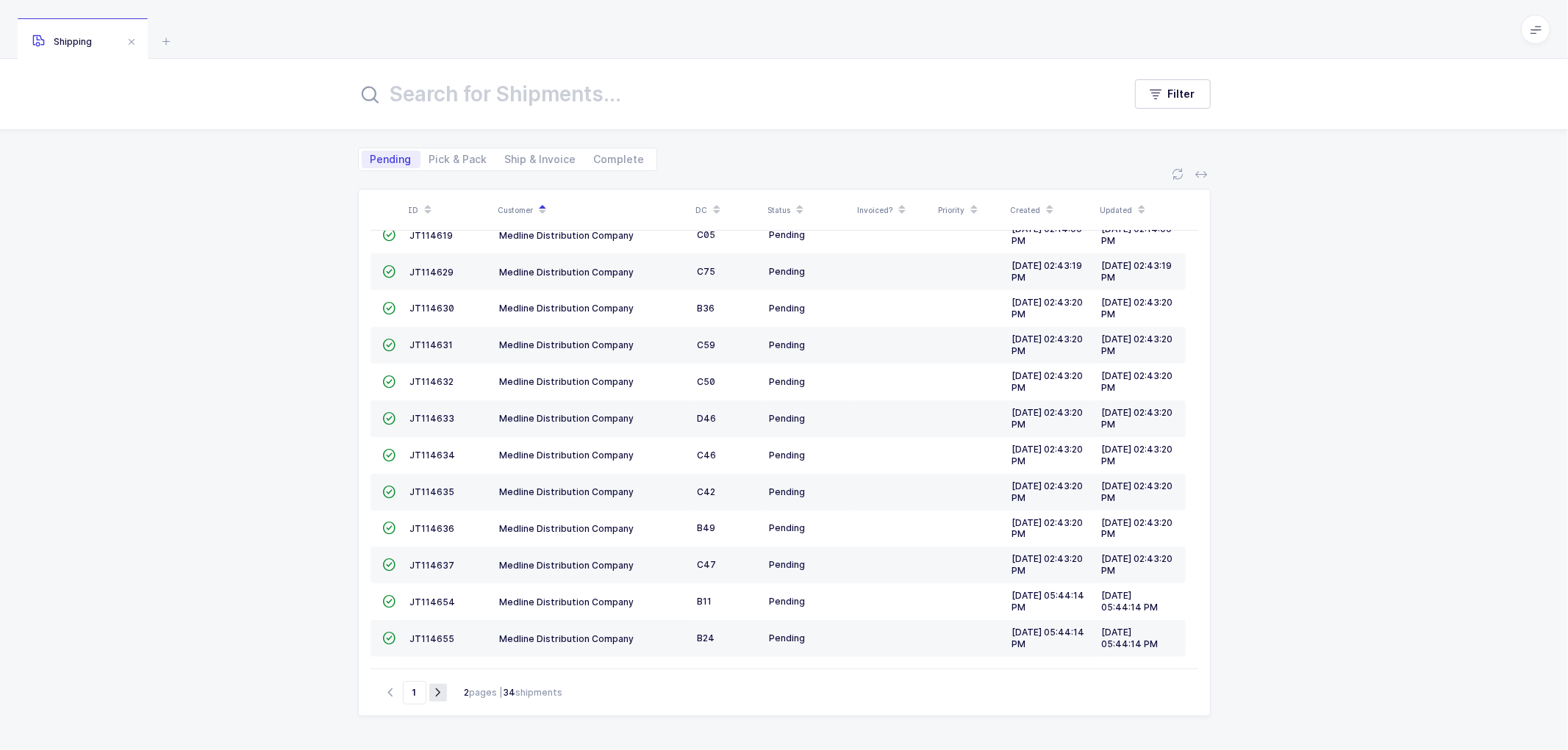
click at [442, 688] on icon "button" at bounding box center [439, 692] width 18 height 11
type input "2"
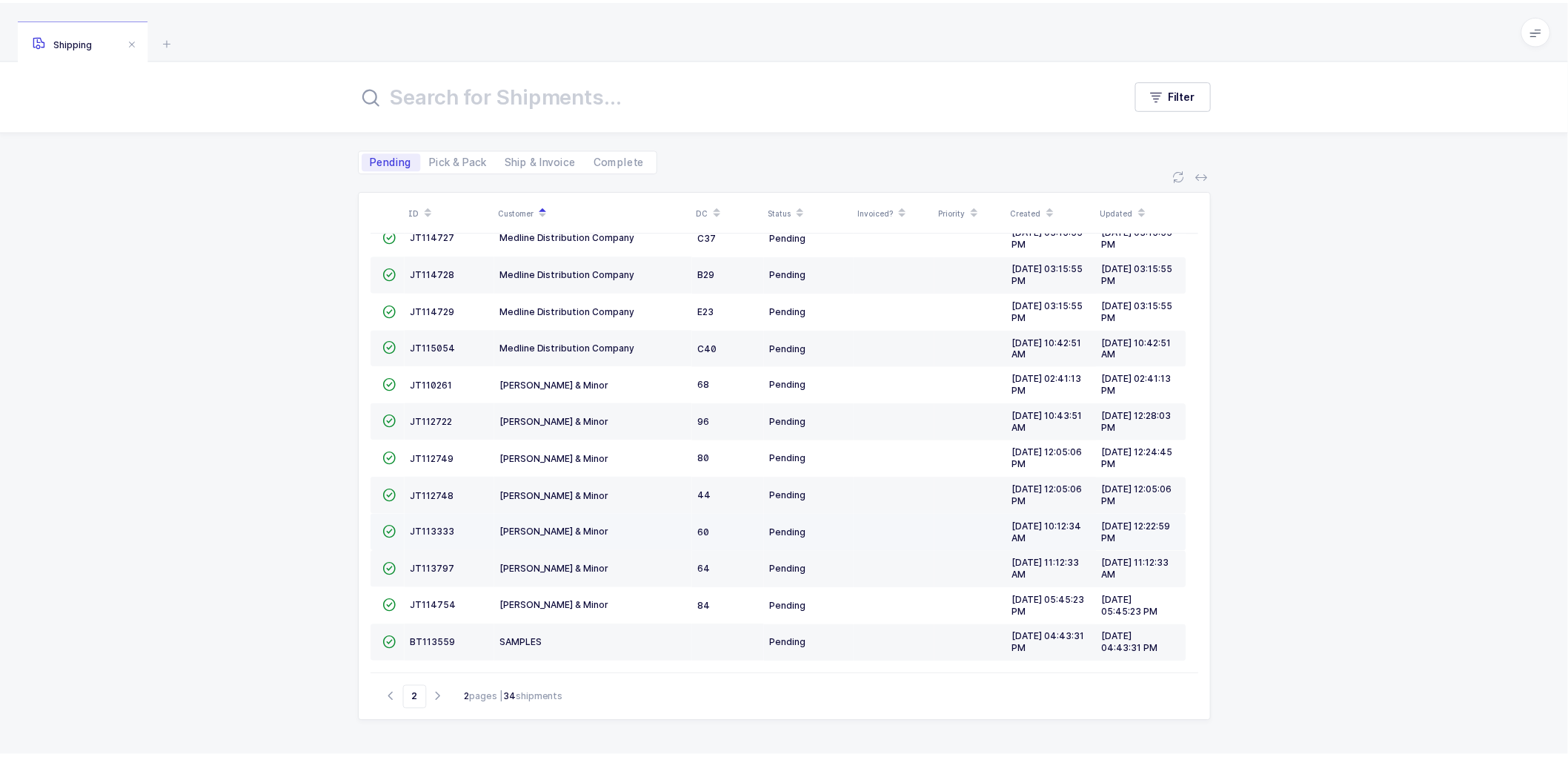
scroll to position [102, 0]
click at [458, 158] on span "Pick & Pack" at bounding box center [462, 161] width 59 height 10
click at [433, 158] on input "Pick & Pack" at bounding box center [429, 157] width 10 height 10
radio input "true"
radio input "false"
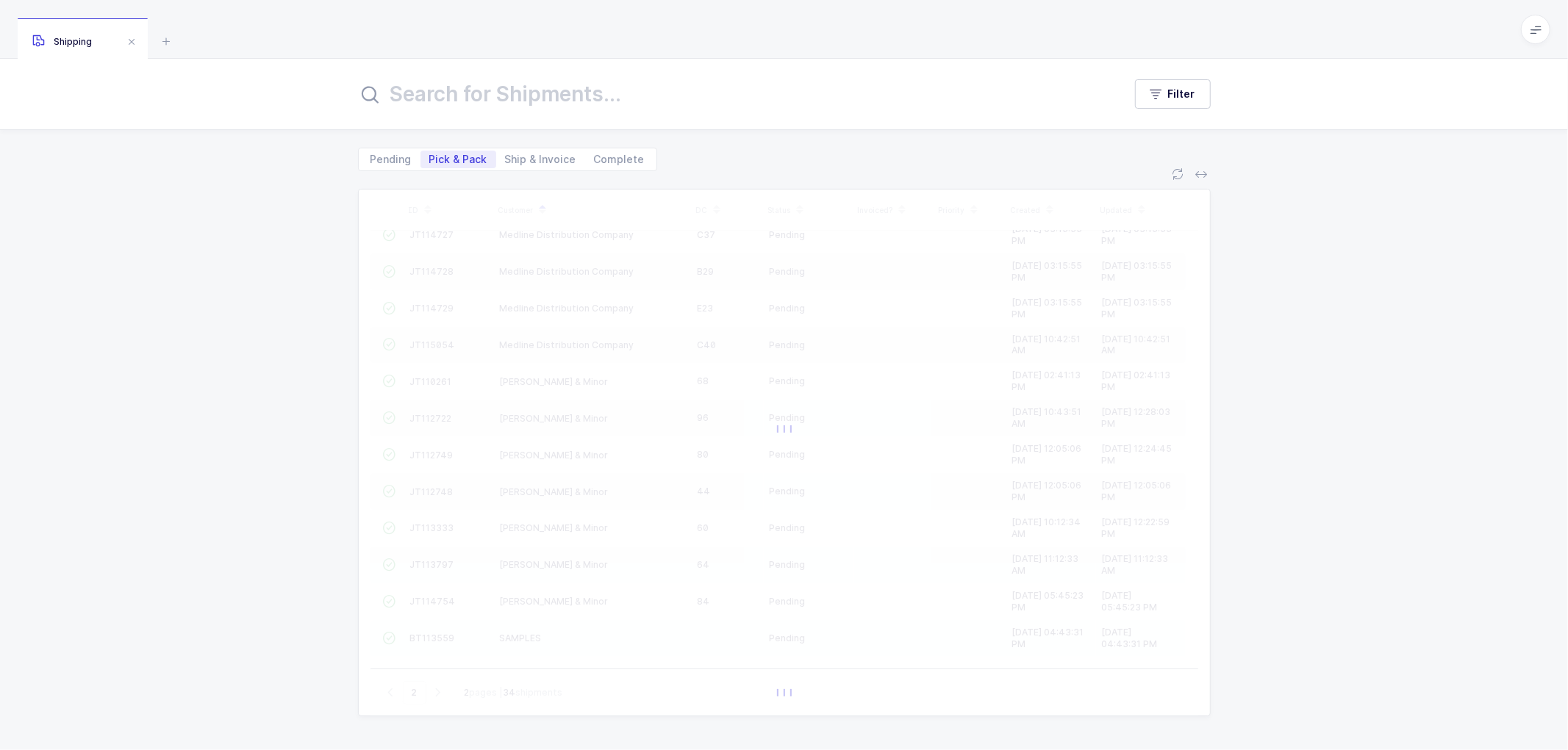
click at [670, 158] on div "Pending Pick & Pack Ship & Invoice Complete" at bounding box center [784, 150] width 852 height 42
type input "1"
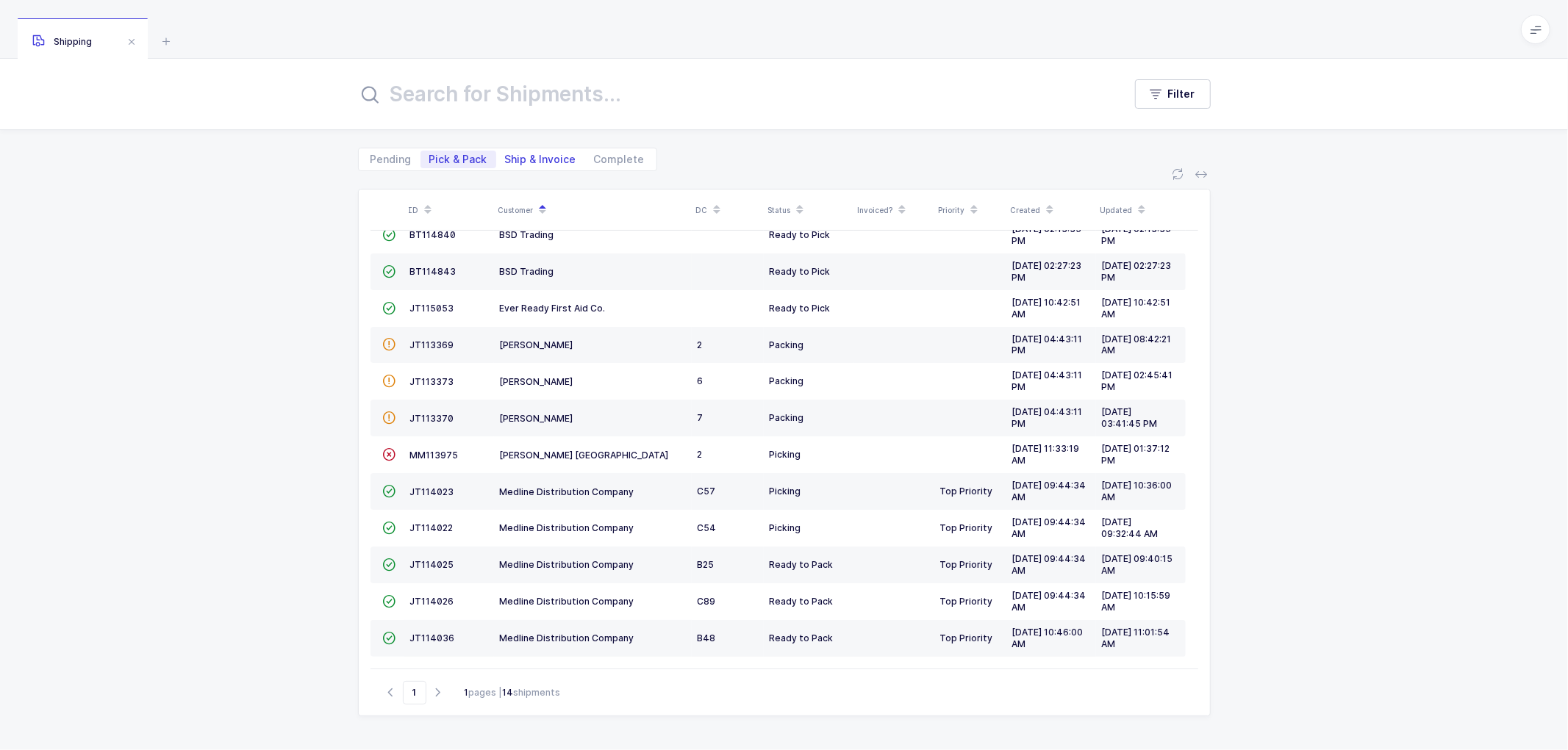
click at [521, 157] on span "Ship & Invoice" at bounding box center [540, 159] width 71 height 10
click at [506, 157] on input "Ship & Invoice" at bounding box center [501, 155] width 10 height 10
radio input "true"
radio input "false"
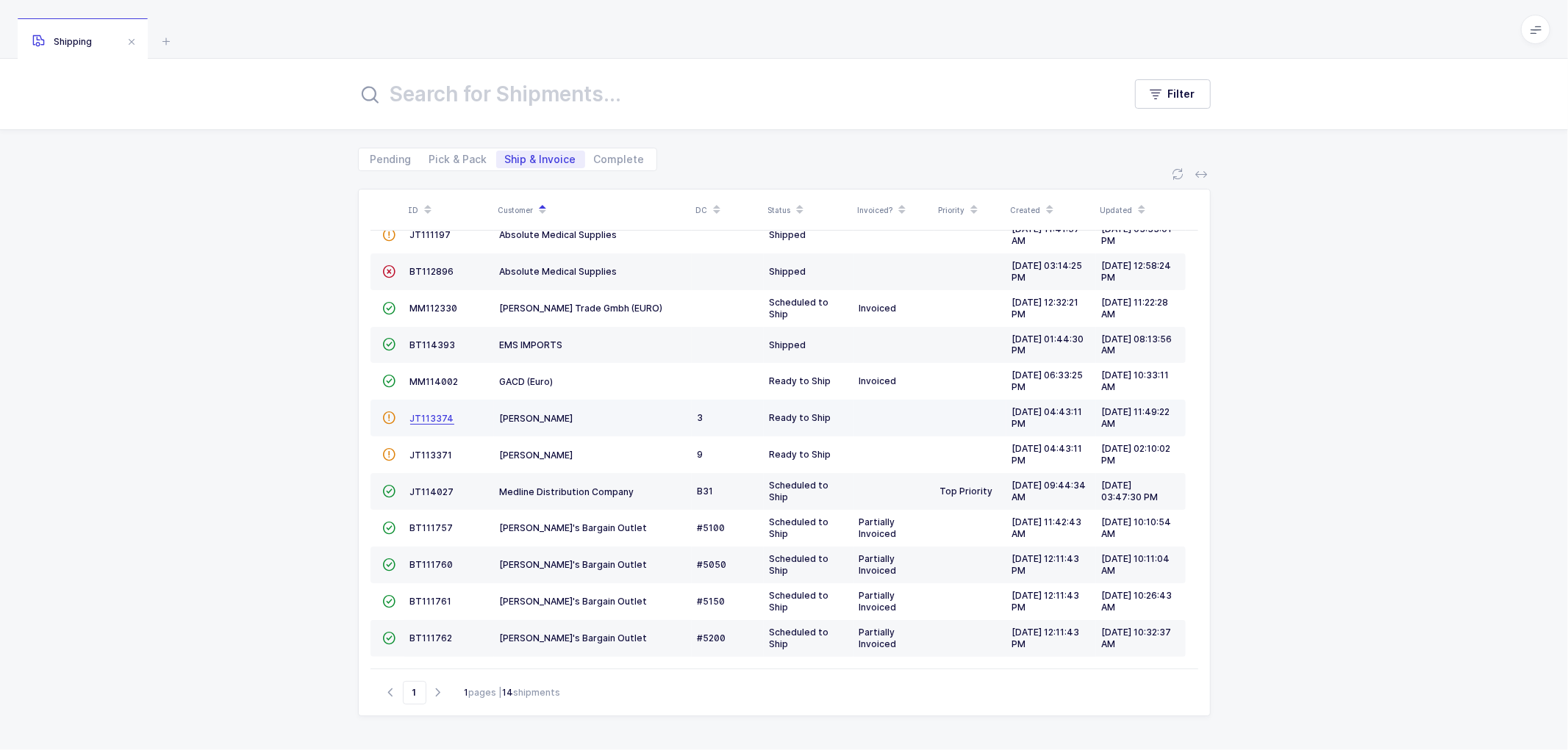
click at [434, 413] on span "JT113374" at bounding box center [432, 418] width 45 height 11
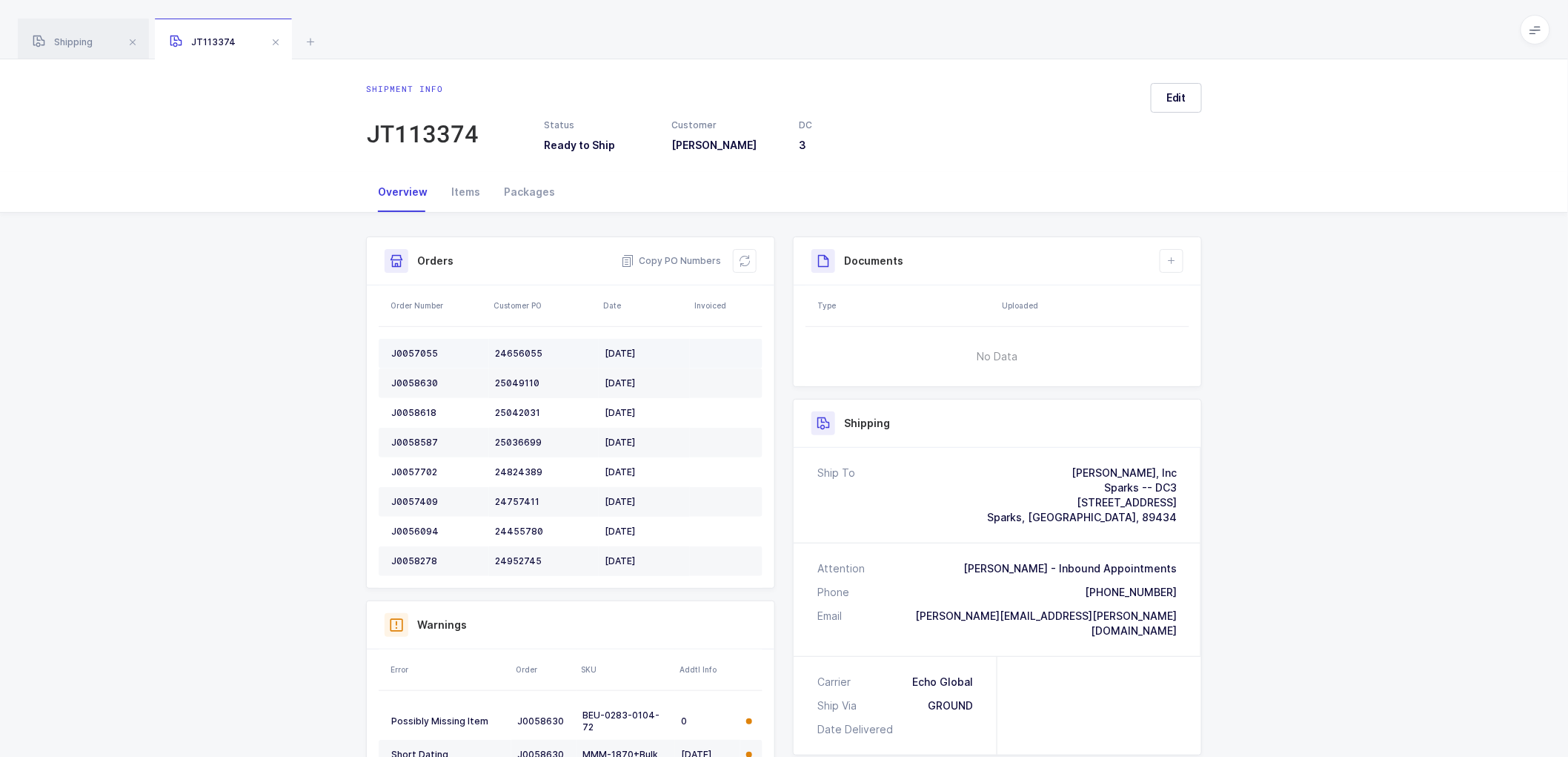
click at [411, 350] on div "J0057055" at bounding box center [437, 354] width 92 height 12
copy div "J0057055"
click at [418, 378] on div "J0058630" at bounding box center [437, 383] width 92 height 12
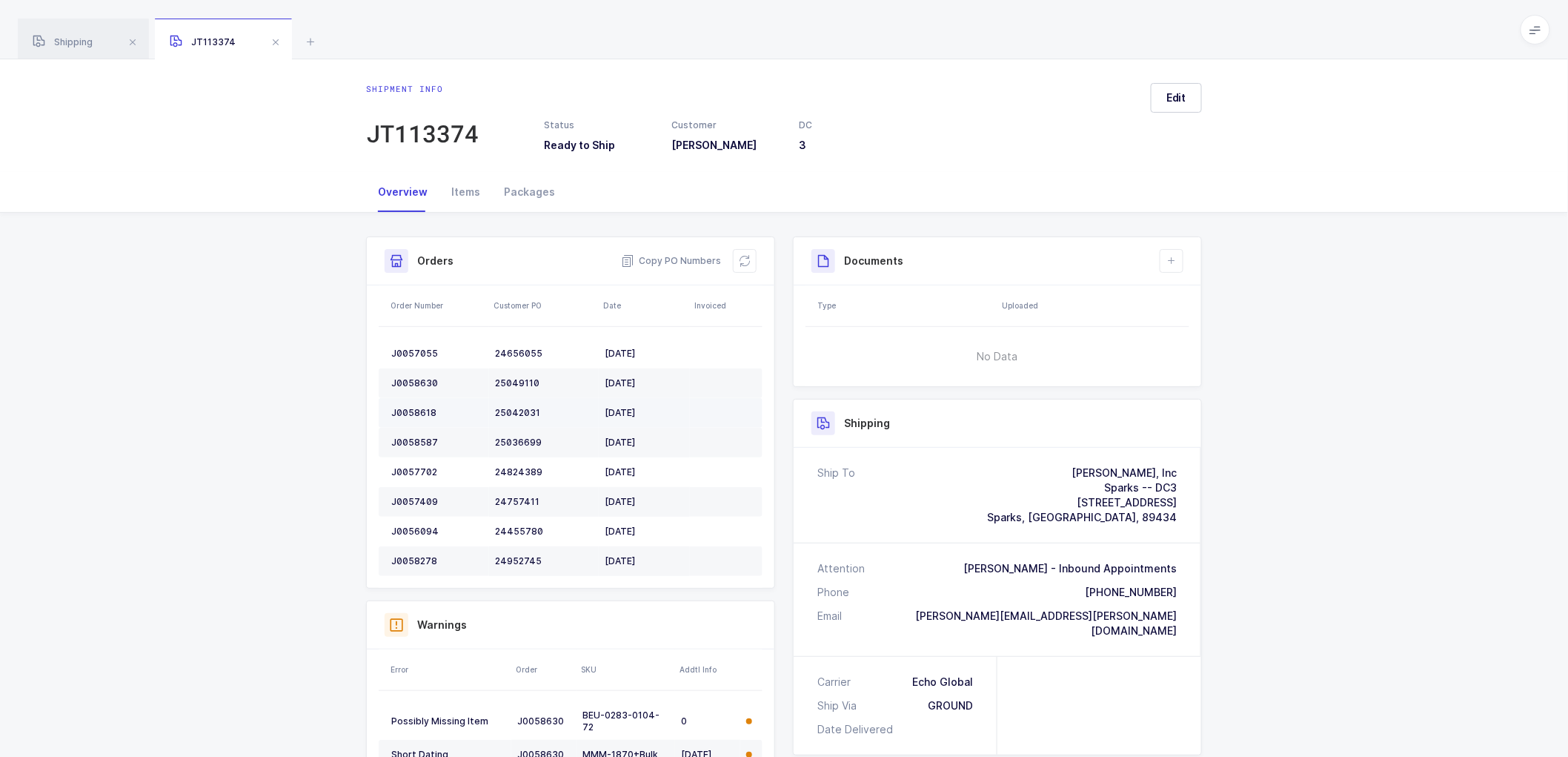
click at [417, 410] on div "J0058618" at bounding box center [437, 413] width 92 height 12
click at [416, 442] on div "J0058587" at bounding box center [437, 442] width 92 height 12
click at [416, 470] on div "J0057702" at bounding box center [437, 472] width 92 height 12
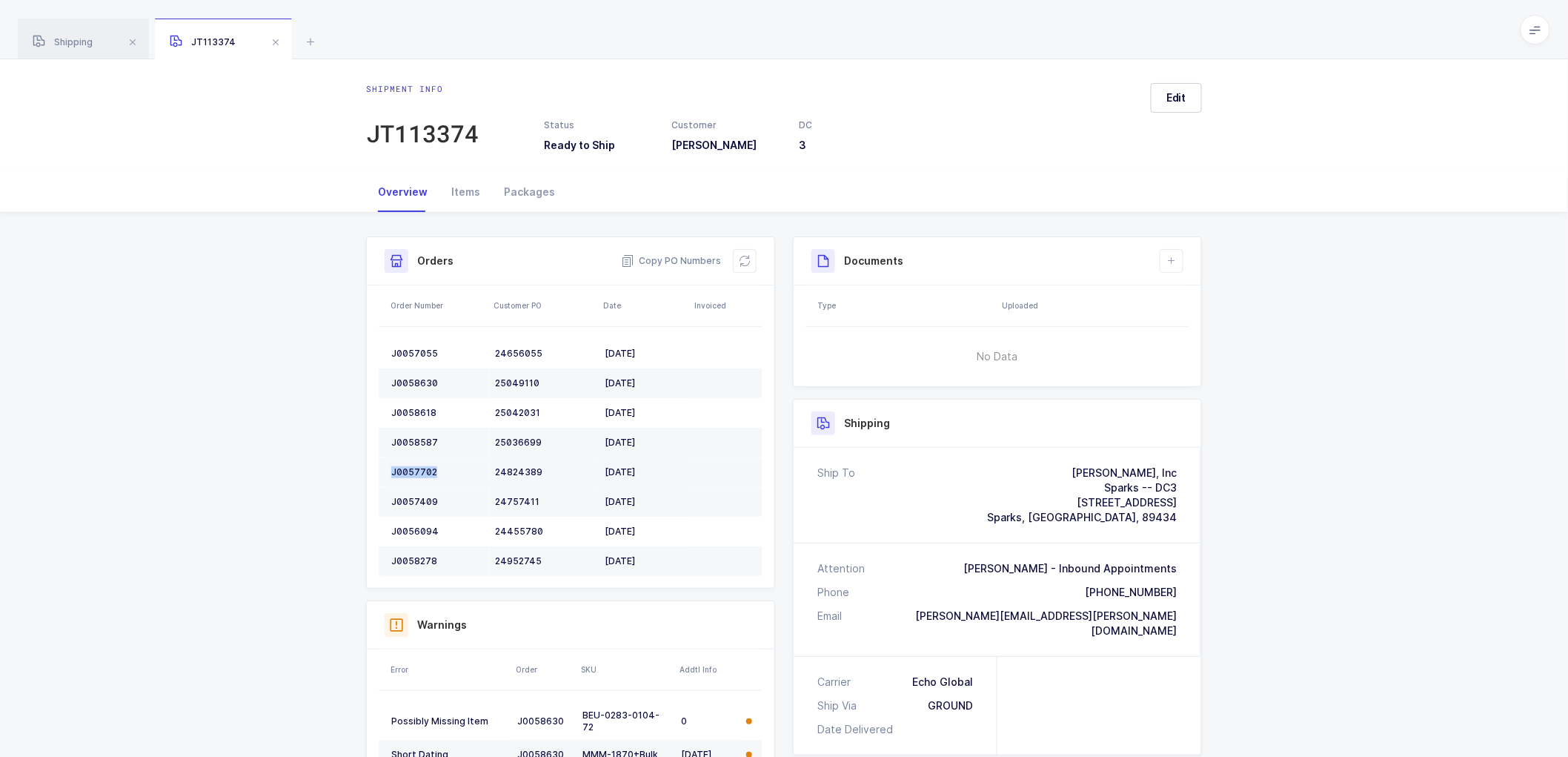
click at [416, 470] on div "J0057702" at bounding box center [437, 472] width 92 height 12
click at [410, 491] on td "J0057409" at bounding box center [433, 502] width 111 height 30
click at [415, 530] on div "J0056094" at bounding box center [437, 531] width 92 height 12
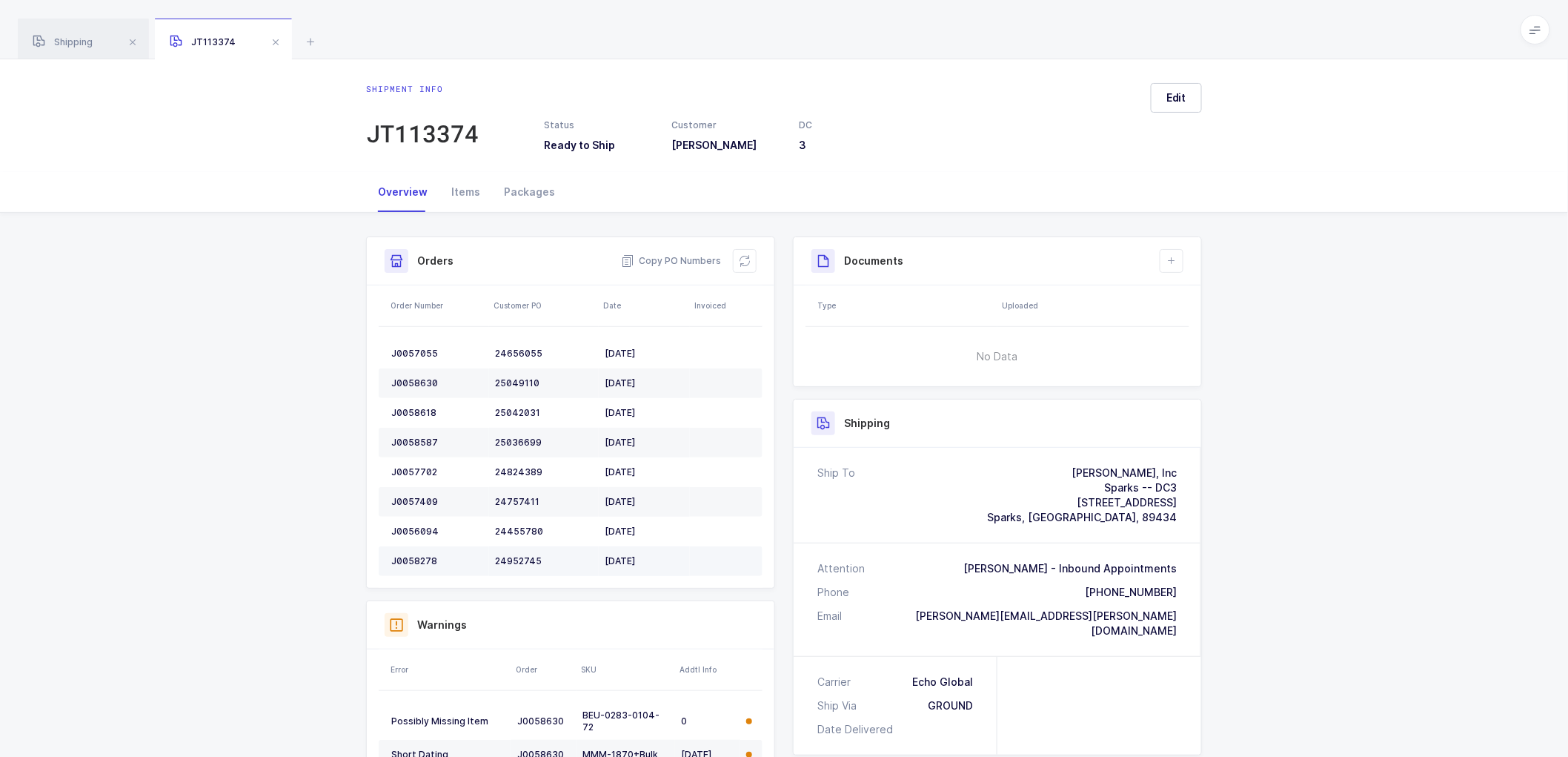
click at [413, 557] on div "J0058278" at bounding box center [437, 561] width 92 height 12
click at [753, 255] on button at bounding box center [745, 261] width 24 height 24
click at [1183, 93] on span "Edit" at bounding box center [1177, 98] width 20 height 15
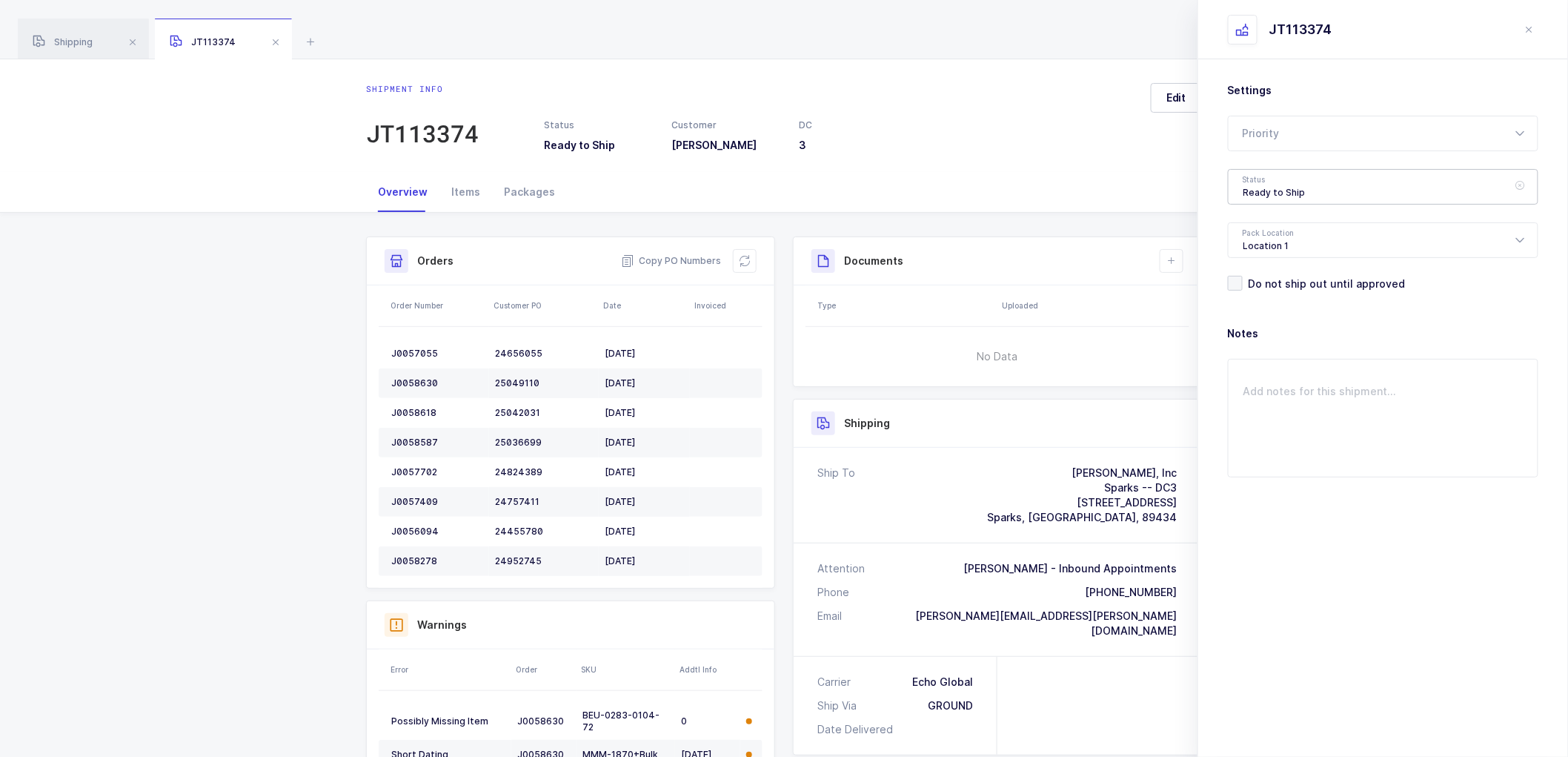
click at [1272, 189] on div "Ready to Ship" at bounding box center [1382, 187] width 310 height 36
click at [1288, 272] on span "Scheduled to Ship" at bounding box center [1291, 277] width 94 height 13
type input "Scheduled to Ship"
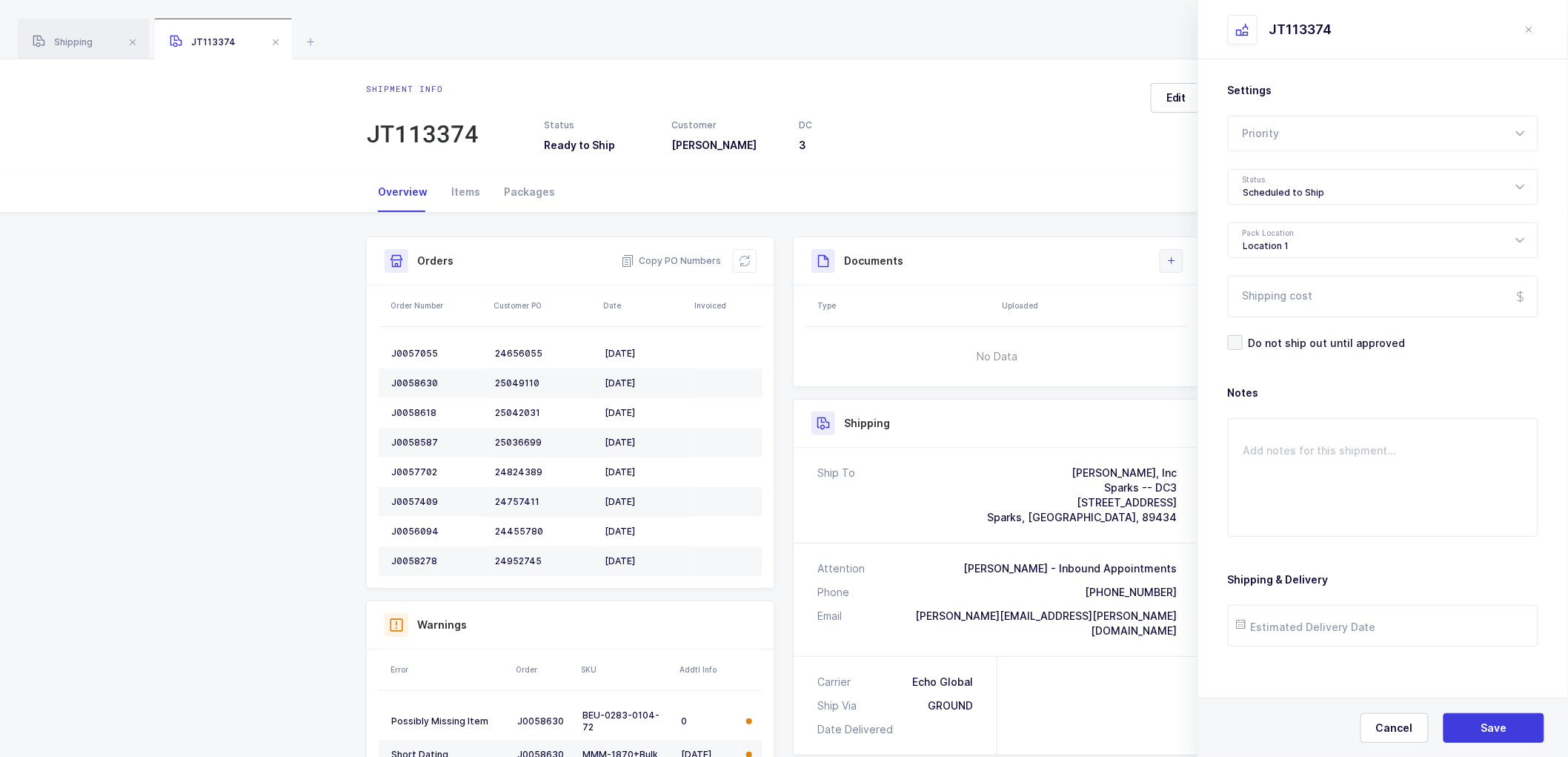
click at [1162, 261] on button at bounding box center [1172, 261] width 24 height 24
click at [1189, 299] on li "Create Document" at bounding box center [1222, 304] width 111 height 24
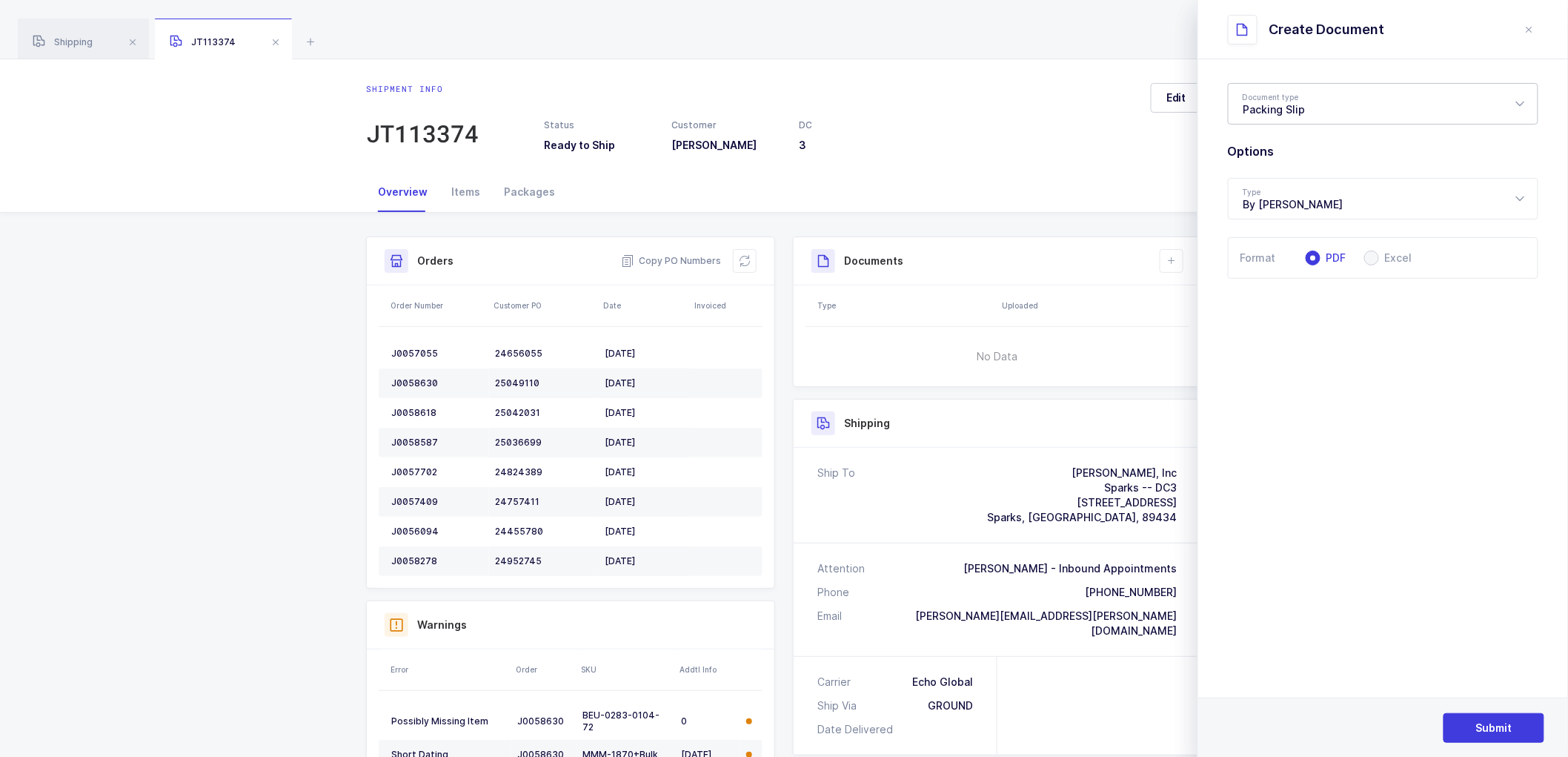
click at [1265, 110] on div "Packing Slip" at bounding box center [1382, 104] width 310 height 42
click at [1276, 174] on span "Package Contents Label" at bounding box center [1306, 177] width 125 height 13
type input "Package Contents Label"
click at [1483, 730] on span "Submit" at bounding box center [1494, 728] width 36 height 15
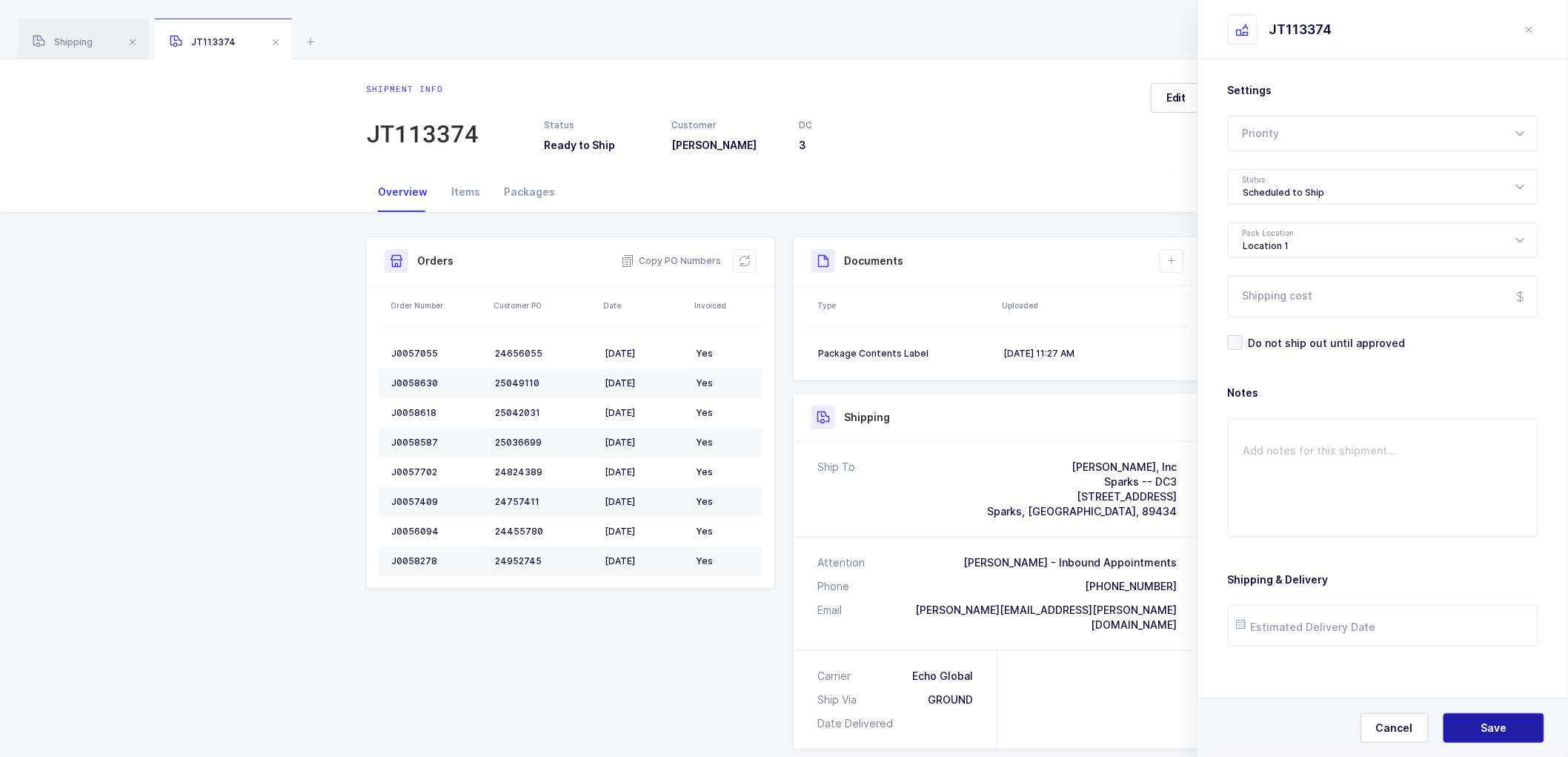
click at [1488, 725] on span "Save" at bounding box center [1494, 728] width 26 height 15
click at [1167, 249] on button at bounding box center [1172, 261] width 24 height 24
click at [1202, 302] on li "Create Document" at bounding box center [1222, 304] width 111 height 24
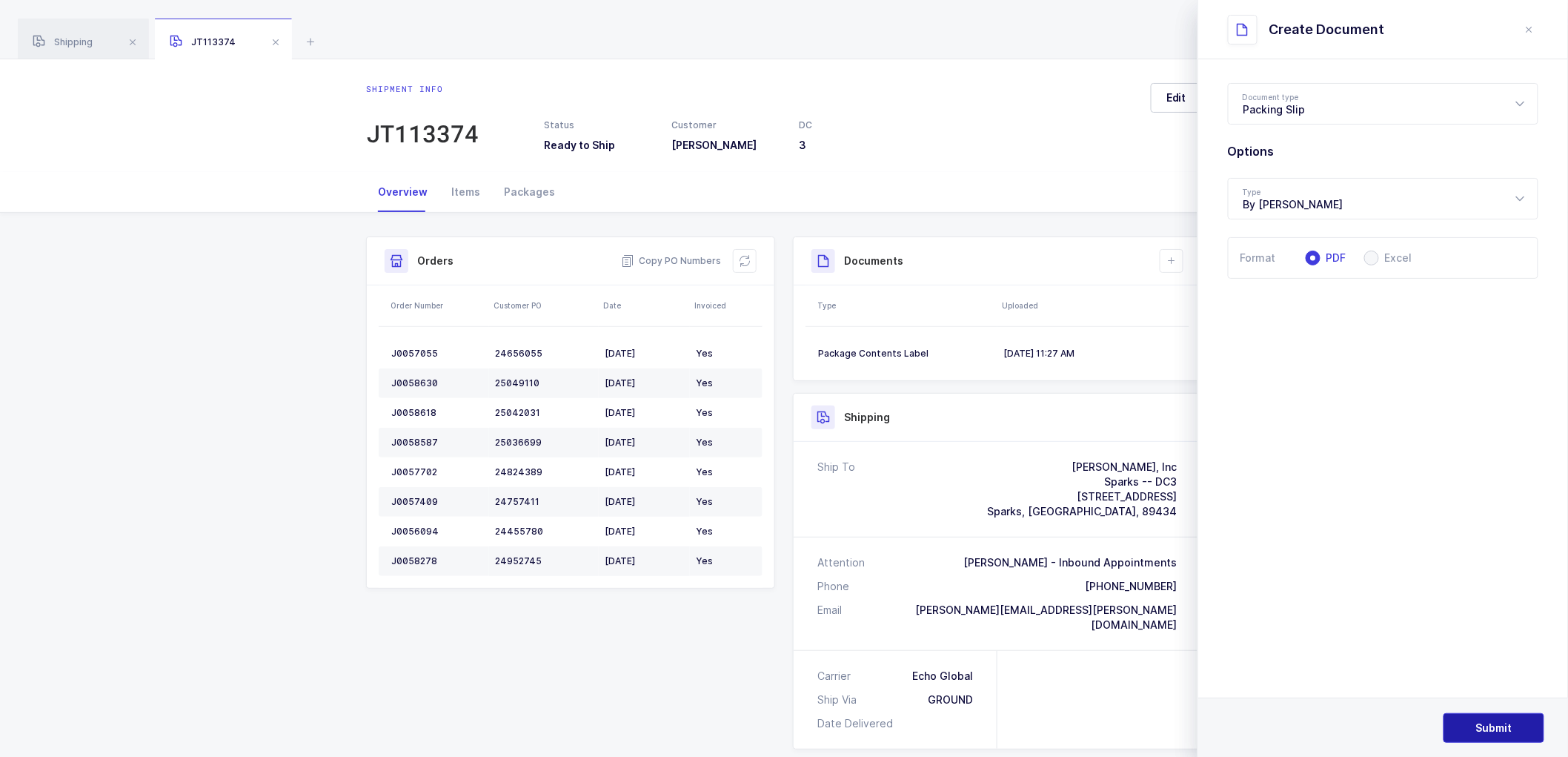
click at [1487, 724] on span "Submit" at bounding box center [1494, 728] width 36 height 15
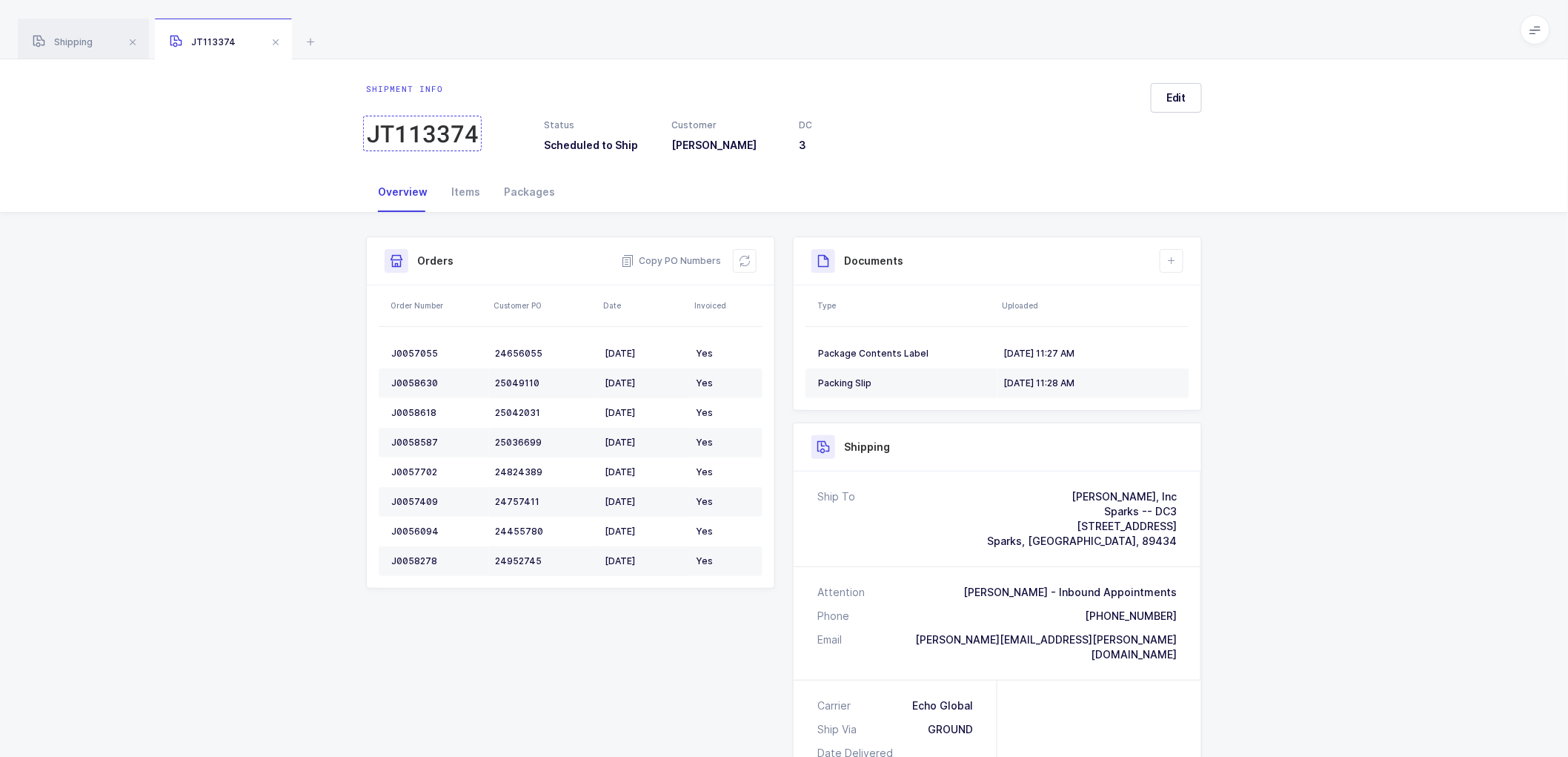
click at [462, 127] on div "JT113374" at bounding box center [422, 134] width 113 height 30
click at [673, 261] on span "Copy PO Numbers" at bounding box center [671, 261] width 100 height 15
click at [61, 39] on span "Shipping" at bounding box center [63, 41] width 60 height 11
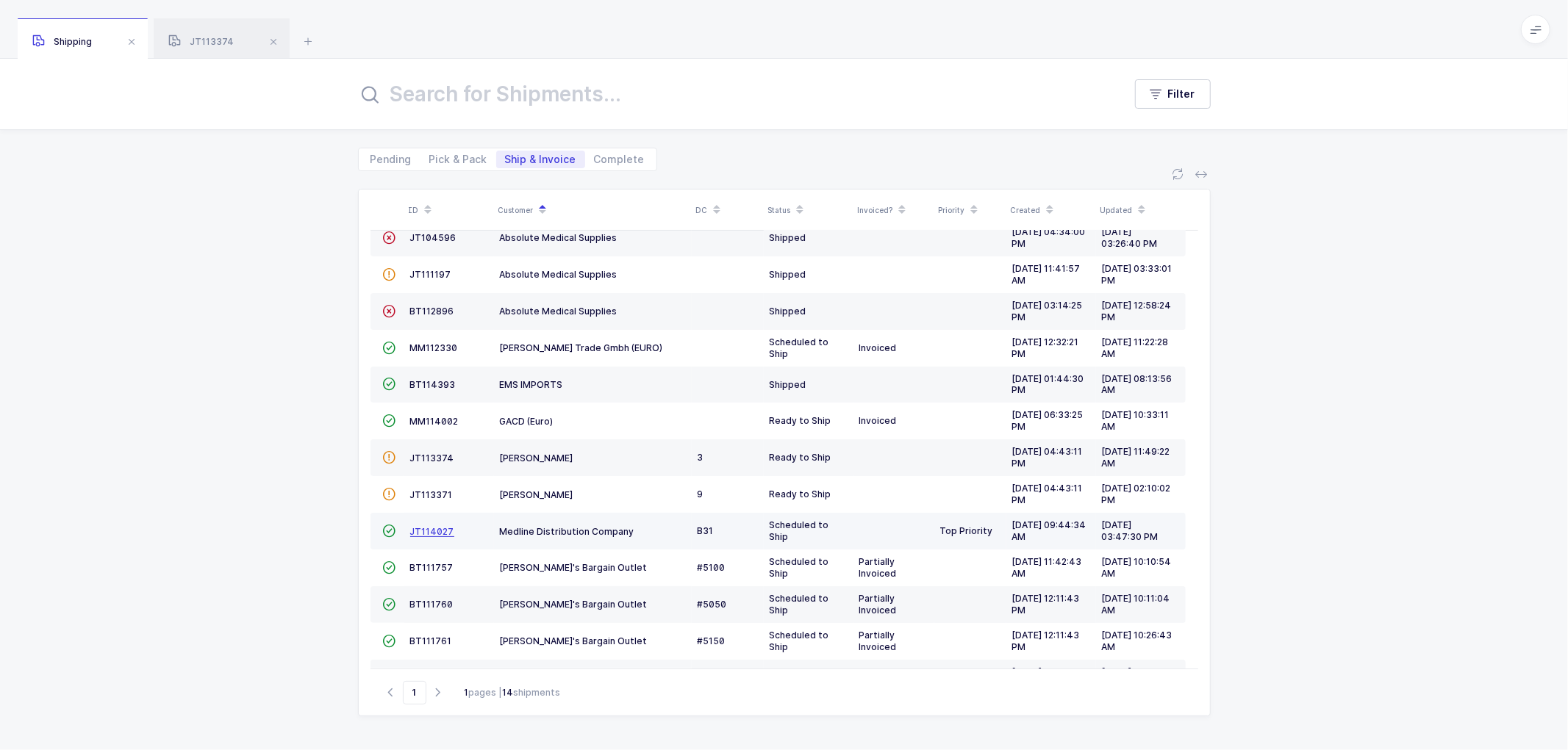
click at [419, 531] on span "JT114027" at bounding box center [432, 531] width 45 height 11
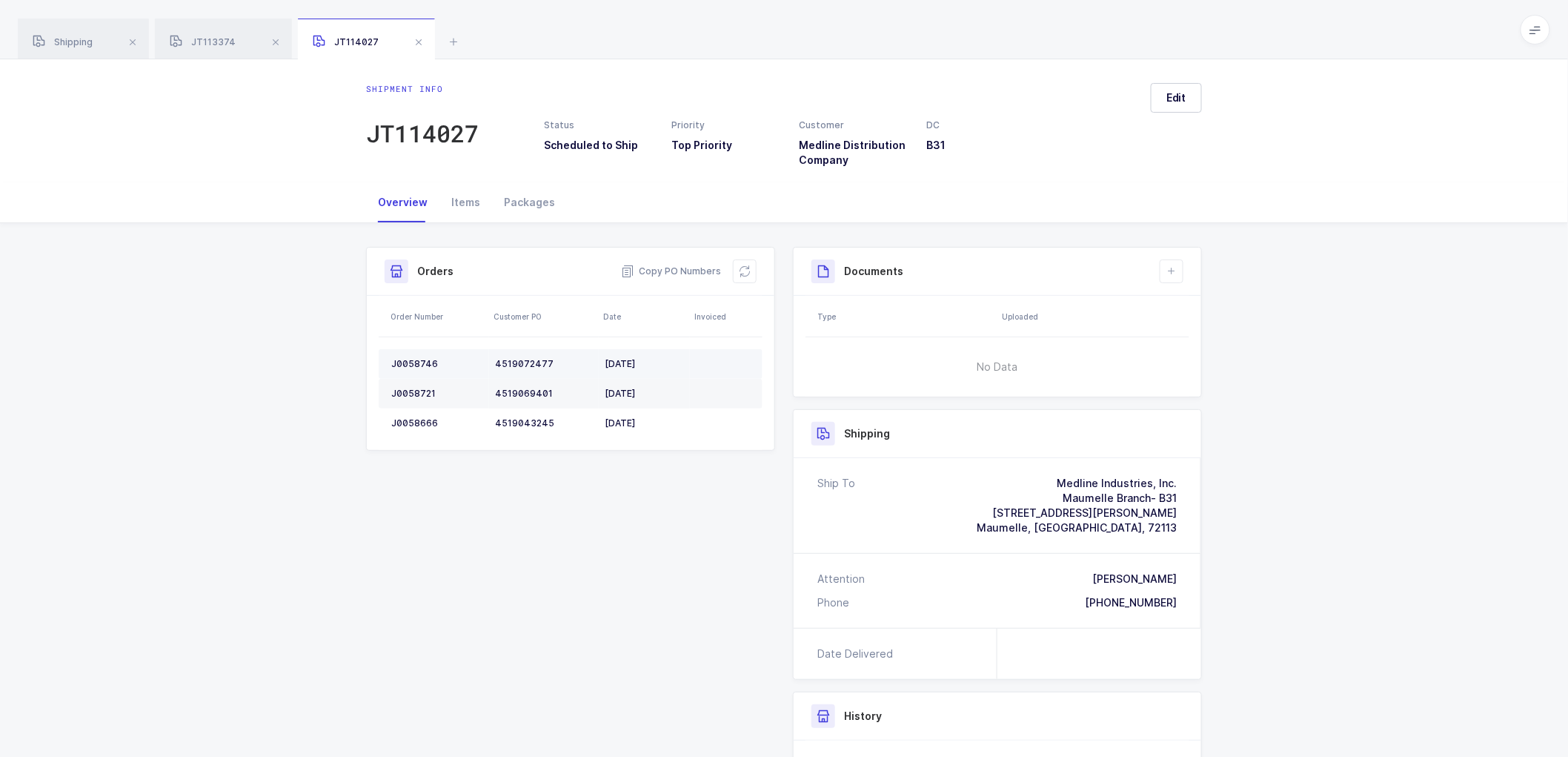
click at [420, 357] on td "J0058746" at bounding box center [433, 365] width 111 height 30
click at [412, 387] on td "J0058721" at bounding box center [433, 393] width 111 height 30
click at [412, 387] on div "J0058721" at bounding box center [437, 393] width 92 height 12
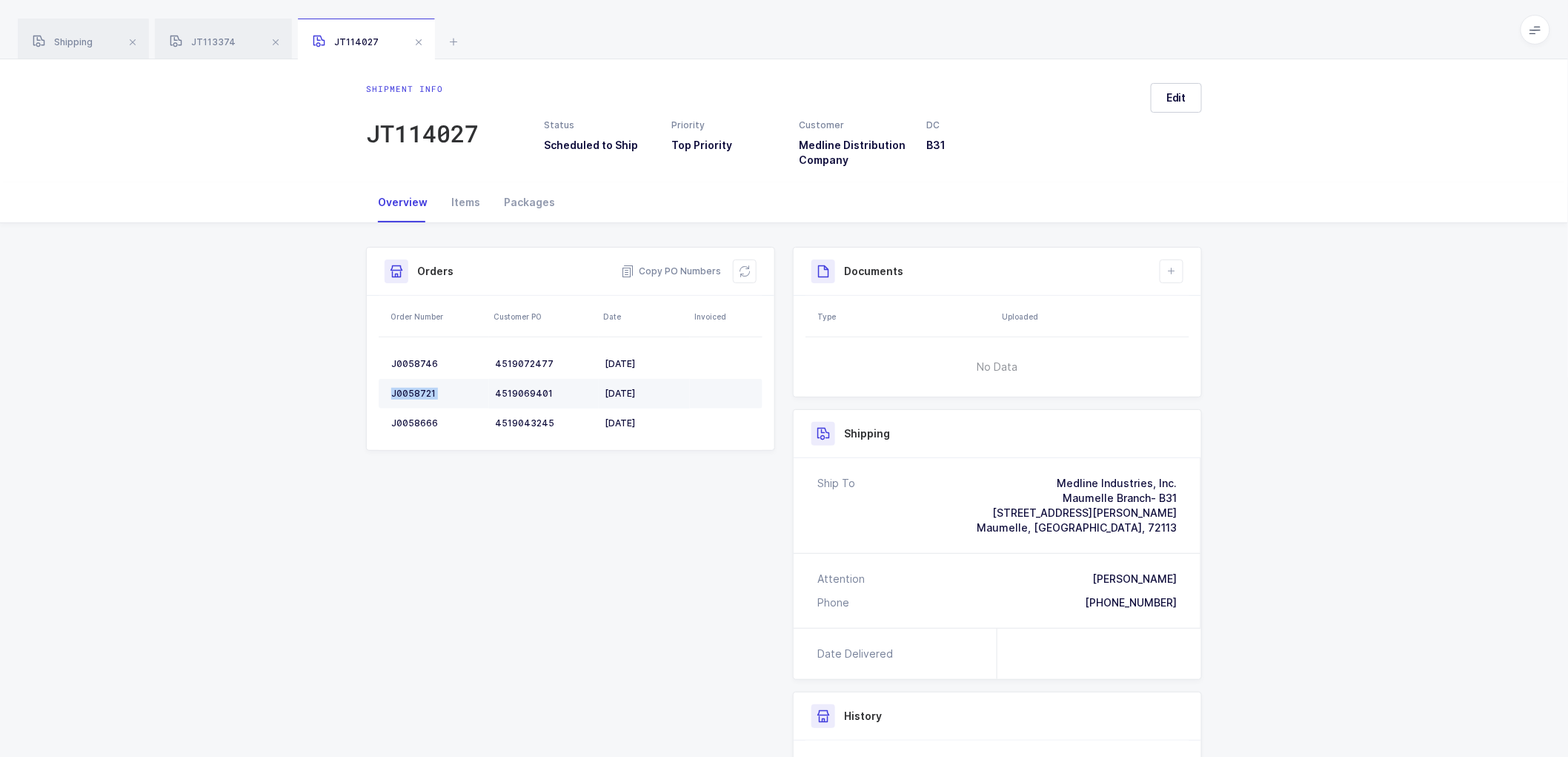
click at [412, 387] on div "J0058721" at bounding box center [437, 393] width 92 height 12
click at [413, 418] on div "J0058666" at bounding box center [437, 423] width 92 height 12
drag, startPoint x: 742, startPoint y: 272, endPoint x: 867, endPoint y: 215, distance: 137.4
click at [742, 272] on icon at bounding box center [745, 272] width 12 height 12
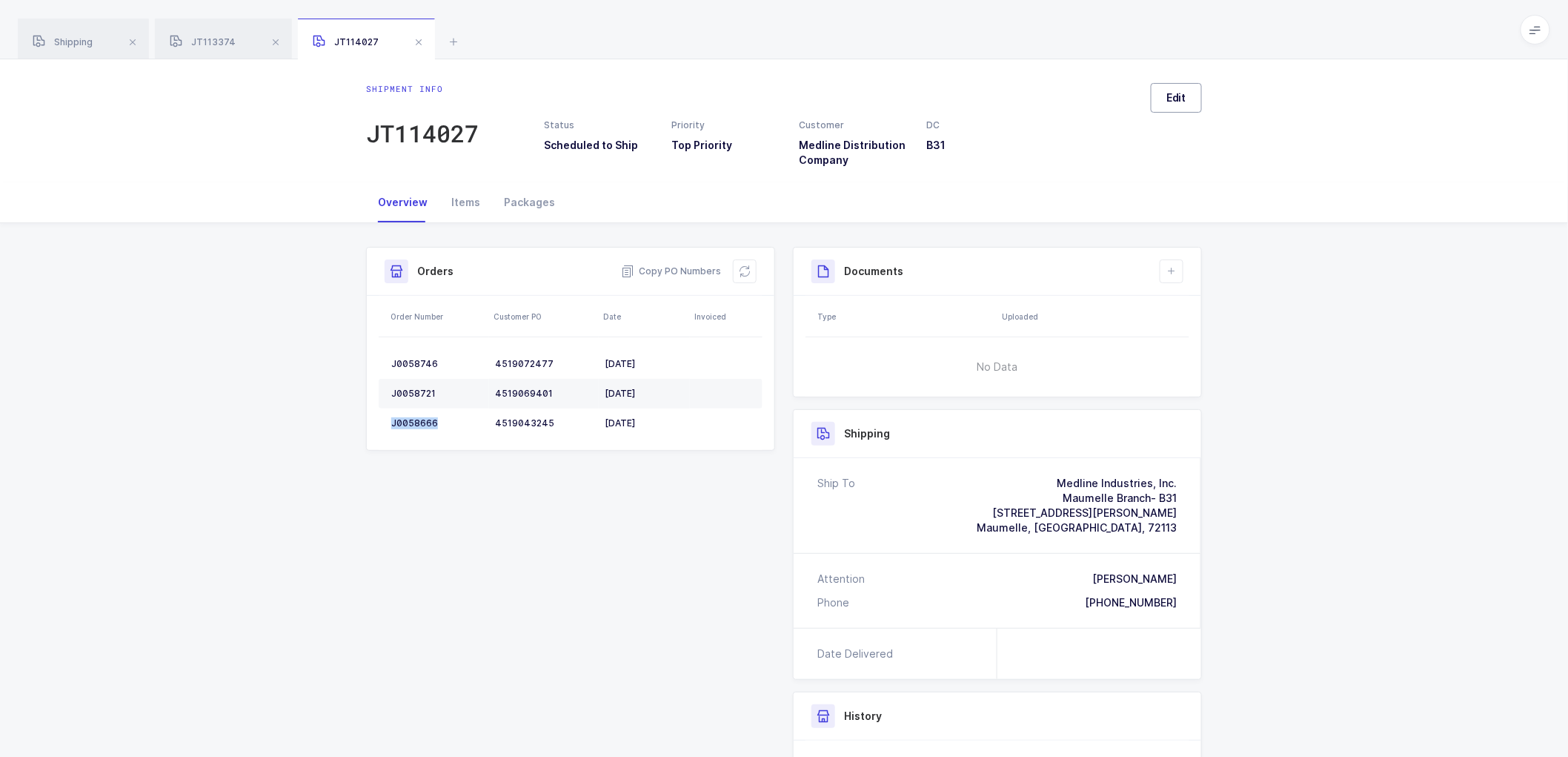
click at [1180, 100] on span "Edit" at bounding box center [1177, 98] width 20 height 15
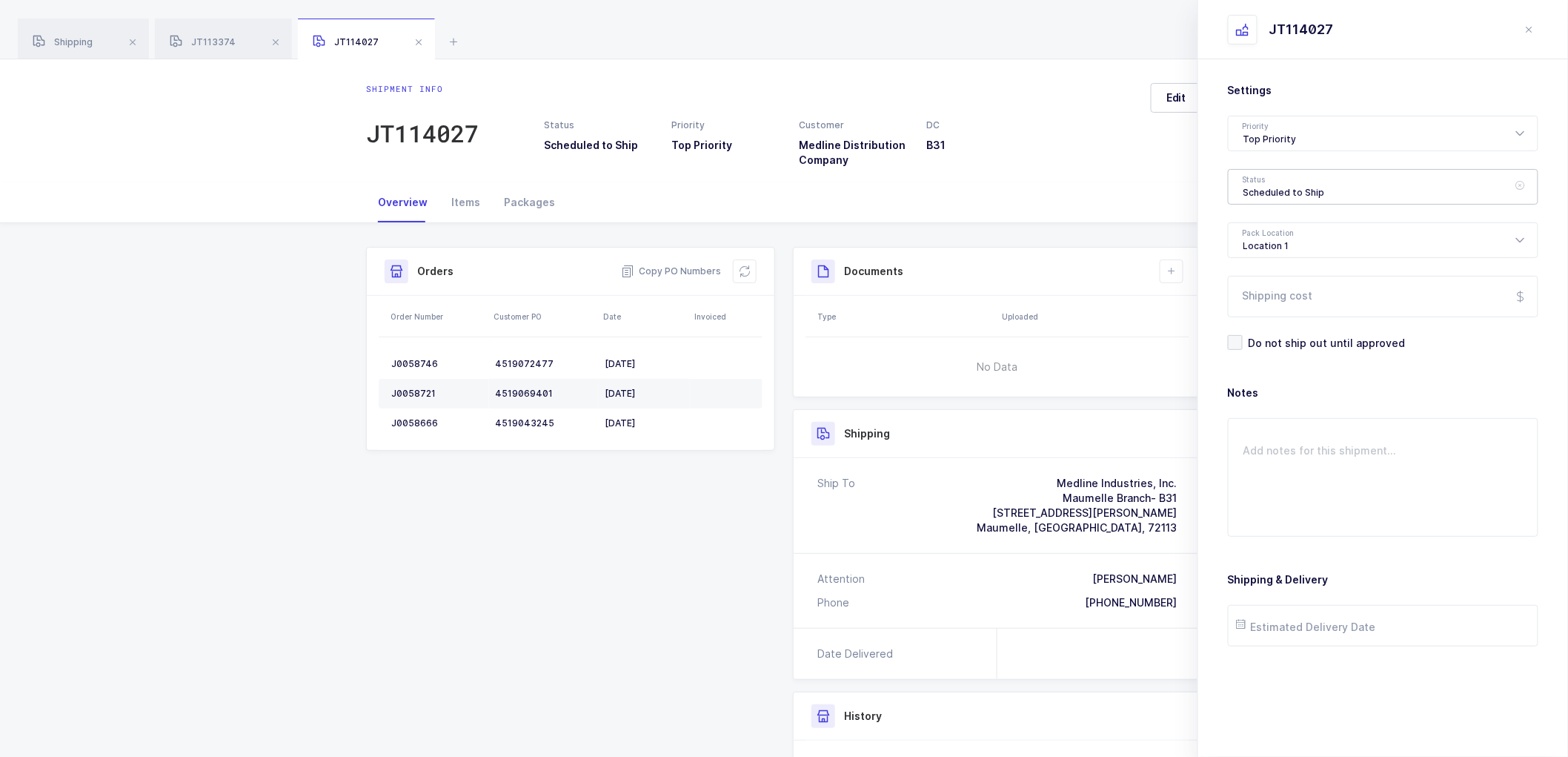
click at [1309, 191] on div "Scheduled to Ship" at bounding box center [1382, 187] width 310 height 36
drag, startPoint x: 1151, startPoint y: 190, endPoint x: 1291, endPoint y: 250, distance: 152.3
click at [1151, 191] on div "Overview Items Packages" at bounding box center [784, 203] width 836 height 40
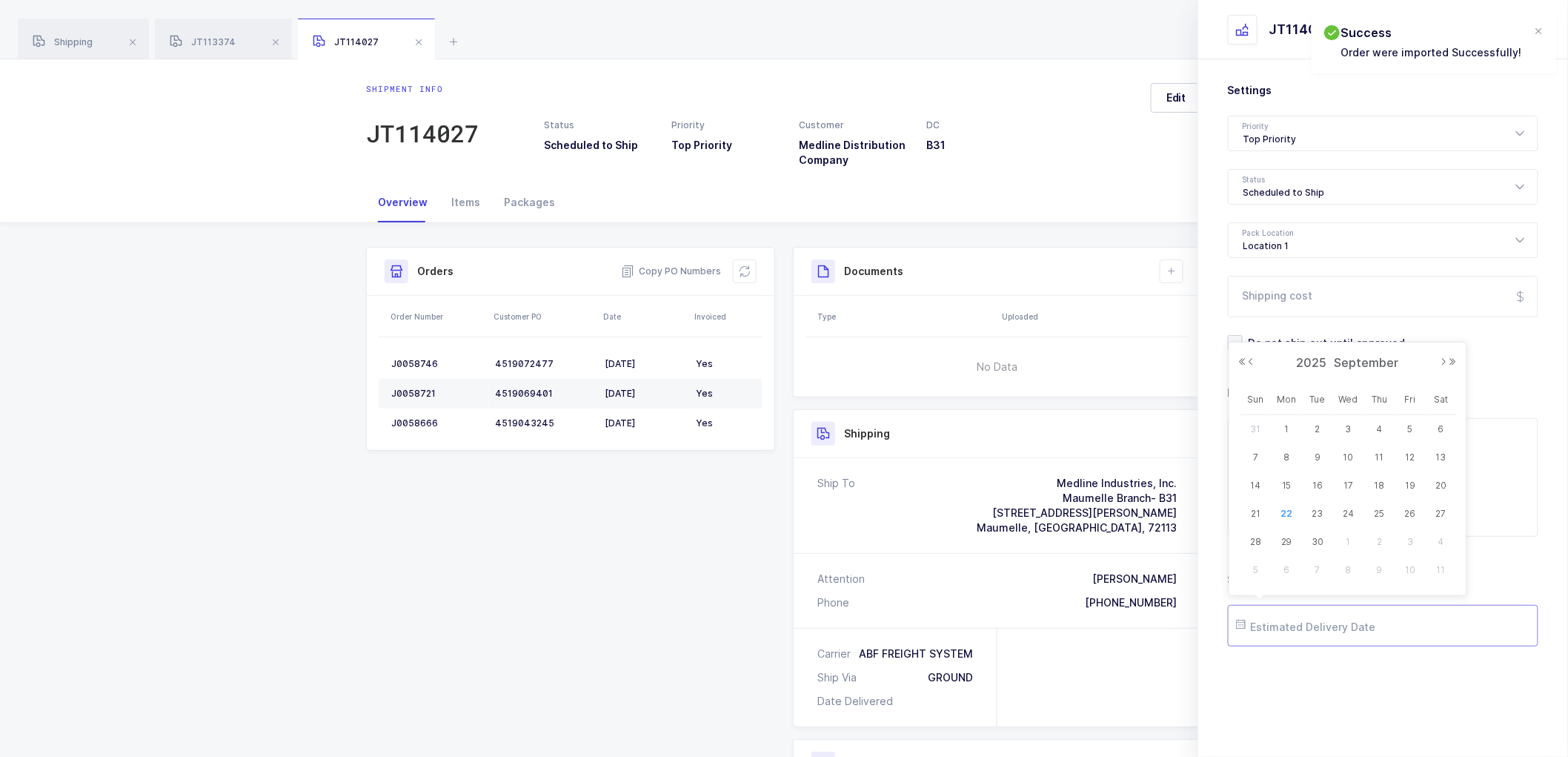
click at [1315, 628] on input "text" at bounding box center [1382, 626] width 310 height 42
click at [1380, 514] on span "25" at bounding box center [1380, 514] width 18 height 18
type input "[DATE]"
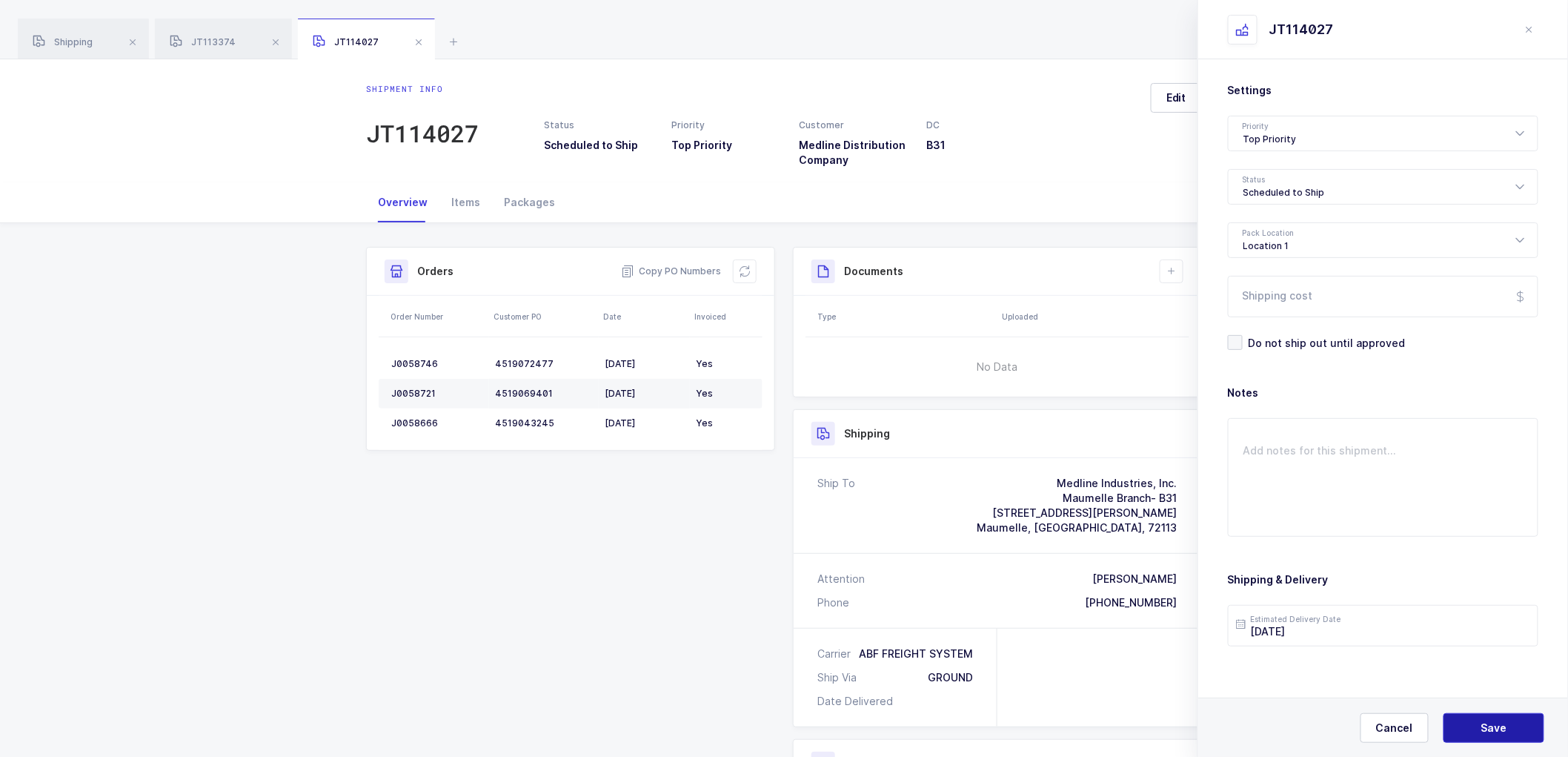
drag, startPoint x: 1501, startPoint y: 724, endPoint x: 1495, endPoint y: 729, distance: 7.8
click at [1502, 724] on span "Save" at bounding box center [1494, 728] width 26 height 15
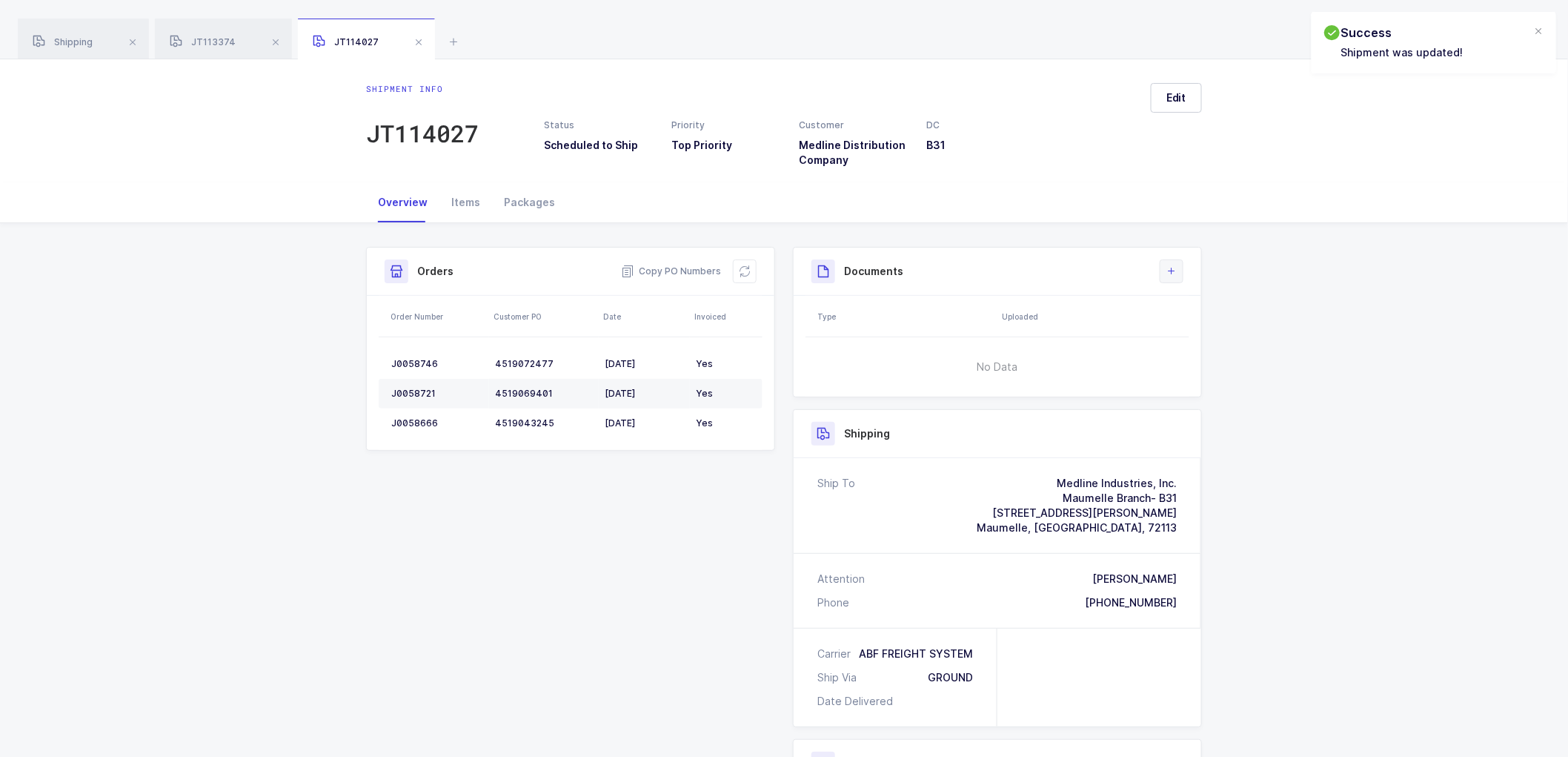
click at [1176, 266] on icon at bounding box center [1172, 272] width 12 height 12
click at [1198, 310] on li "Create Document" at bounding box center [1222, 314] width 111 height 24
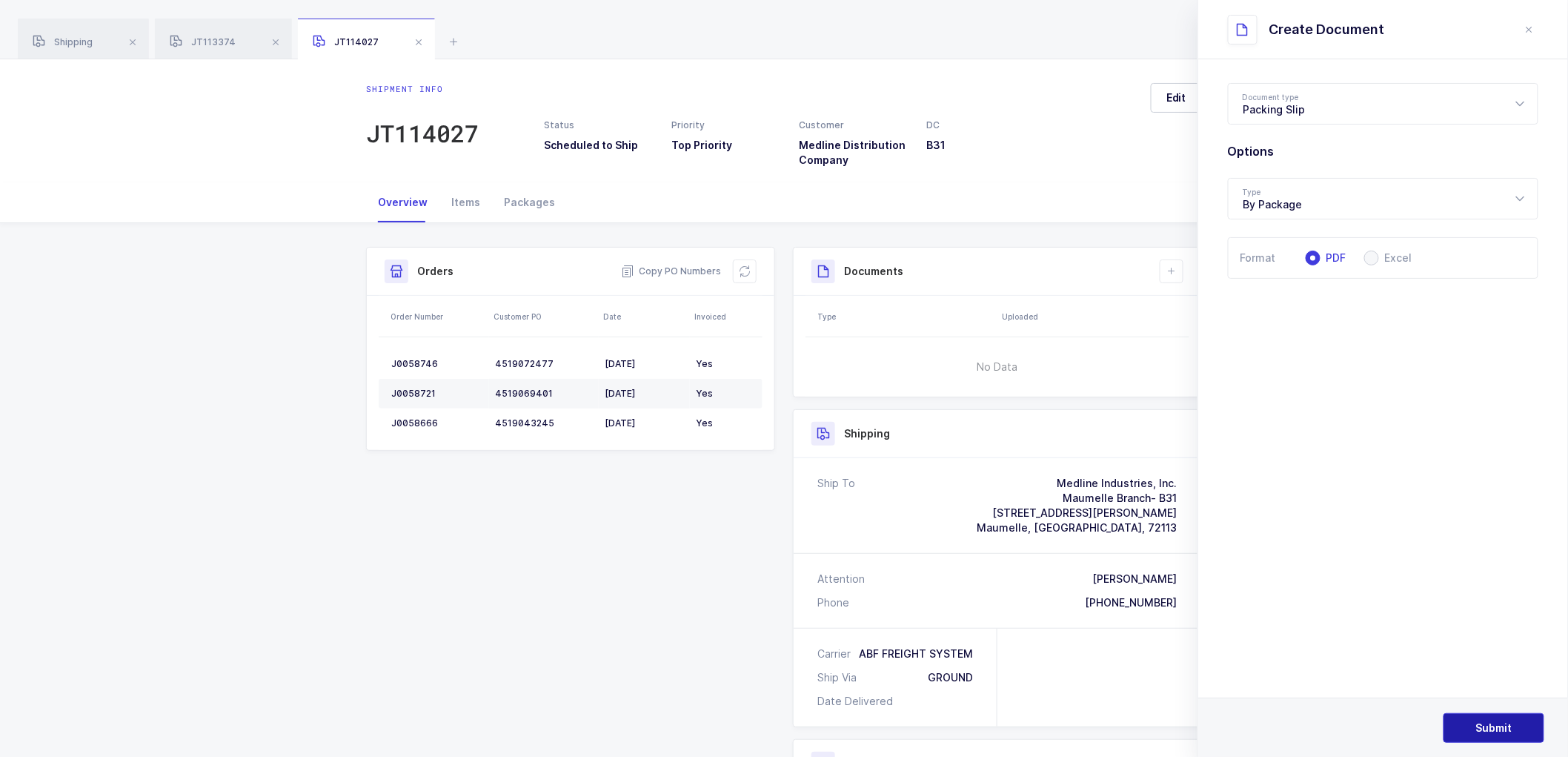
click at [1482, 724] on span "Submit" at bounding box center [1494, 728] width 36 height 15
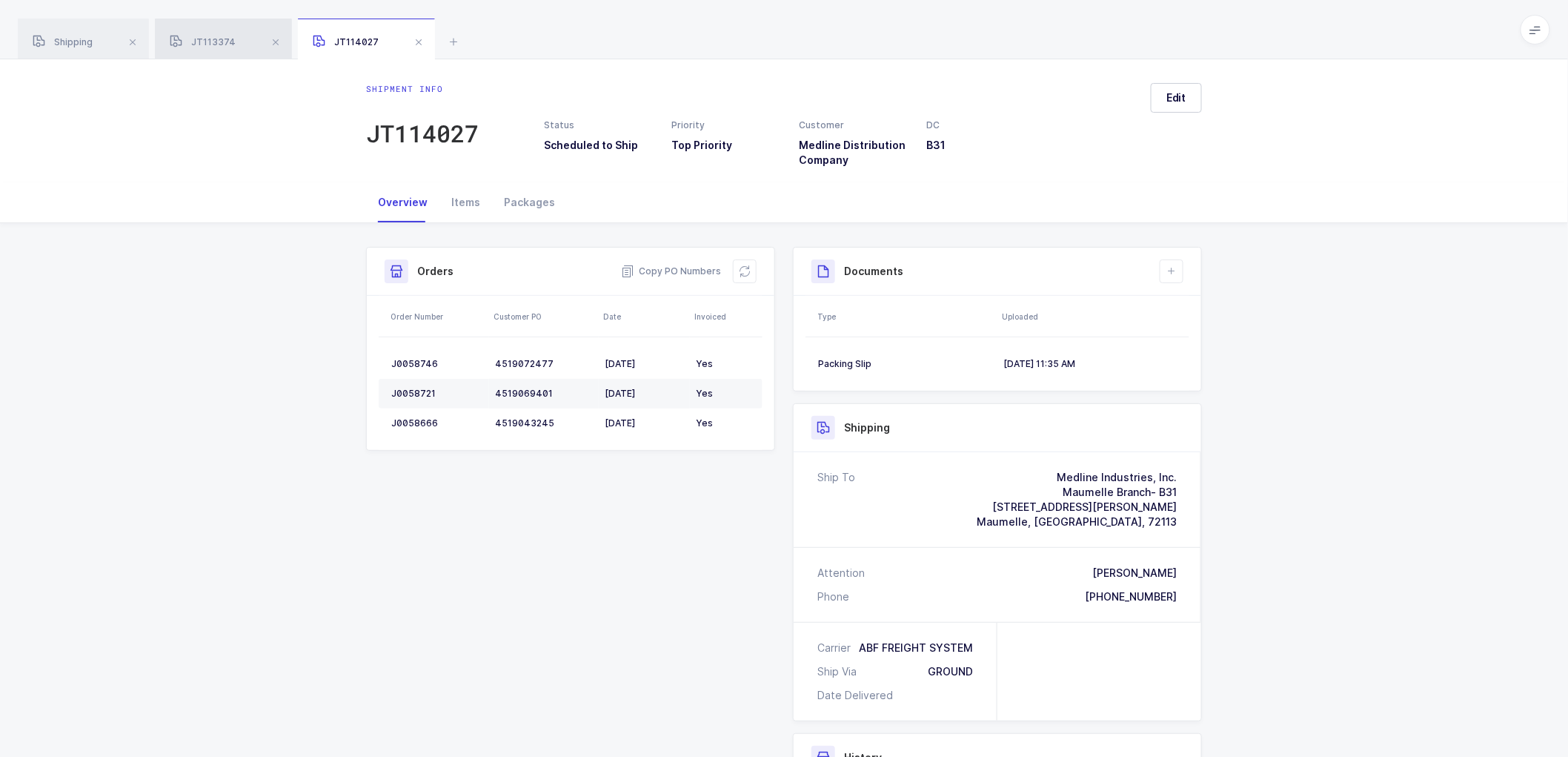
drag, startPoint x: 88, startPoint y: 36, endPoint x: 233, endPoint y: 56, distance: 146.4
click at [91, 36] on div "Shipping" at bounding box center [83, 40] width 131 height 42
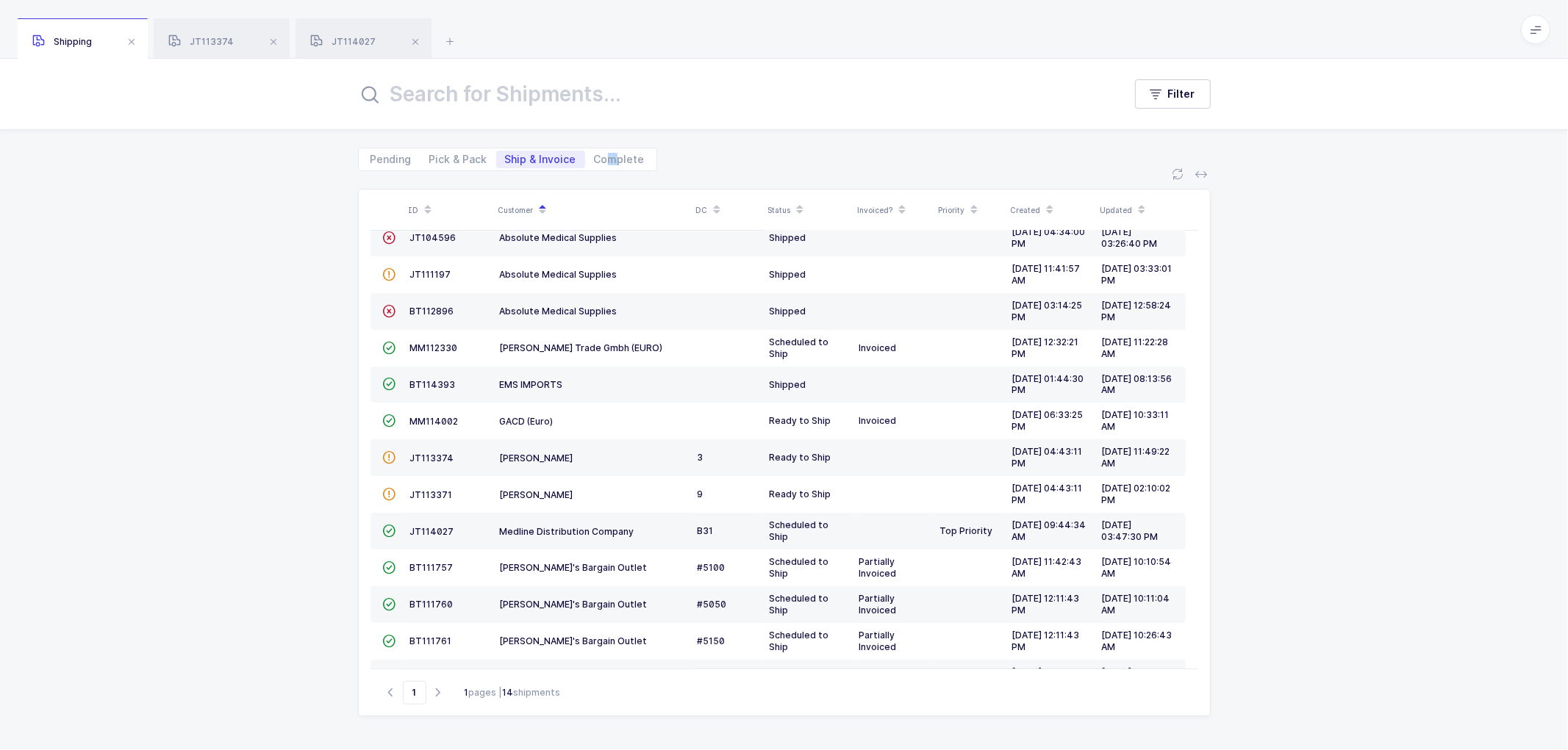
drag, startPoint x: 607, startPoint y: 152, endPoint x: 680, endPoint y: 170, distance: 75.2
click at [608, 154] on span "Complete" at bounding box center [619, 159] width 50 height 10
click at [622, 155] on span "Complete" at bounding box center [619, 159] width 50 height 10
click at [595, 155] on input "Complete" at bounding box center [590, 155] width 10 height 10
radio input "true"
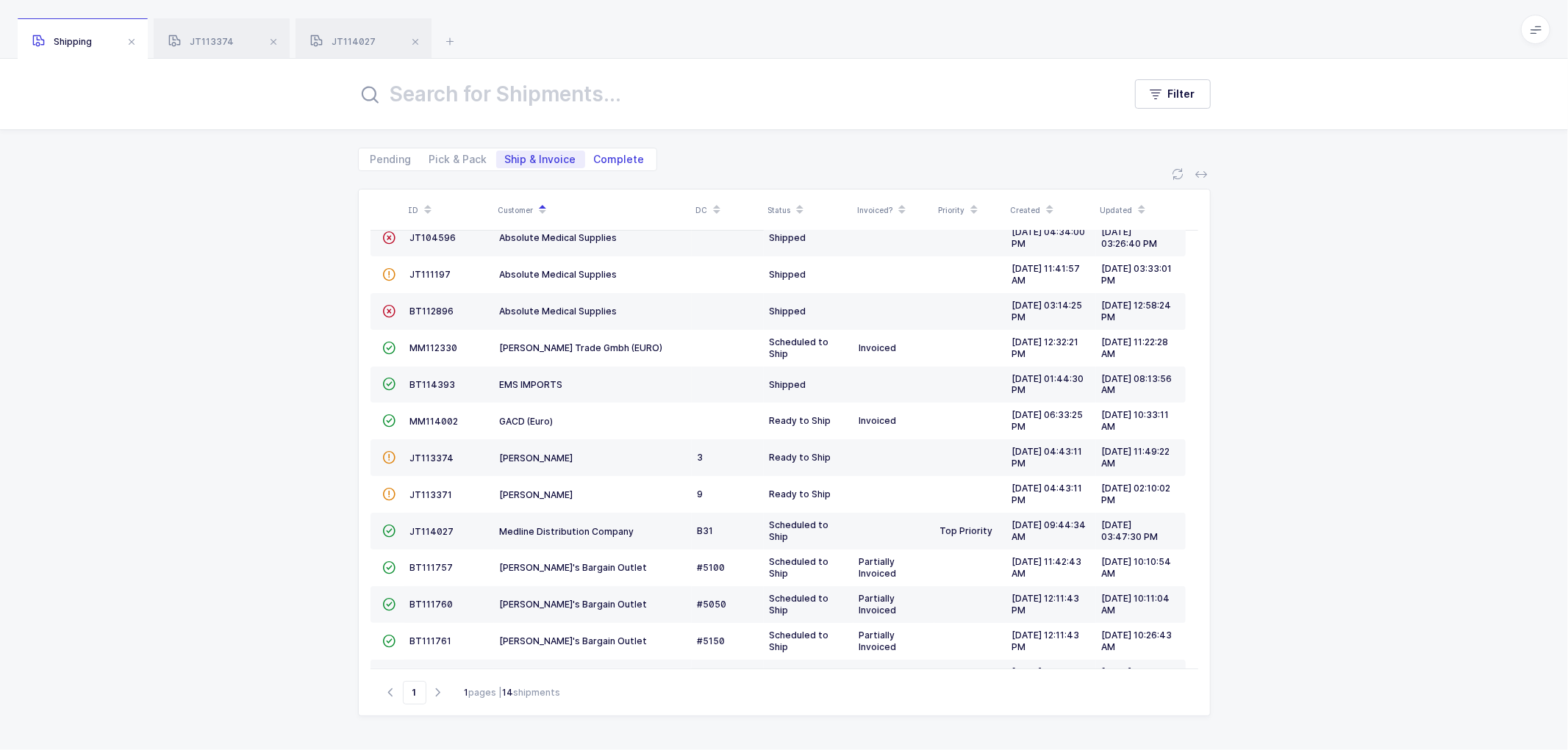
radio input "false"
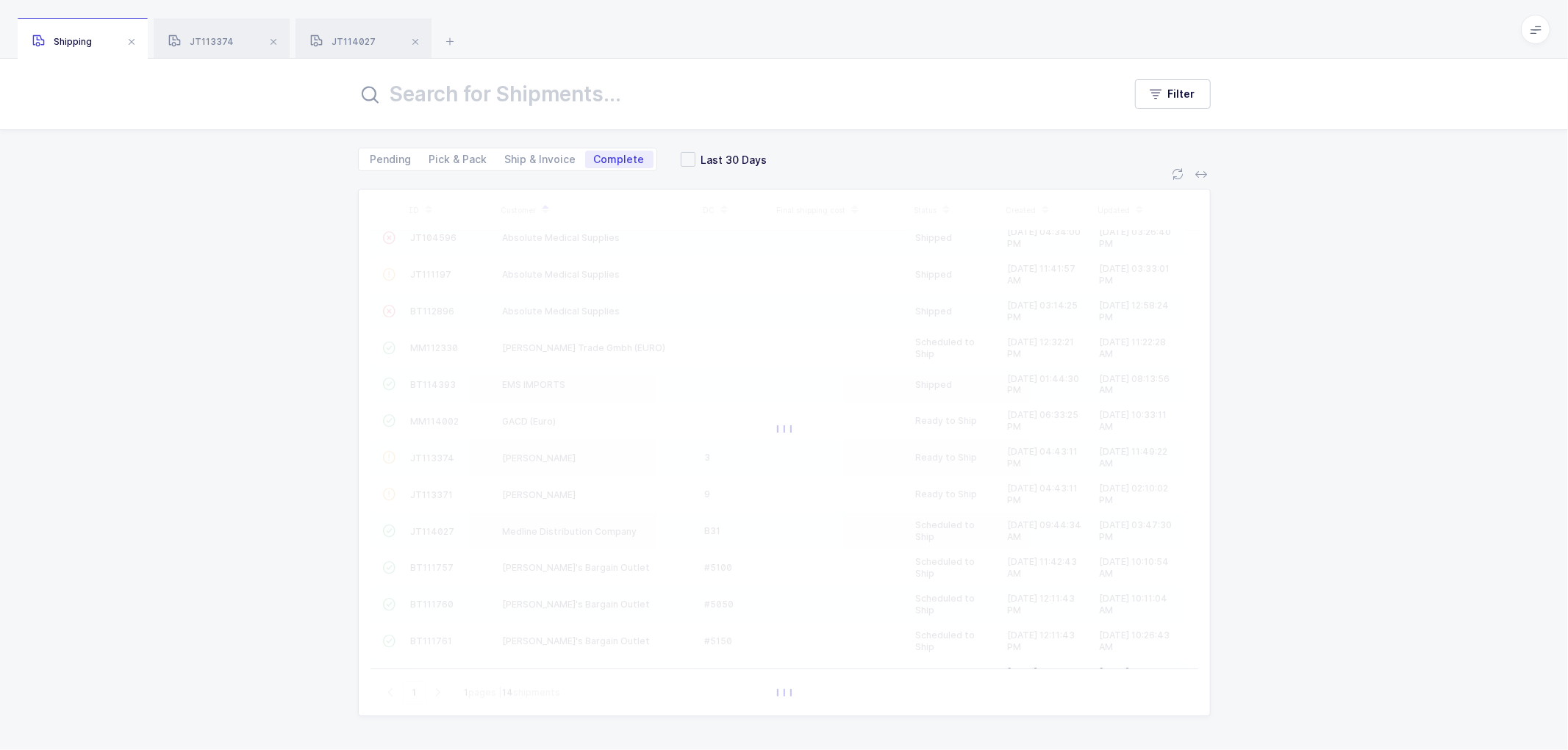
drag, startPoint x: 689, startPoint y: 158, endPoint x: 671, endPoint y: 158, distance: 18.0
click at [695, 159] on span "Last 30 Days" at bounding box center [731, 159] width 72 height 14
click at [695, 152] on input "Last 30 Days" at bounding box center [695, 152] width 0 height 0
click at [584, 100] on input "text" at bounding box center [732, 94] width 747 height 36
paste input "4518233581"
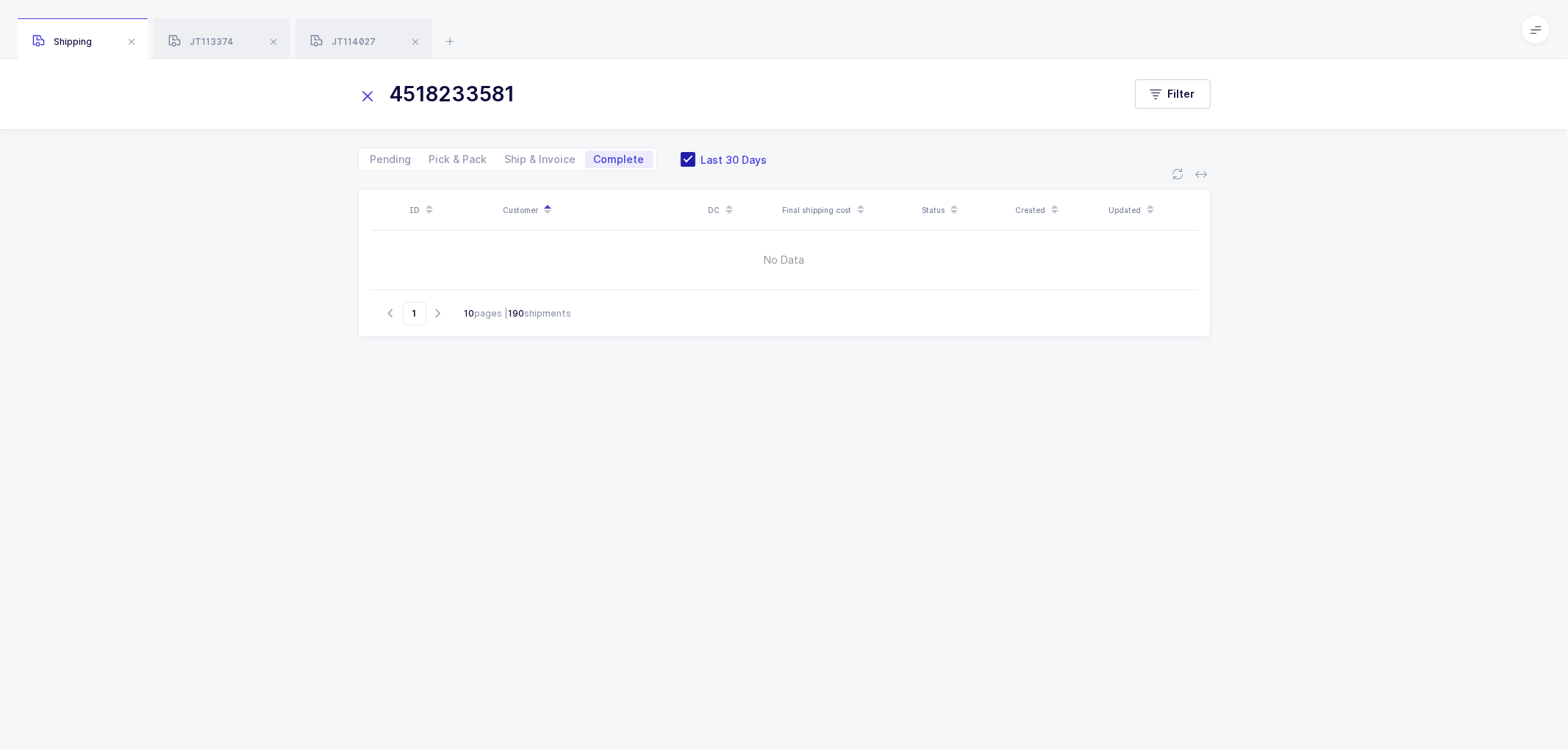
type input "4518233581"
click at [681, 159] on span at bounding box center [688, 159] width 15 height 15
click at [695, 152] on input "Last 30 Days" at bounding box center [695, 152] width 0 height 0
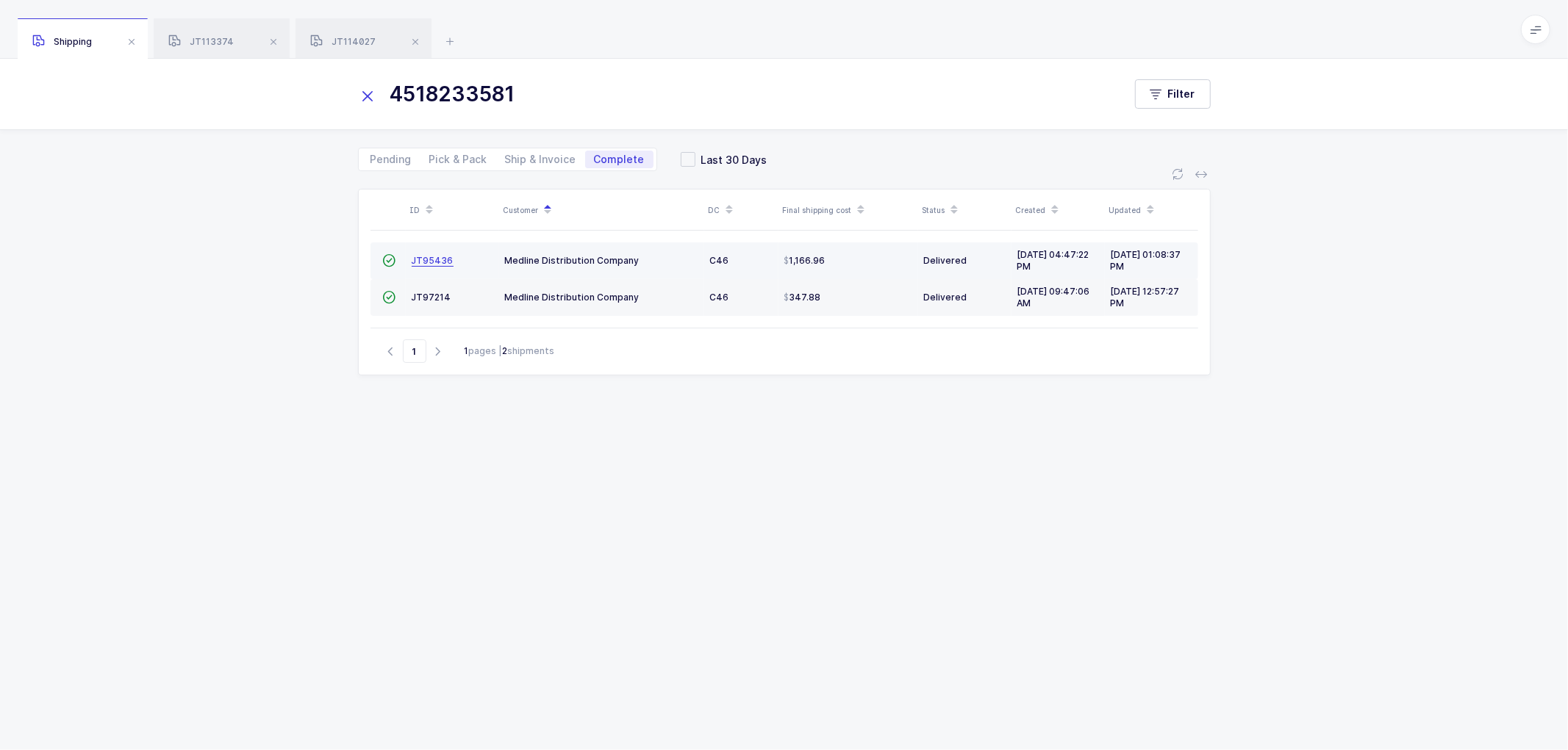
click at [429, 255] on span "JT95436" at bounding box center [433, 260] width 42 height 11
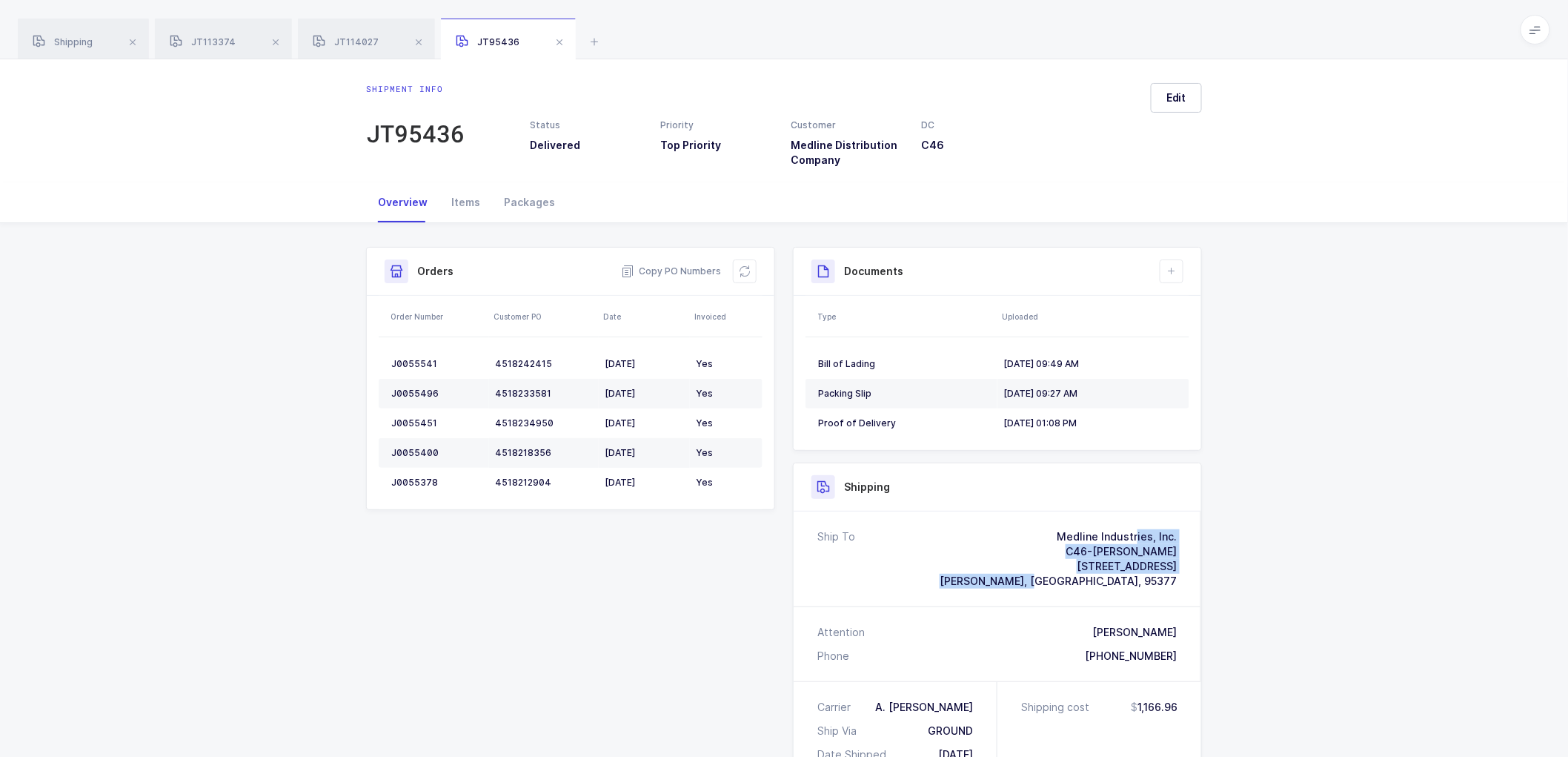
drag, startPoint x: 1186, startPoint y: 583, endPoint x: 976, endPoint y: 531, distance: 216.3
click at [976, 531] on div "Ship To Medline Industries, Inc. C46-[PERSON_NAME] [STREET_ADDRESS]" at bounding box center [997, 558] width 407 height 95
click at [1080, 563] on div "[STREET_ADDRESS]" at bounding box center [1058, 566] width 238 height 15
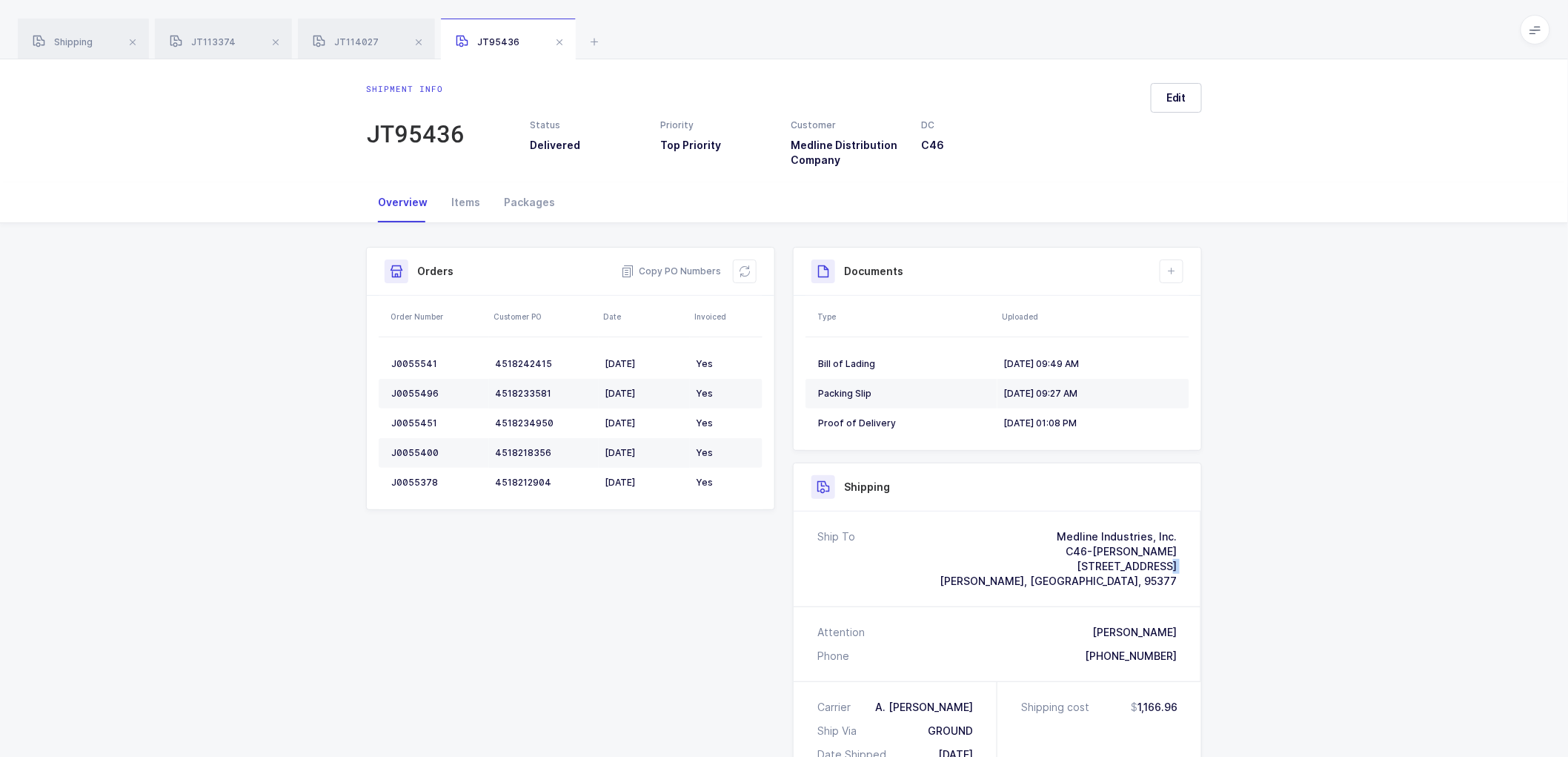
click at [1080, 564] on div "[STREET_ADDRESS]" at bounding box center [1058, 566] width 238 height 15
click at [1095, 577] on span "[PERSON_NAME], [GEOGRAPHIC_DATA], 95377" at bounding box center [1058, 580] width 238 height 13
click at [1097, 576] on span "[PERSON_NAME], [GEOGRAPHIC_DATA], 95377" at bounding box center [1058, 580] width 238 height 13
click at [1156, 581] on span "[PERSON_NAME], [GEOGRAPHIC_DATA], 95377" at bounding box center [1058, 580] width 238 height 13
click at [1157, 581] on span "[PERSON_NAME], [GEOGRAPHIC_DATA], 95377" at bounding box center [1058, 580] width 238 height 13
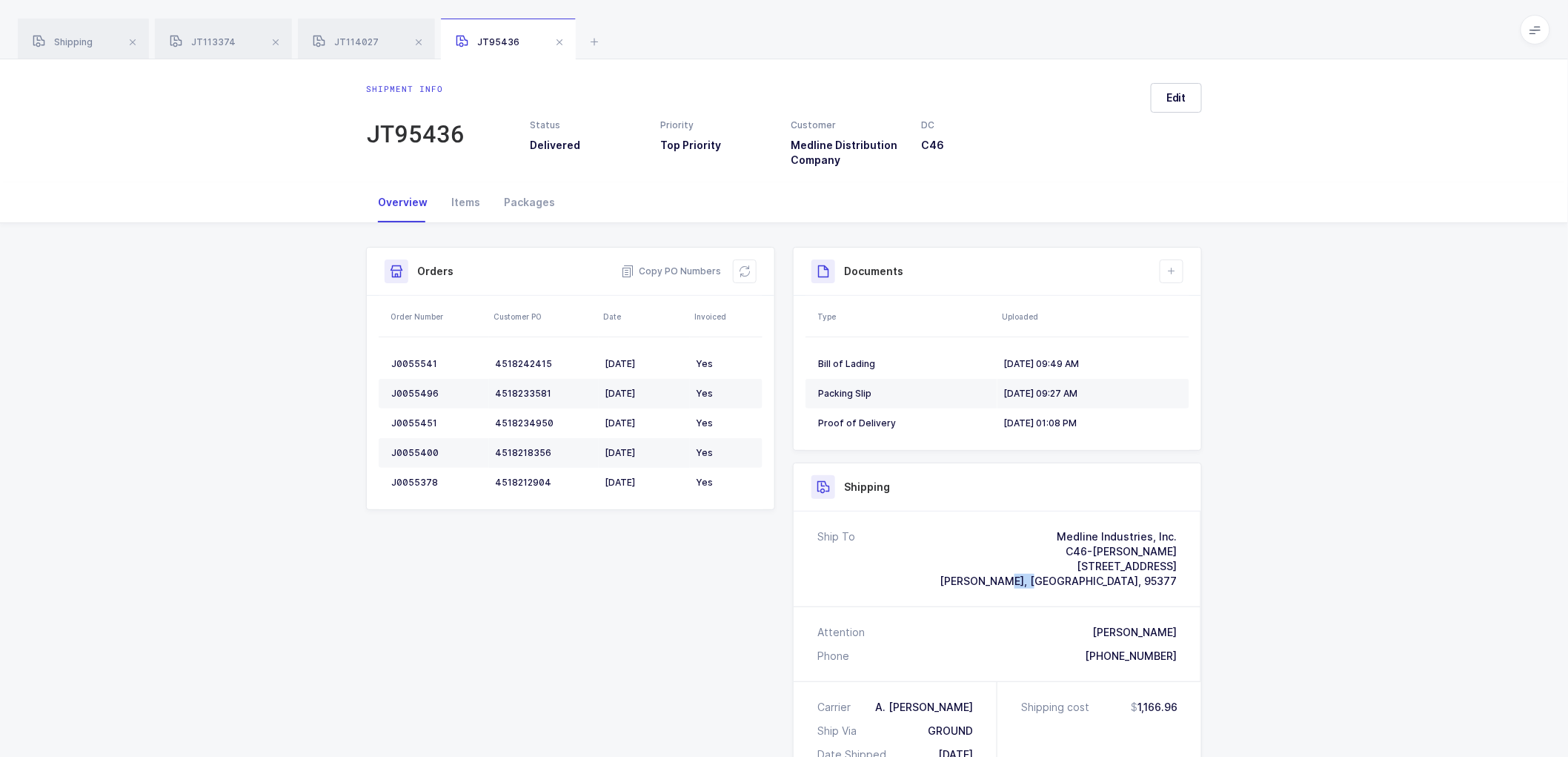
drag, startPoint x: 1181, startPoint y: 553, endPoint x: 1092, endPoint y: 552, distance: 89.0
click at [1092, 552] on div "Ship To Medline Industries, Inc. C46-[PERSON_NAME] [STREET_ADDRESS]" at bounding box center [997, 558] width 407 height 95
click at [1099, 537] on div "Medline Industries, Inc." at bounding box center [1058, 536] width 238 height 15
click at [1101, 537] on div "Medline Industries, Inc." at bounding box center [1058, 536] width 238 height 15
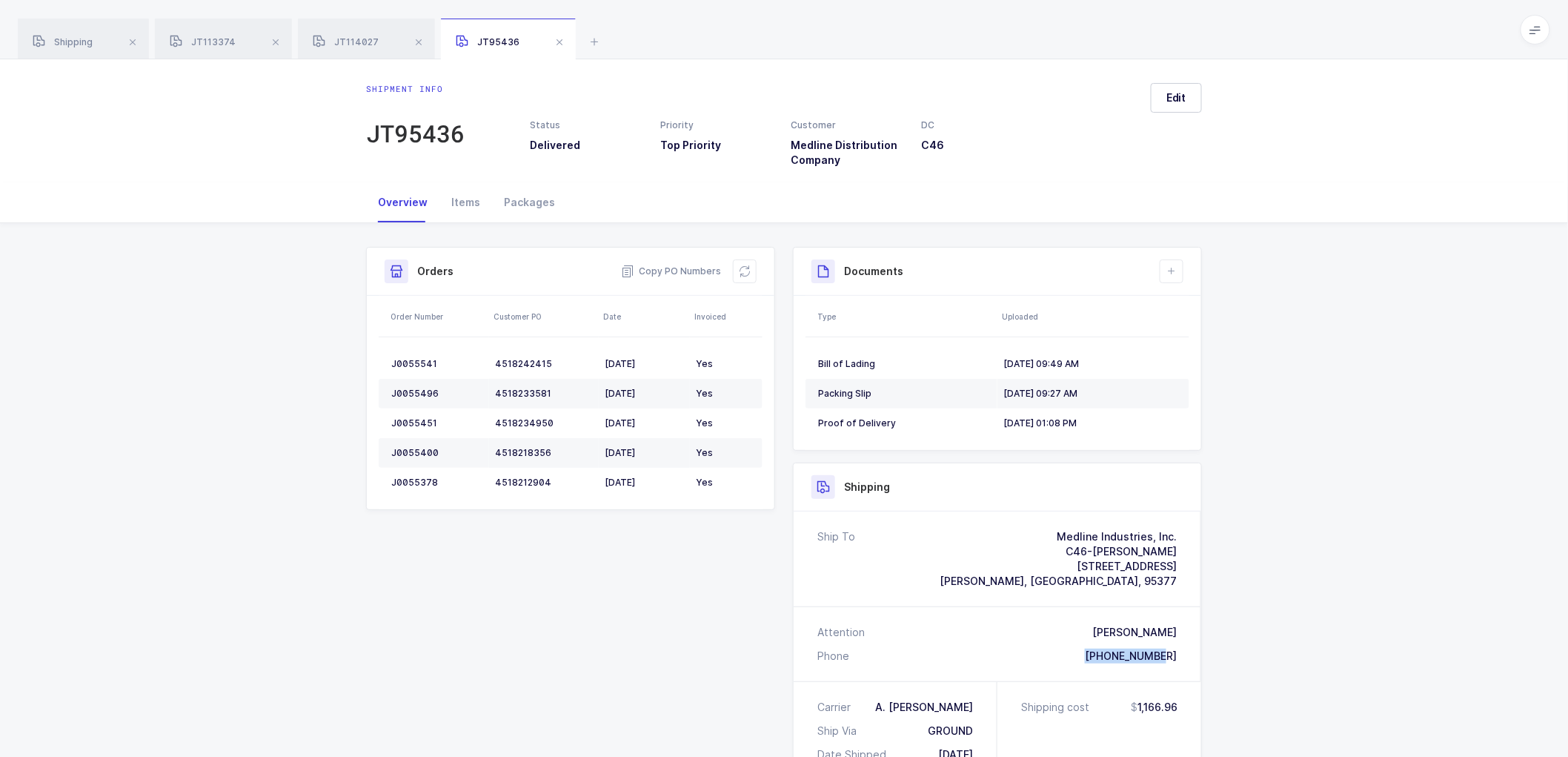
drag, startPoint x: 1100, startPoint y: 655, endPoint x: 1212, endPoint y: 649, distance: 112.2
click at [1212, 649] on div "Shipment Info Shipment Number JT95436 Status Delivered Priority Top Priority Cu…" at bounding box center [784, 645] width 859 height 845
drag, startPoint x: 74, startPoint y: 45, endPoint x: 145, endPoint y: 37, distance: 71.4
click at [76, 45] on span "Shipping" at bounding box center [63, 41] width 60 height 11
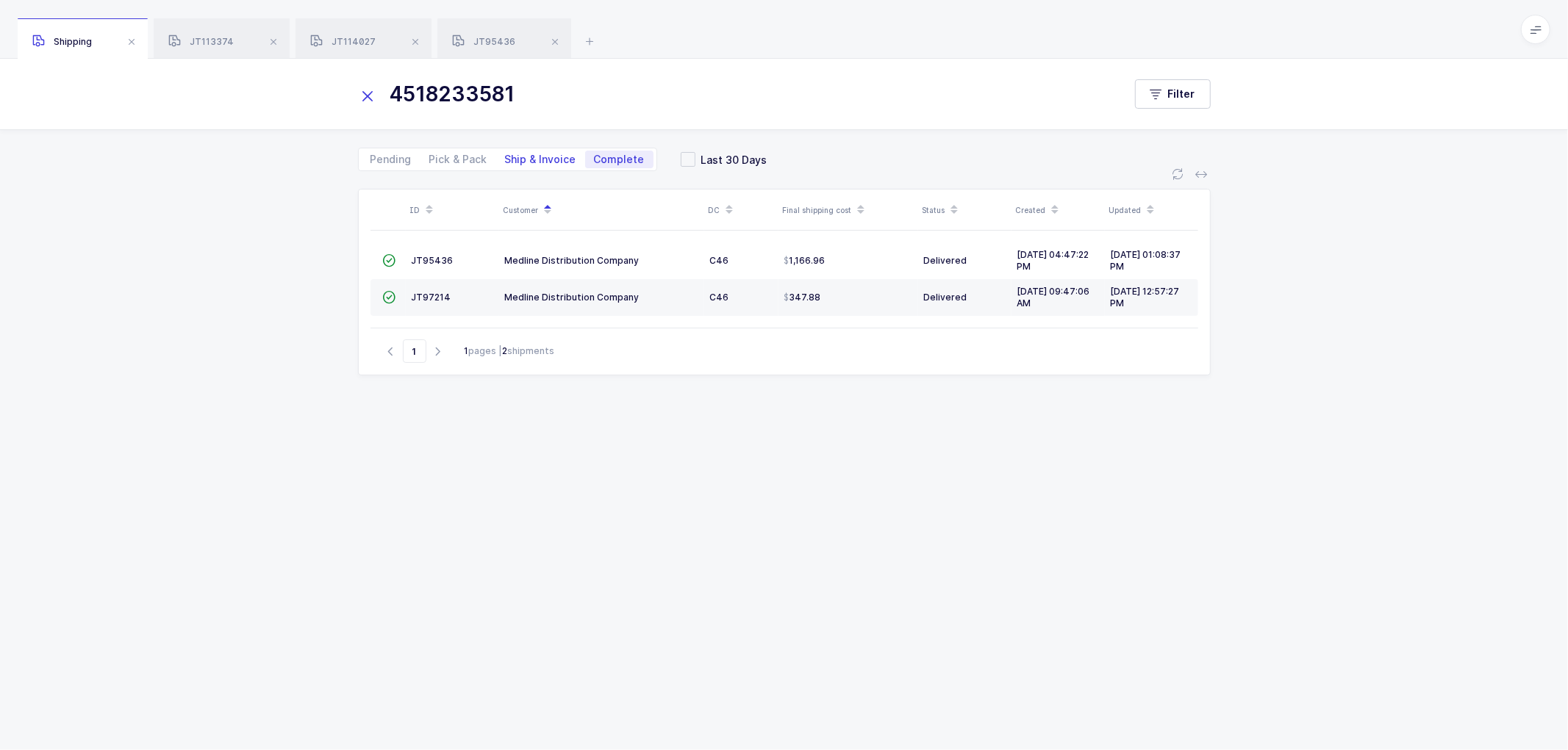
click at [528, 155] on span "Ship & Invoice" at bounding box center [540, 159] width 71 height 10
click at [506, 155] on input "Ship & Invoice" at bounding box center [501, 155] width 10 height 10
radio input "true"
radio input "false"
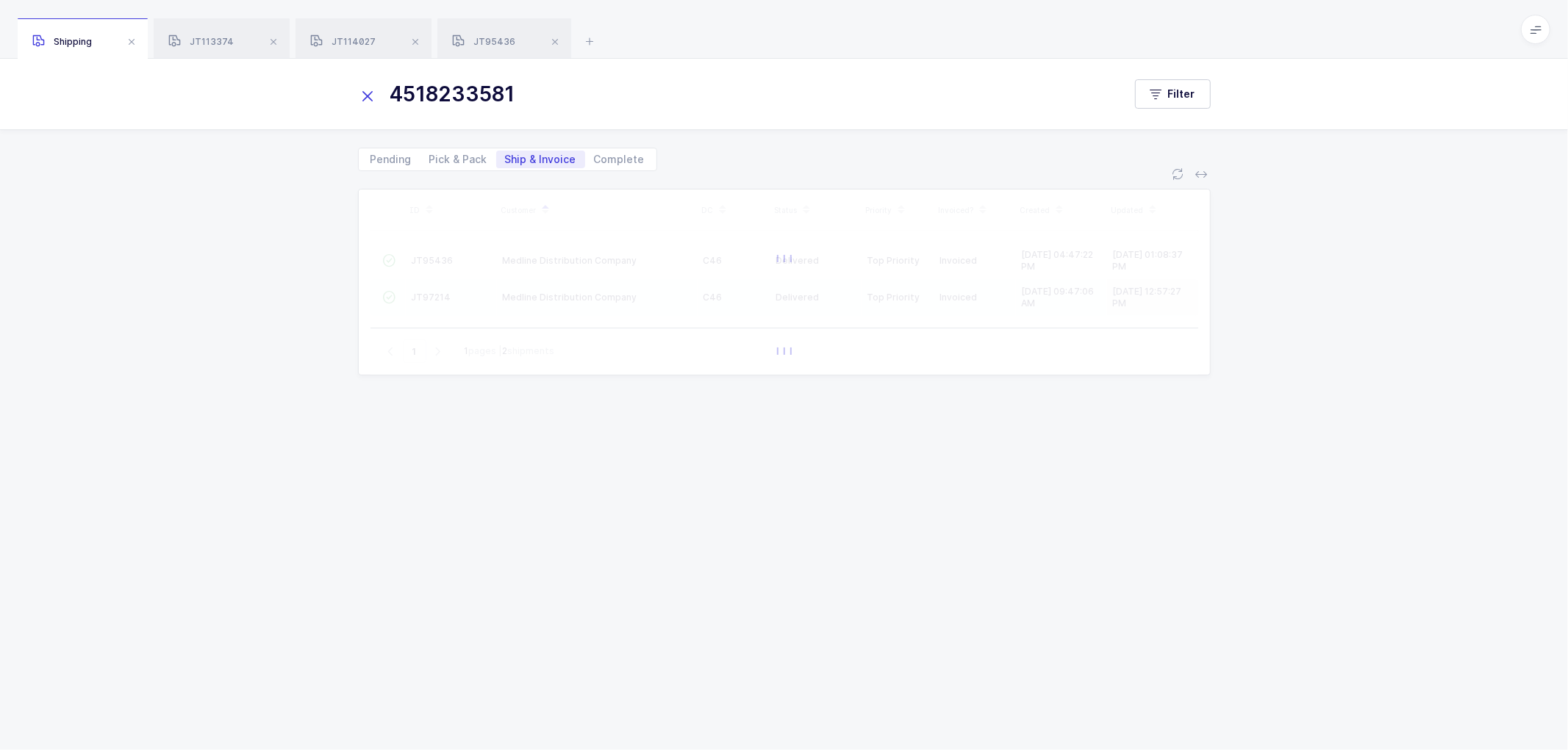
click at [367, 94] on icon at bounding box center [368, 96] width 21 height 21
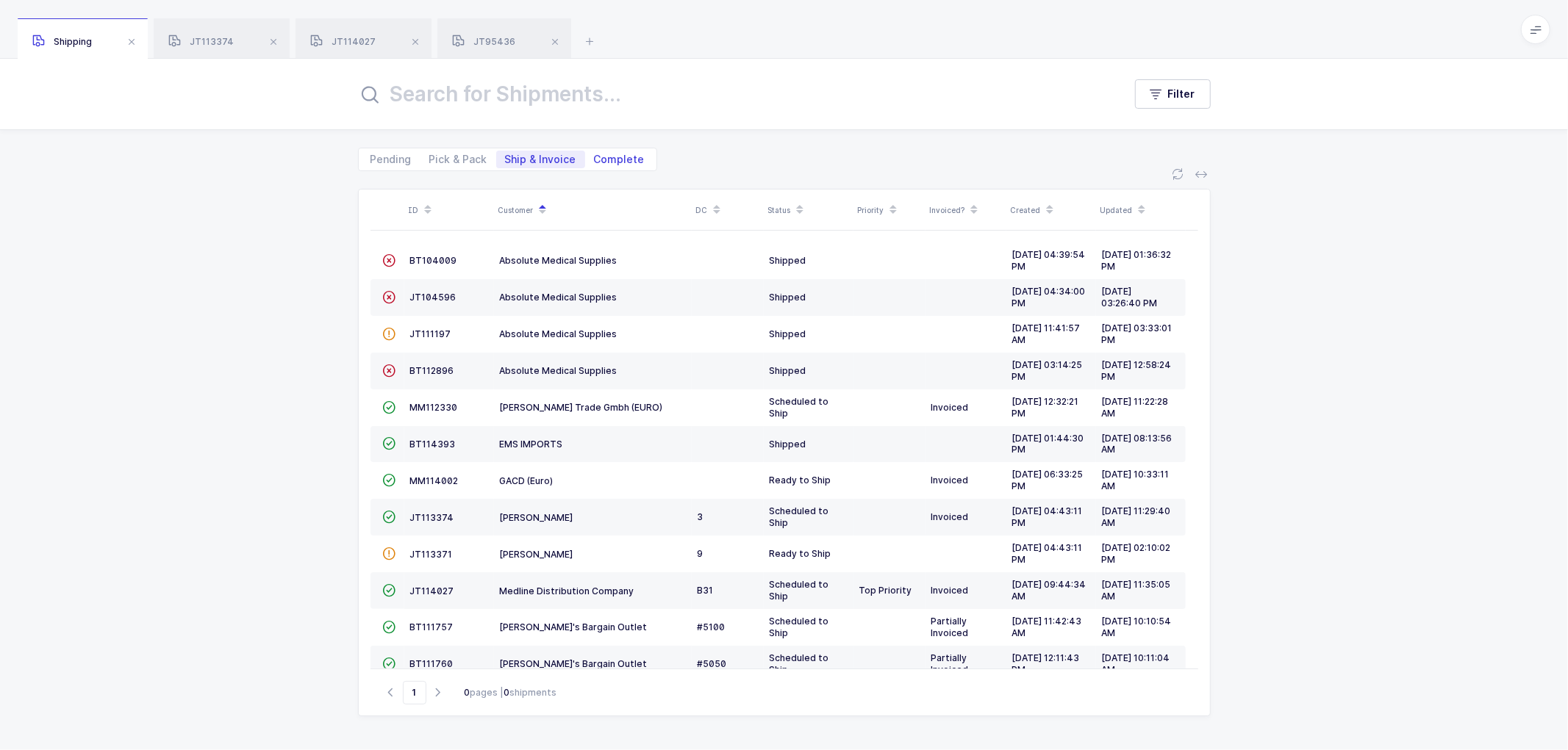
click at [627, 159] on span "Complete" at bounding box center [619, 159] width 50 height 10
click at [595, 159] on input "Complete" at bounding box center [590, 155] width 10 height 10
radio input "true"
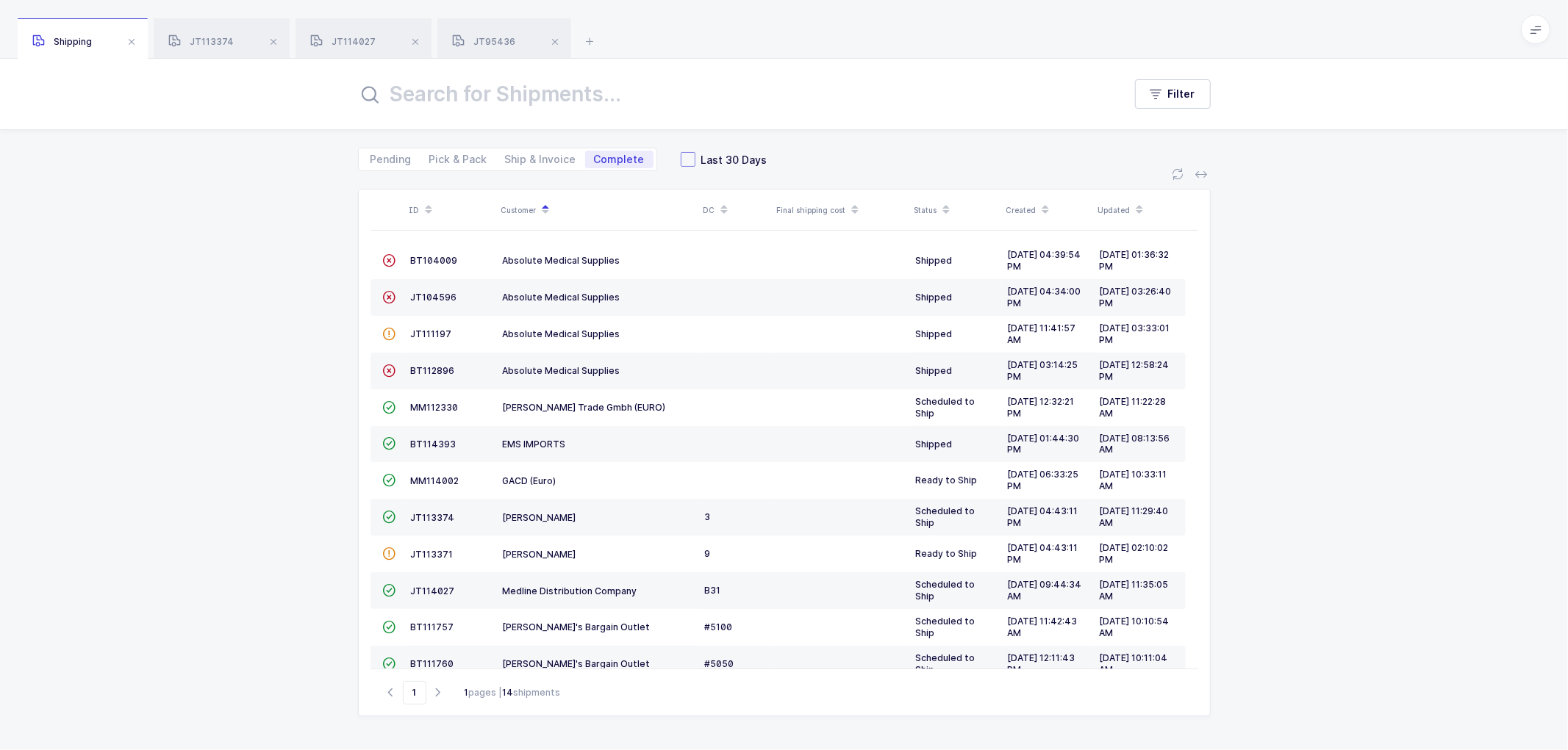
click at [681, 159] on span at bounding box center [688, 159] width 15 height 15
click at [695, 152] on input "Last 30 Days" at bounding box center [695, 152] width 0 height 0
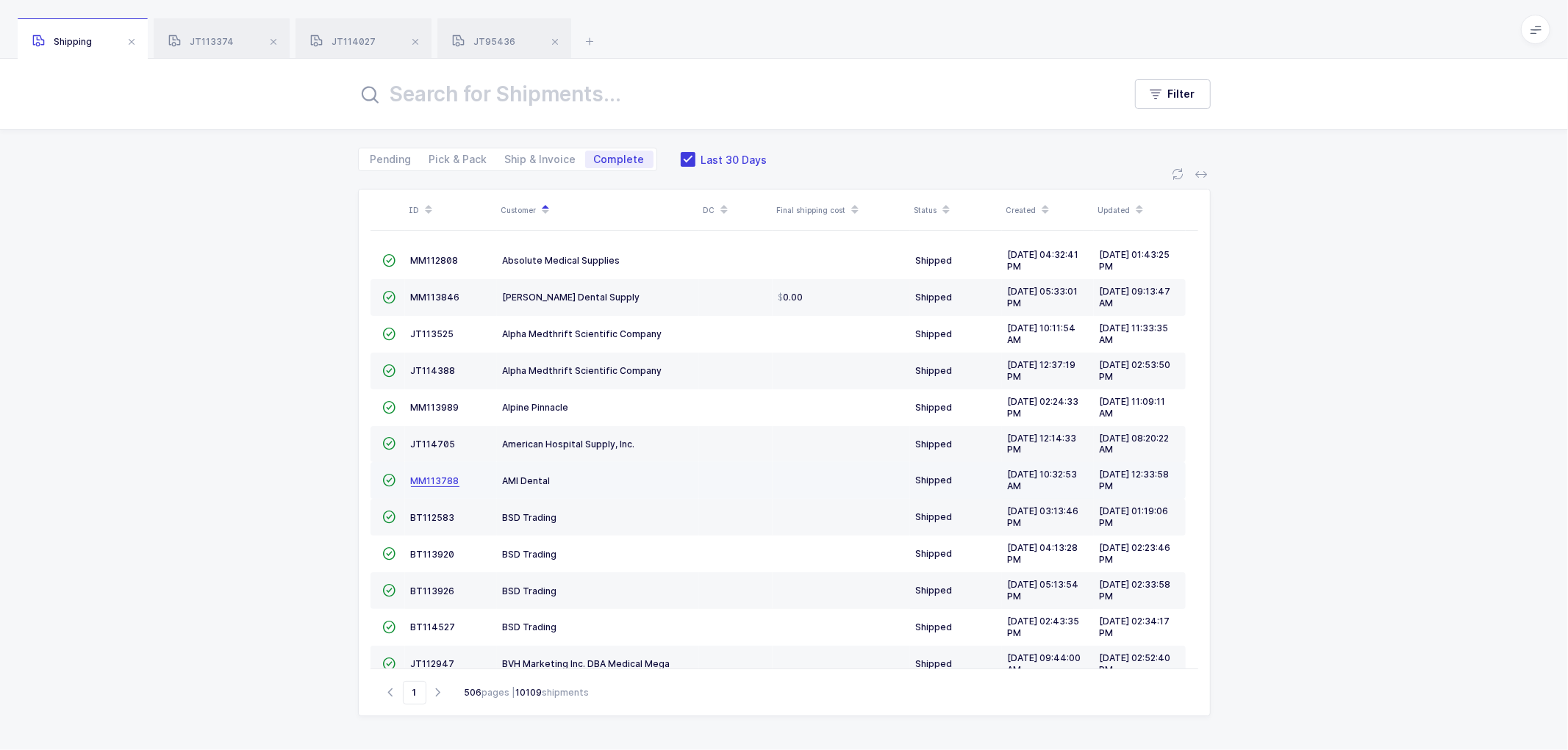
click at [437, 480] on span "MM113788" at bounding box center [435, 480] width 49 height 11
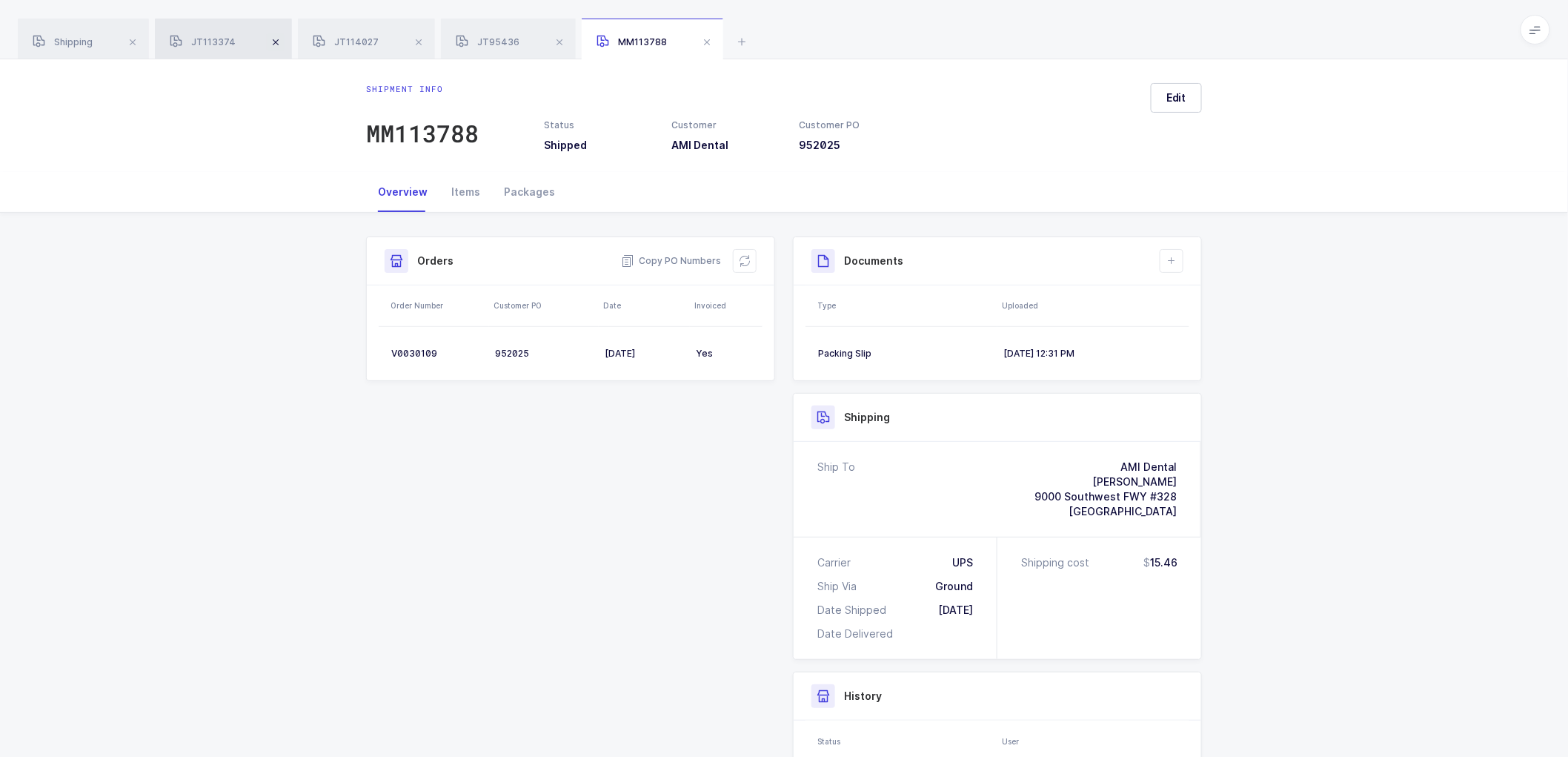
click at [276, 42] on span at bounding box center [275, 42] width 18 height 18
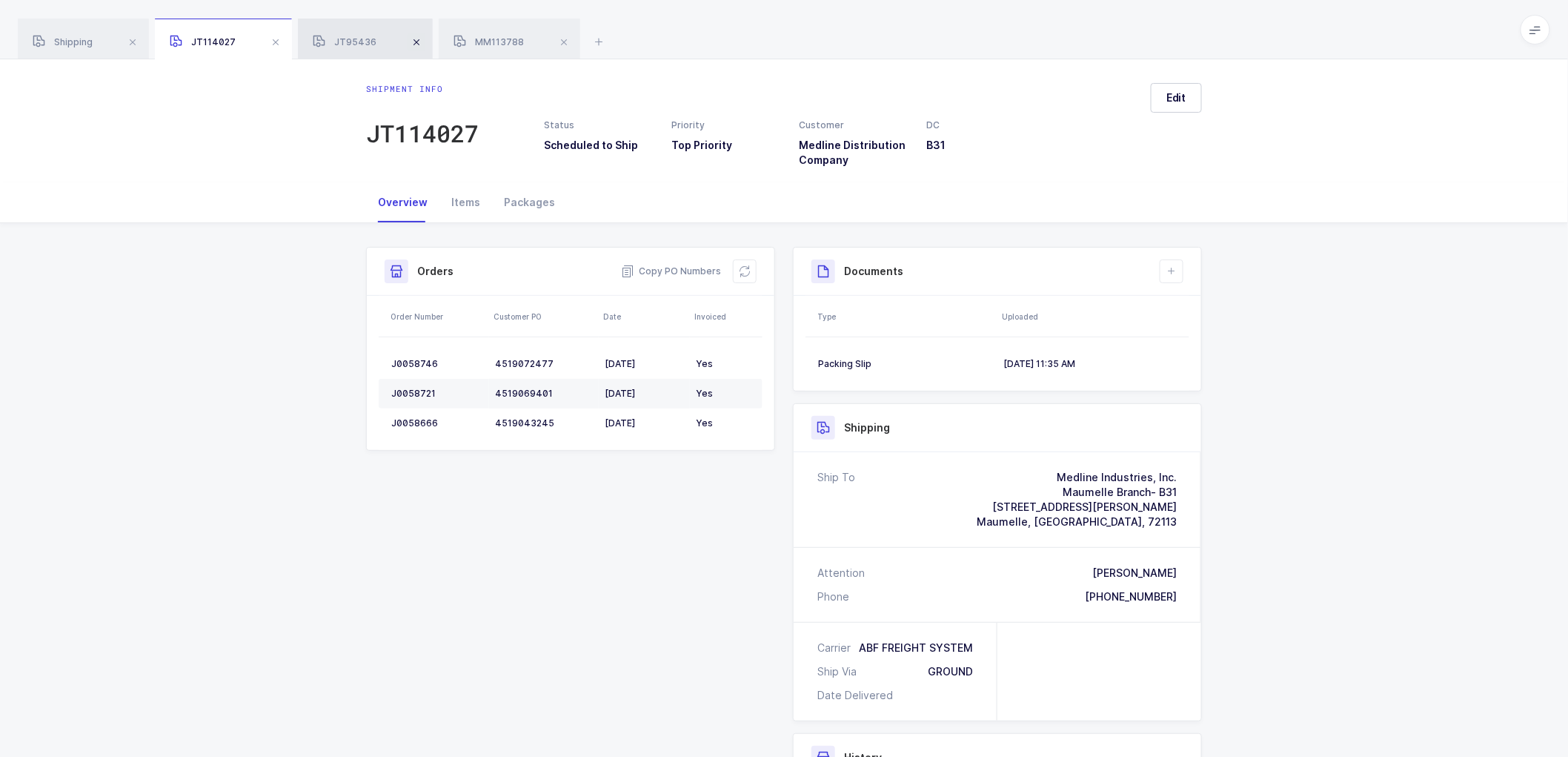
click at [277, 39] on span at bounding box center [275, 42] width 18 height 18
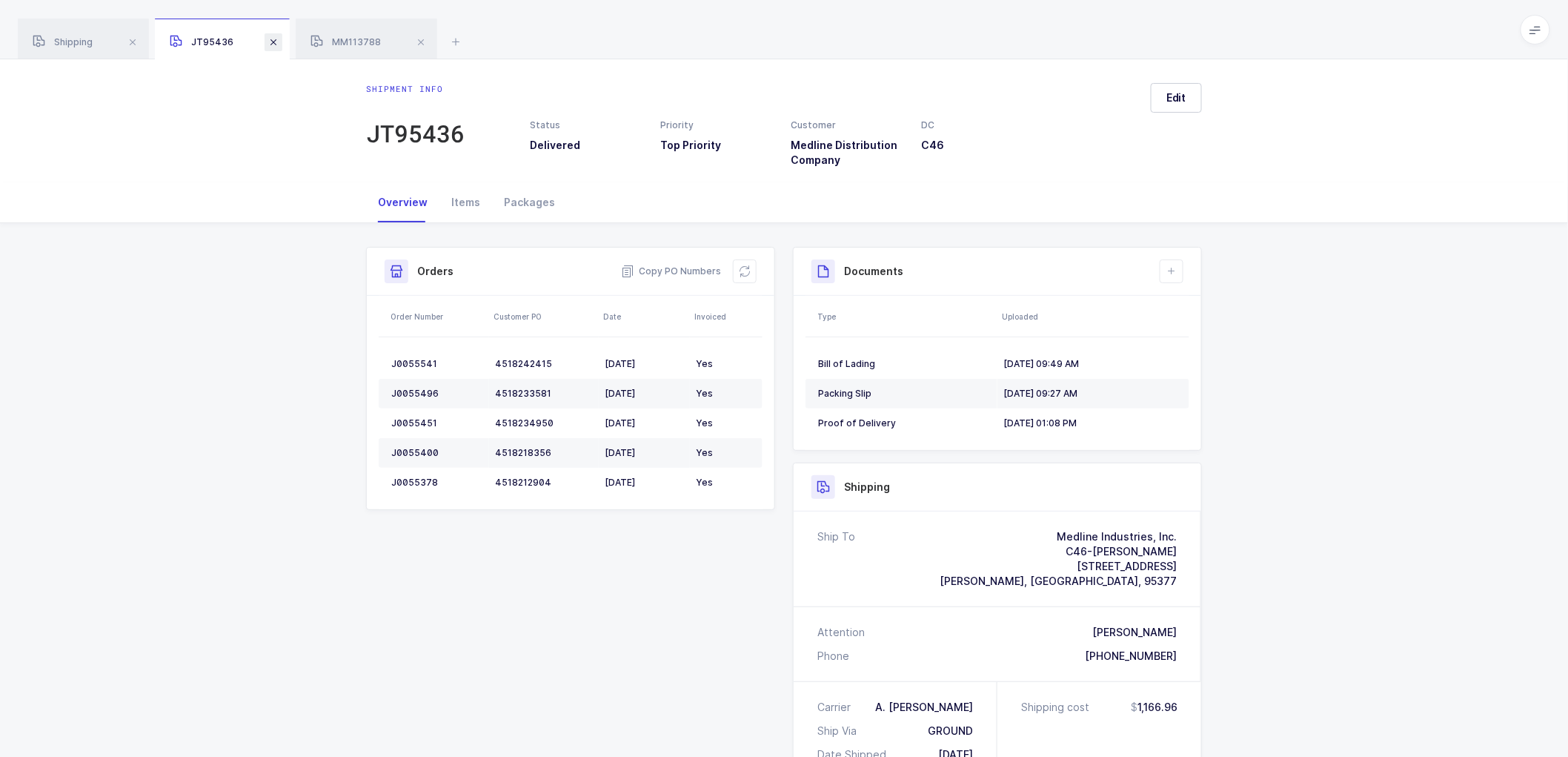
click at [277, 39] on span at bounding box center [273, 42] width 18 height 18
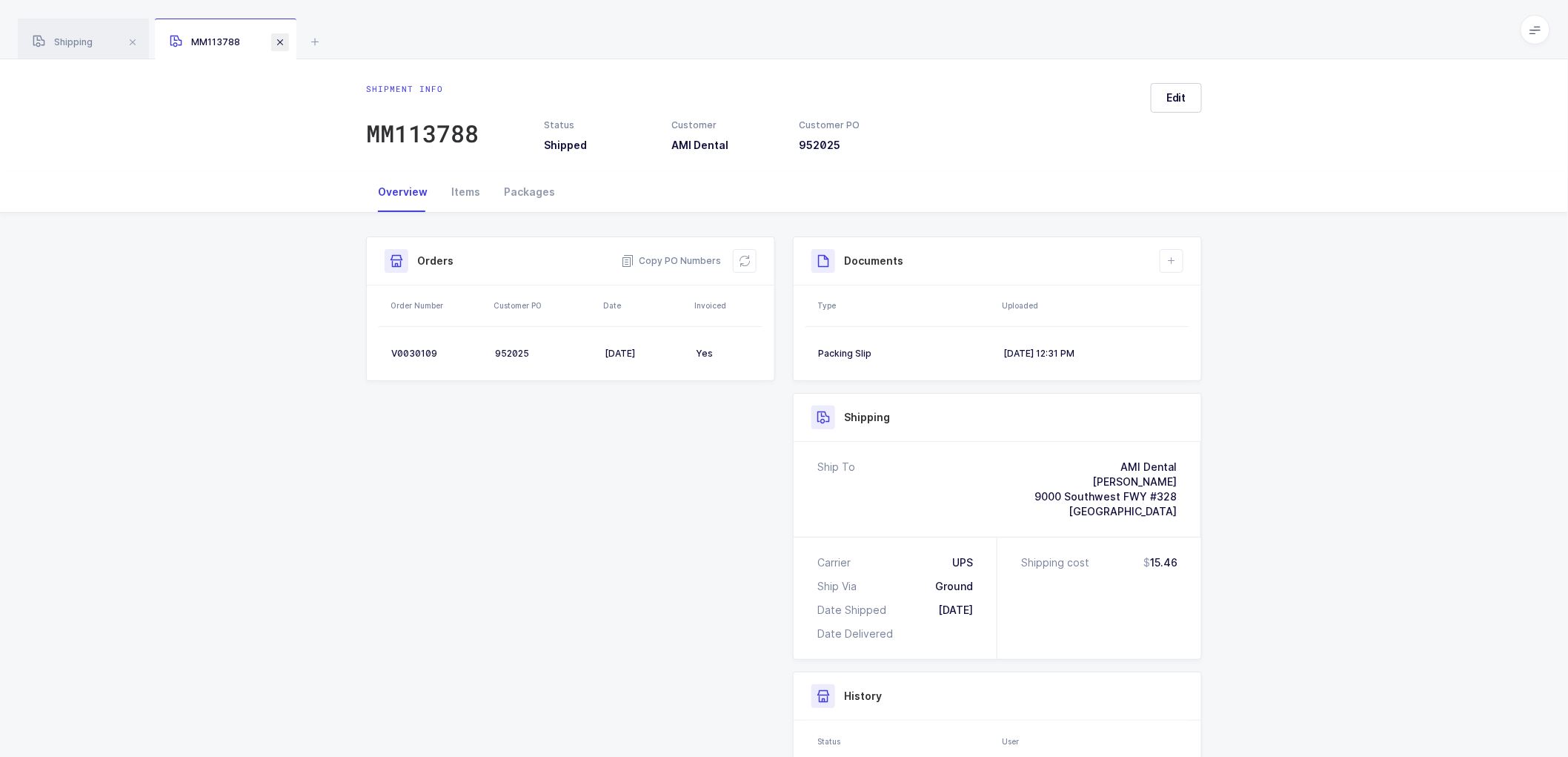
click at [276, 40] on span at bounding box center [280, 42] width 18 height 18
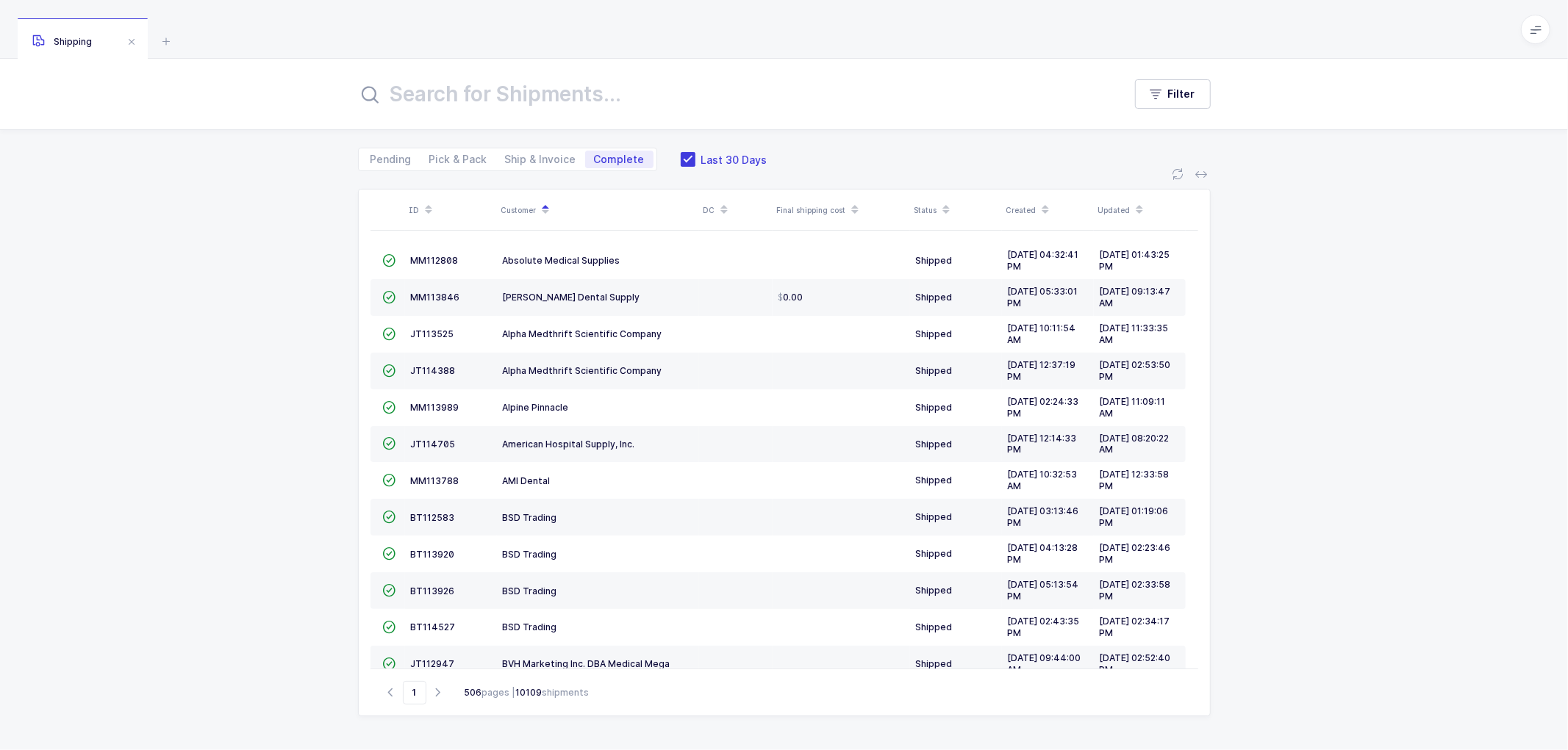
click at [301, 241] on div "ID Customer DC Final shipping cost Status Created Updated  MM112808 Absolute M…" at bounding box center [784, 460] width 1568 height 579
click at [531, 154] on span "Ship & Invoice" at bounding box center [540, 159] width 71 height 10
click at [506, 152] on input "Ship & Invoice" at bounding box center [501, 155] width 10 height 10
radio input "true"
radio input "false"
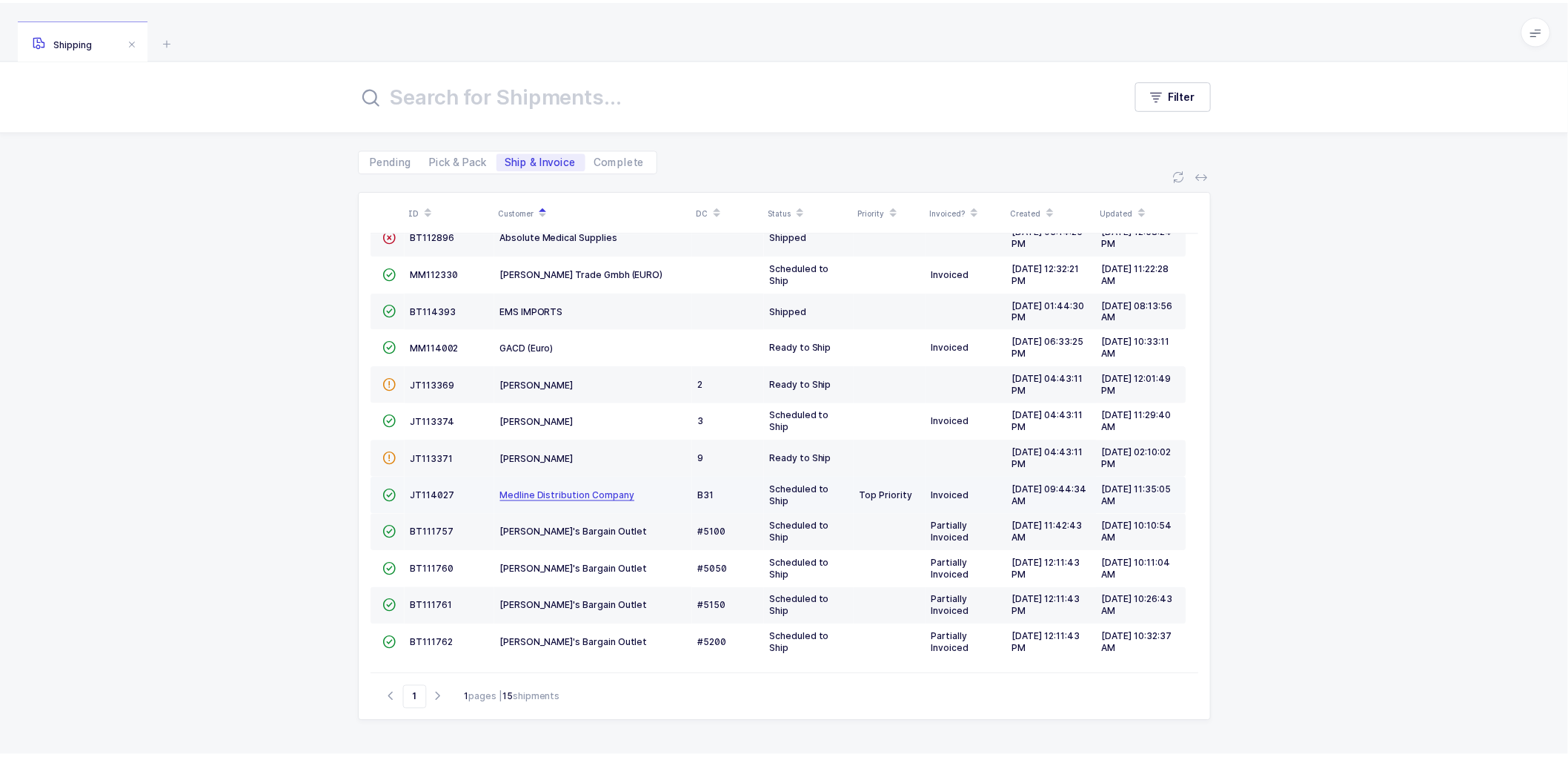
scroll to position [56, 0]
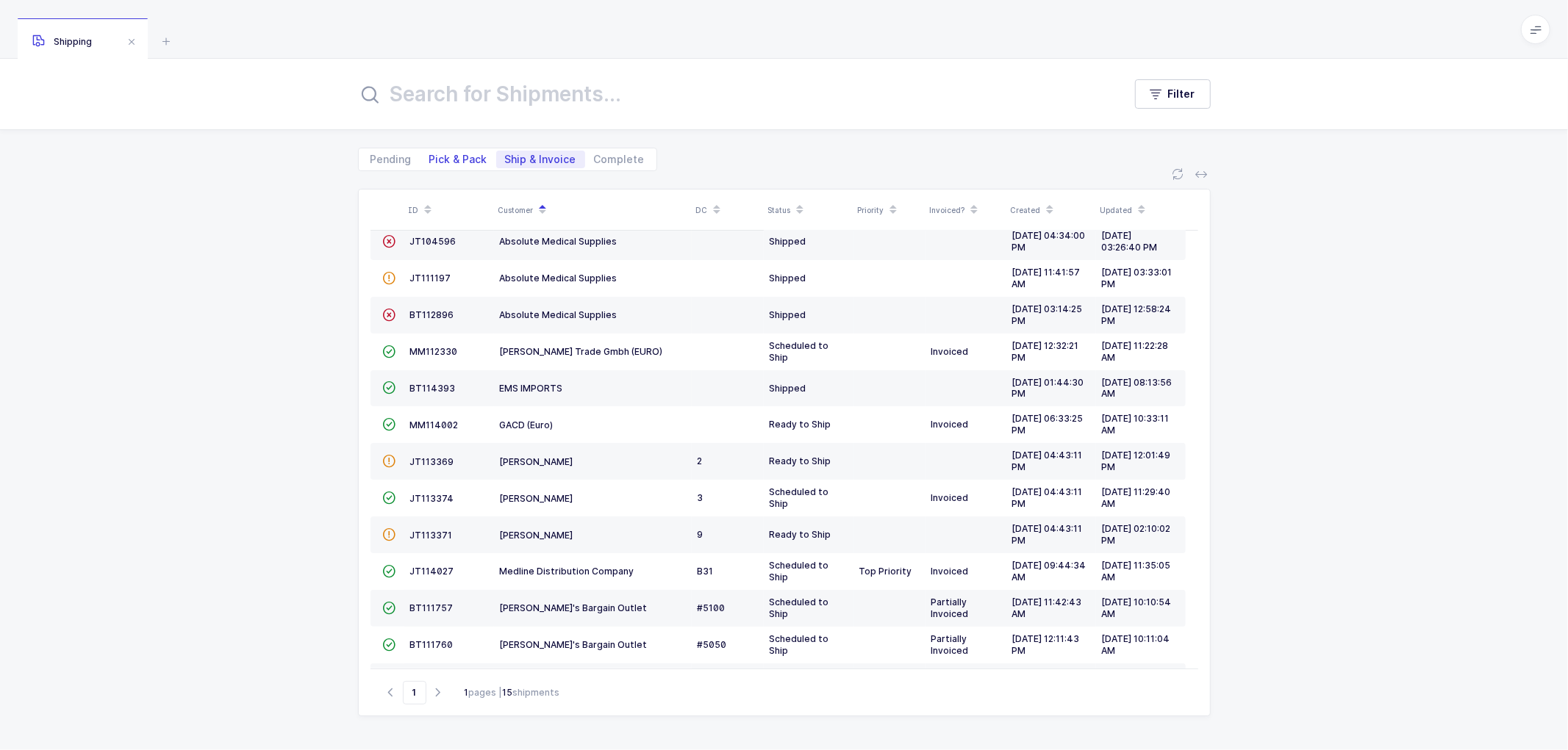
click at [456, 151] on span "Pick & Pack" at bounding box center [458, 159] width 75 height 18
click at [430, 151] on input "Pick & Pack" at bounding box center [426, 155] width 10 height 10
radio input "true"
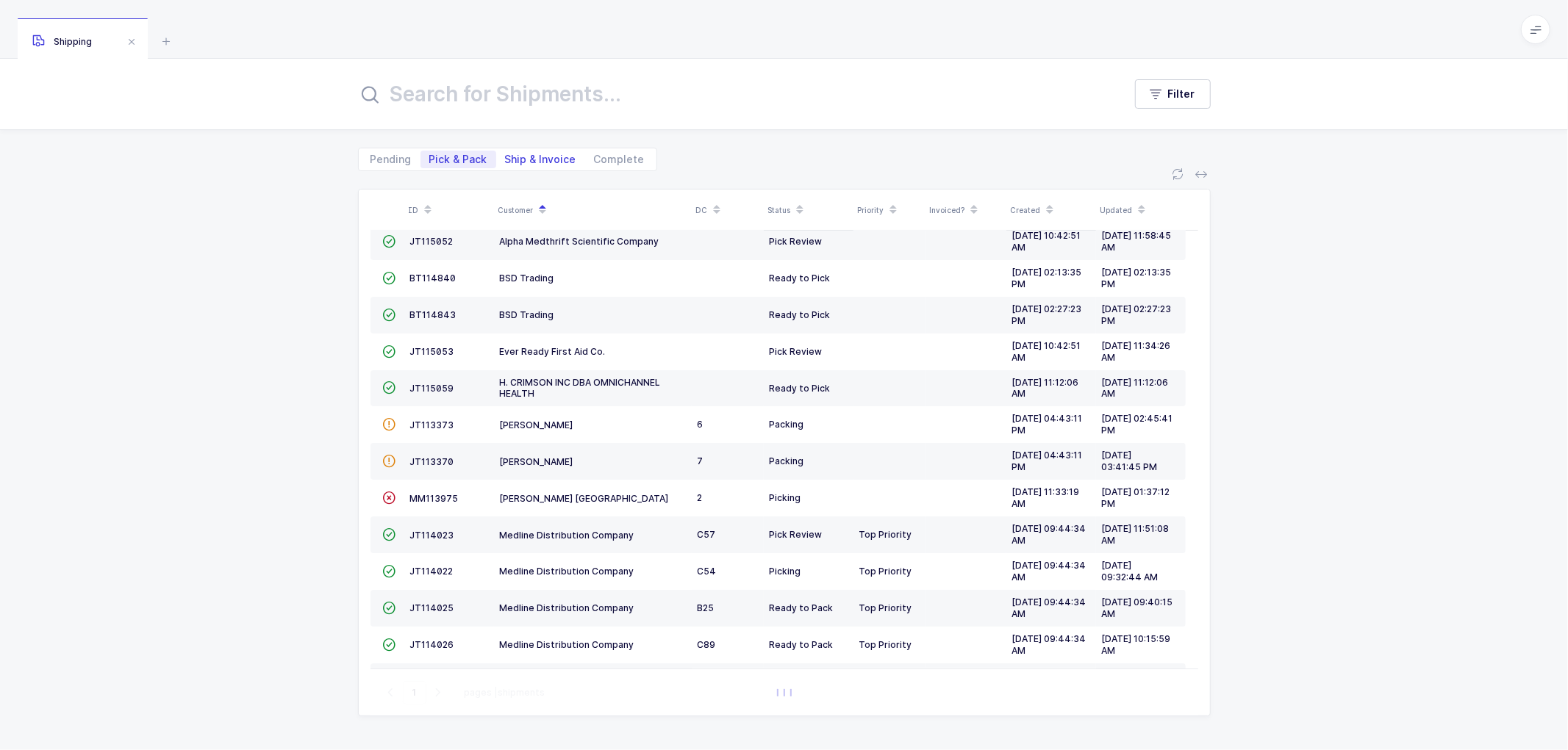
click at [539, 154] on span "Ship & Invoice" at bounding box center [540, 159] width 71 height 10
click at [506, 154] on input "Ship & Invoice" at bounding box center [501, 155] width 10 height 10
radio input "true"
radio input "false"
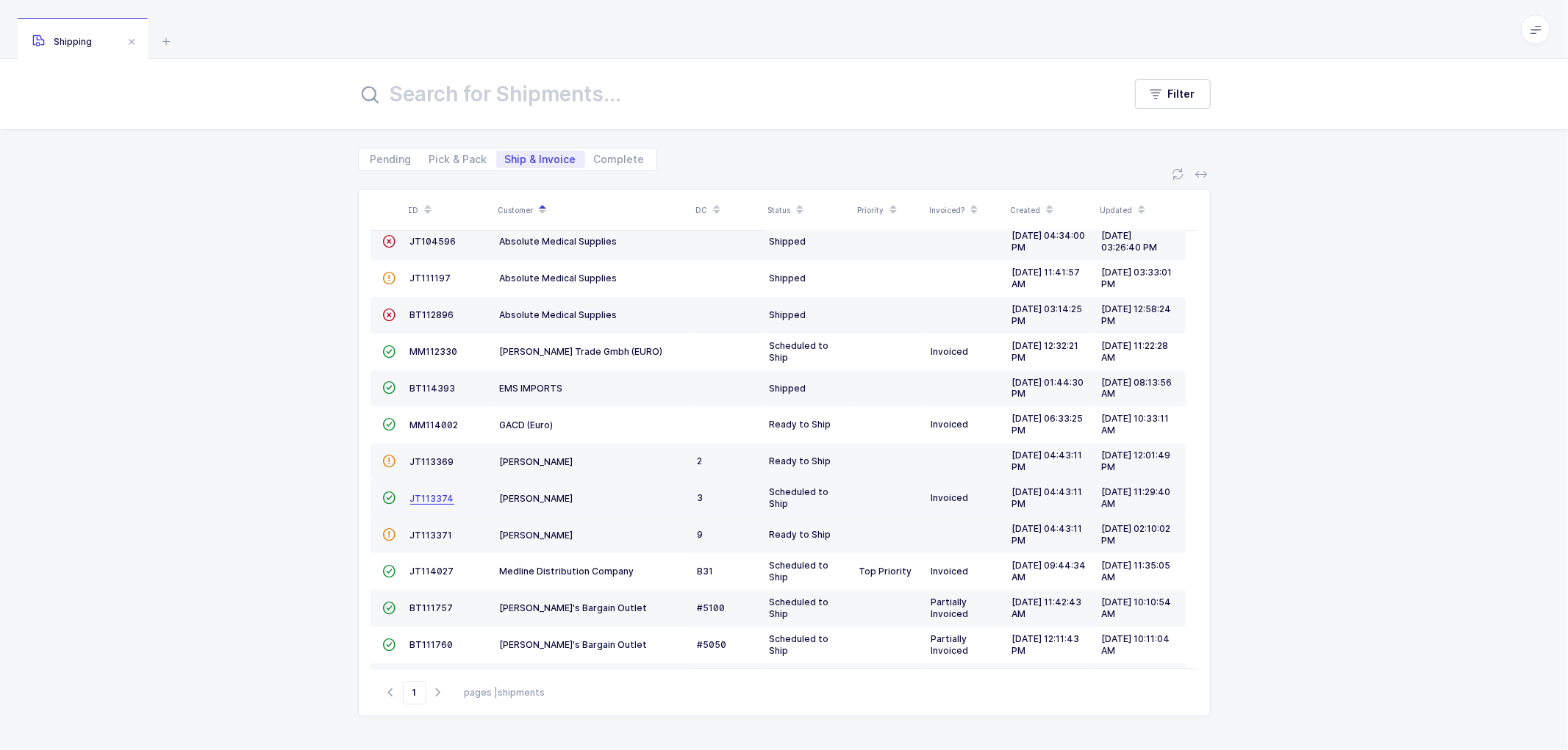
click at [432, 494] on span "JT113374" at bounding box center [432, 498] width 45 height 11
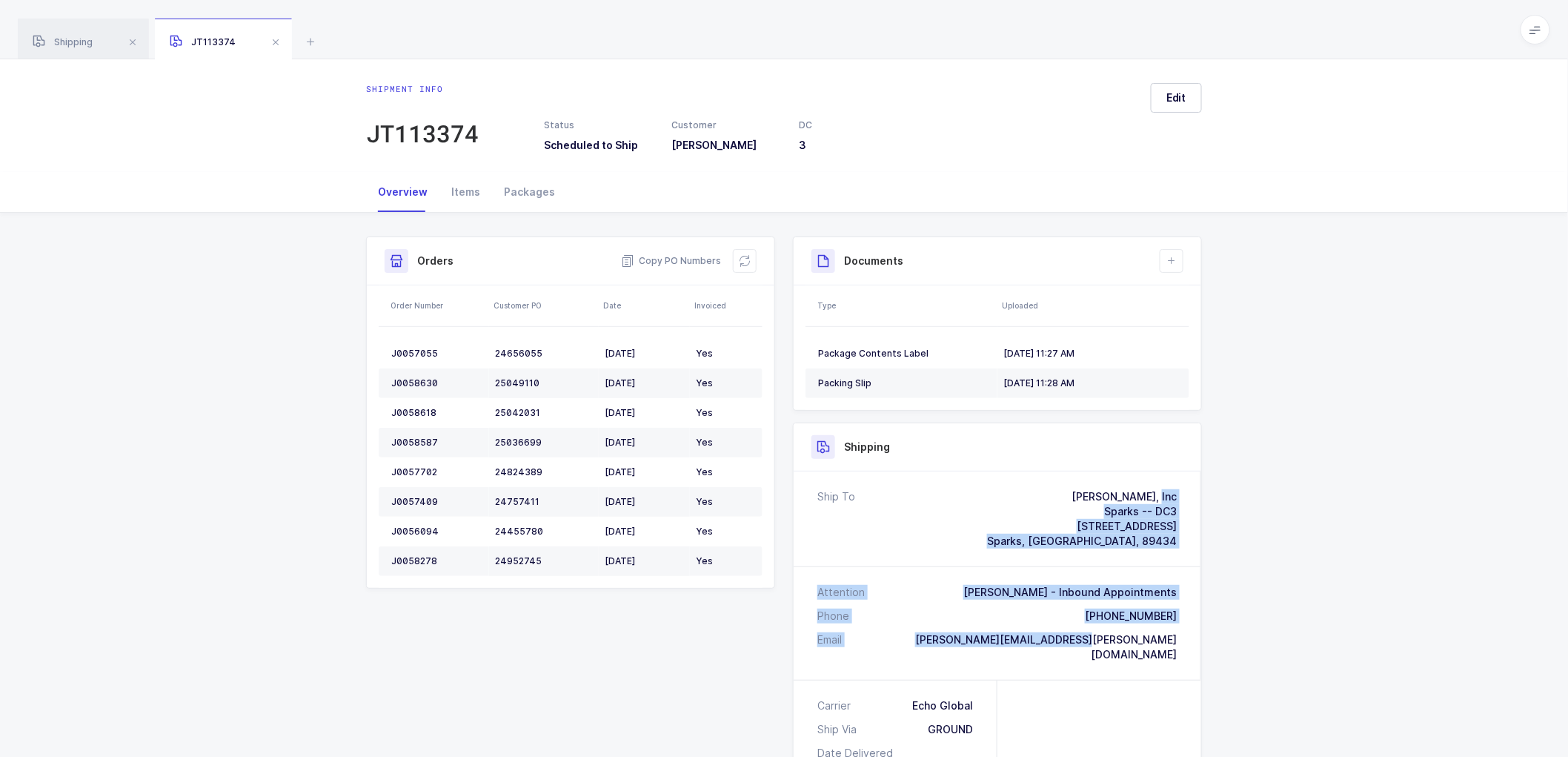
drag, startPoint x: 1181, startPoint y: 640, endPoint x: 1020, endPoint y: 489, distance: 220.7
click at [1020, 489] on div "Ship To [PERSON_NAME], Inc Sparks -- DC3 [STREET_ADDRESS] Attention [PERSON_NAM…" at bounding box center [997, 575] width 407 height 209
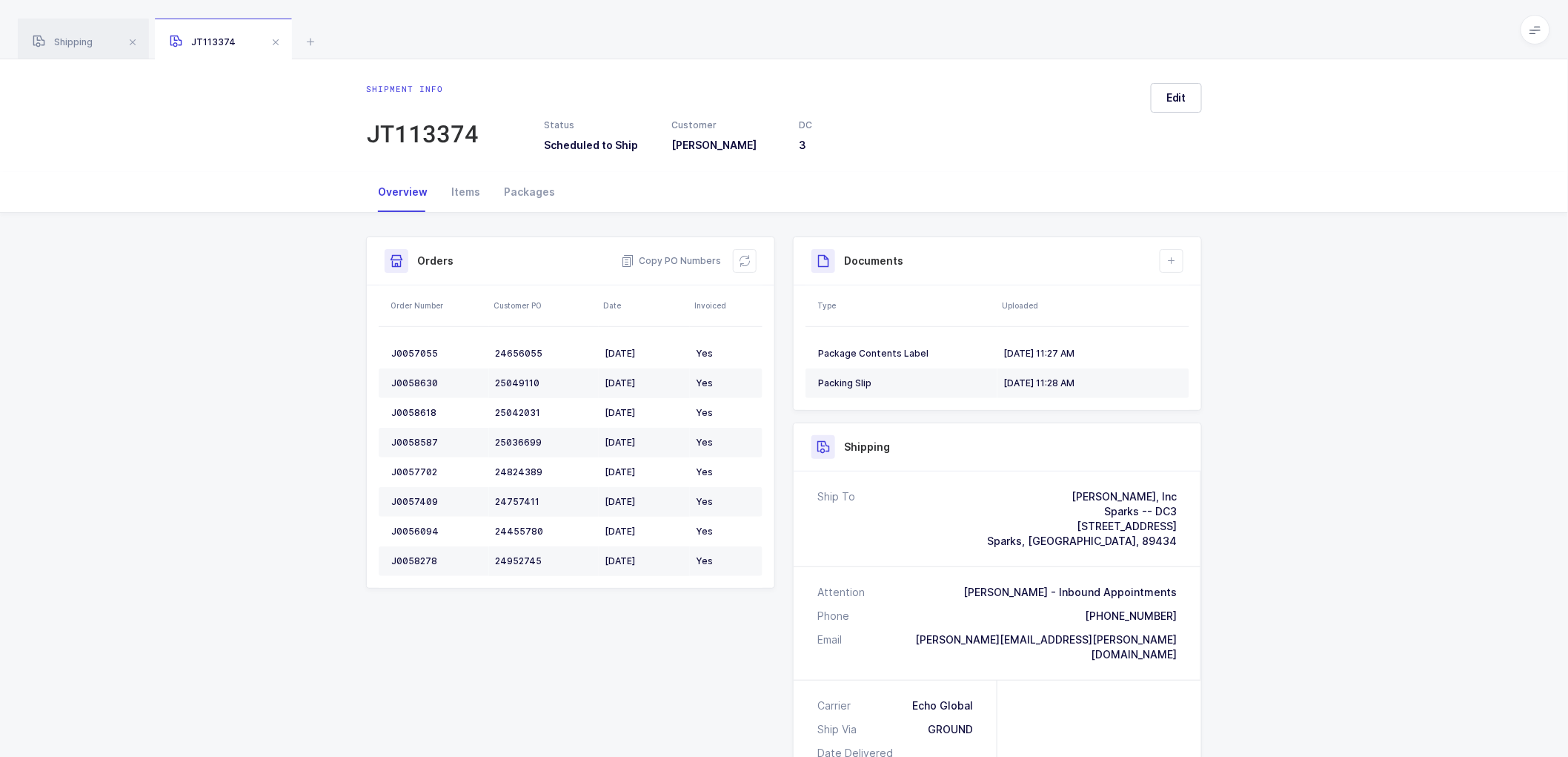
click at [678, 251] on div "Copy PO Numbers" at bounding box center [689, 261] width 136 height 24
click at [79, 48] on span "Shipping" at bounding box center [63, 41] width 60 height 11
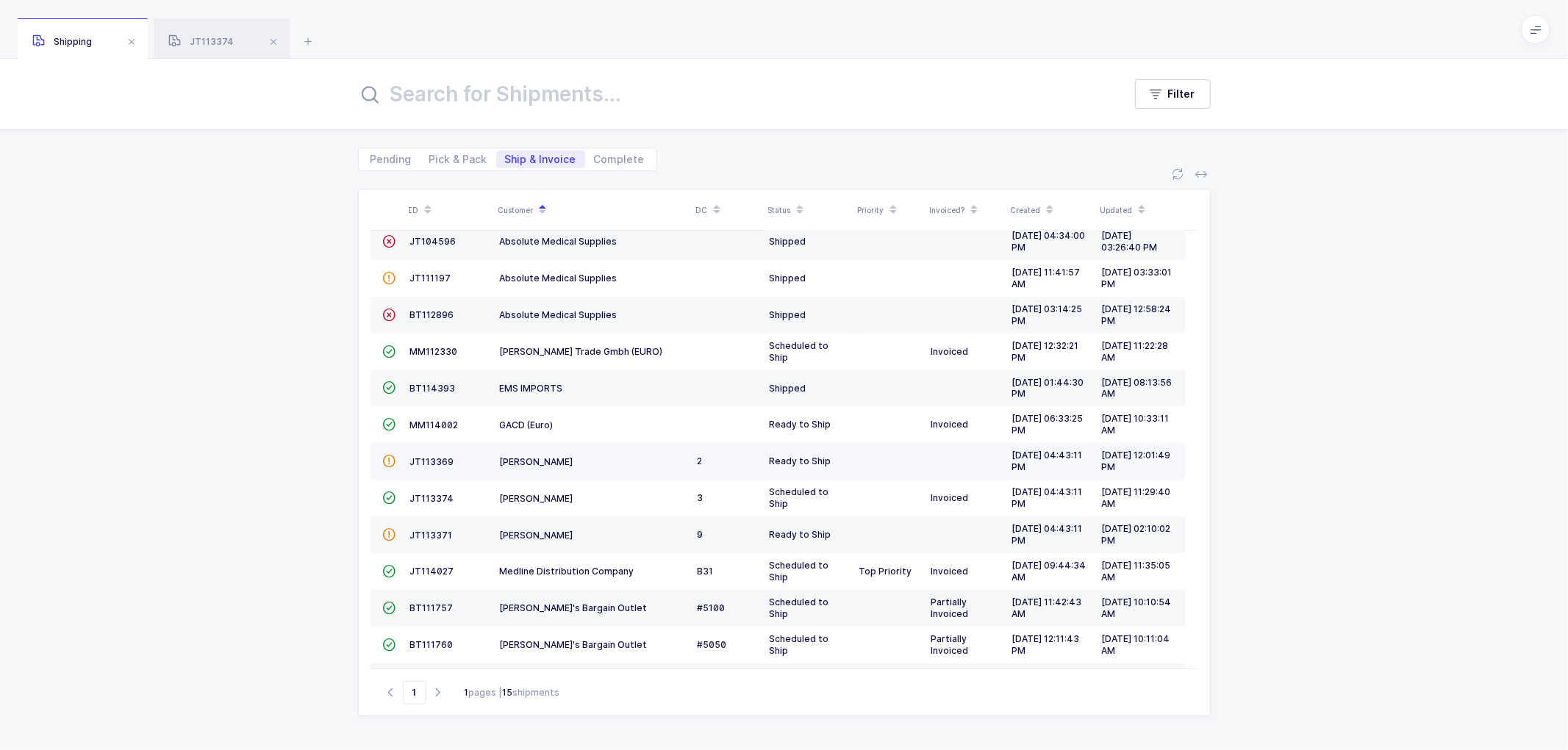
click at [433, 454] on td "JT113369" at bounding box center [448, 461] width 90 height 37
click at [420, 463] on span "JT113369" at bounding box center [432, 461] width 45 height 11
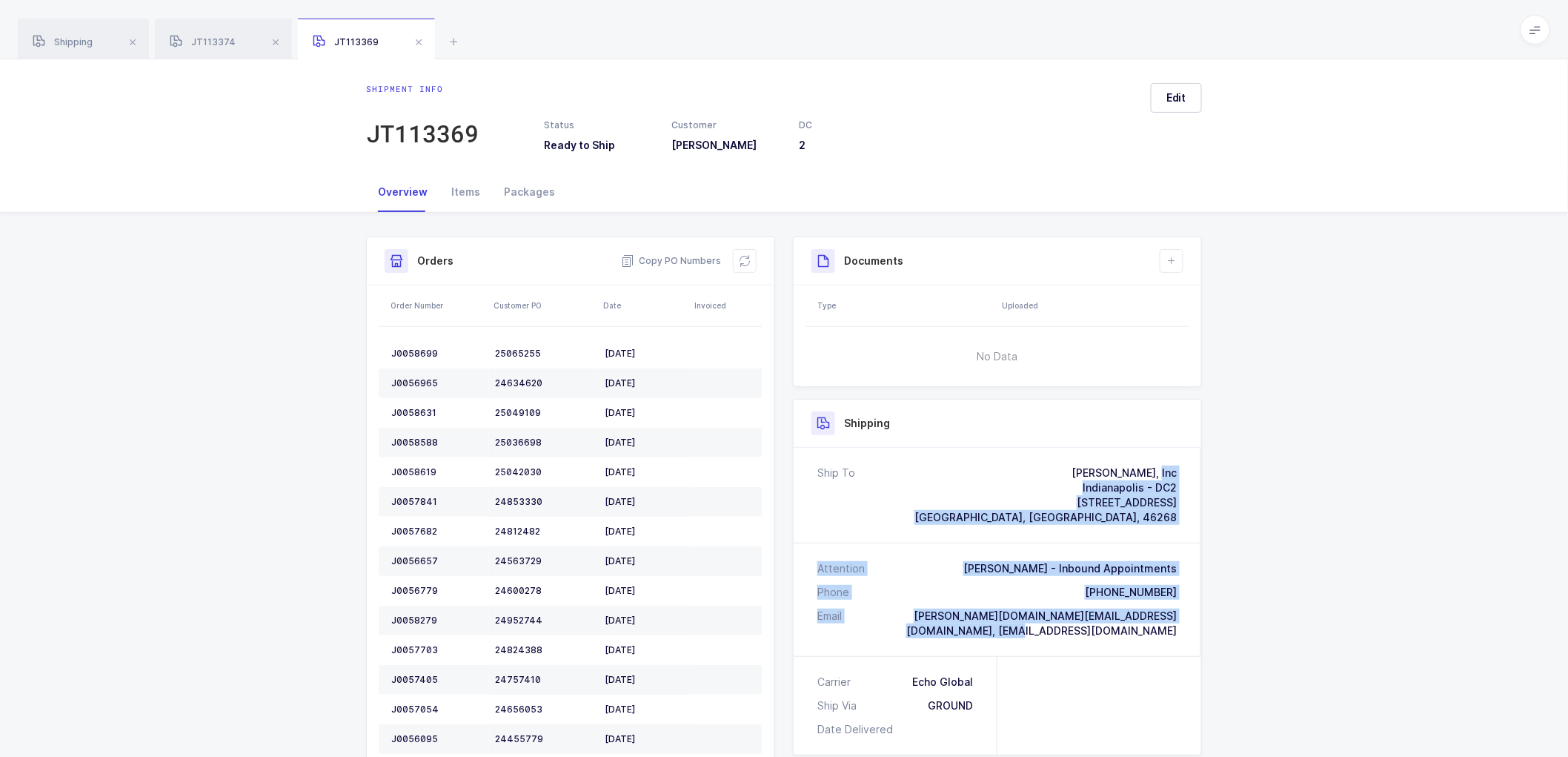
drag, startPoint x: 1184, startPoint y: 632, endPoint x: 1013, endPoint y: 467, distance: 237.6
click at [1013, 467] on div "Ship To [PERSON_NAME], Inc [GEOGRAPHIC_DATA] - DC2 [STREET_ADDRESS] Attention […" at bounding box center [997, 551] width 407 height 209
drag, startPoint x: 686, startPoint y: 254, endPoint x: 693, endPoint y: 255, distance: 7.1
click at [686, 254] on span "Copy PO Numbers" at bounding box center [671, 261] width 100 height 15
click at [516, 186] on div "Packages" at bounding box center [529, 192] width 75 height 40
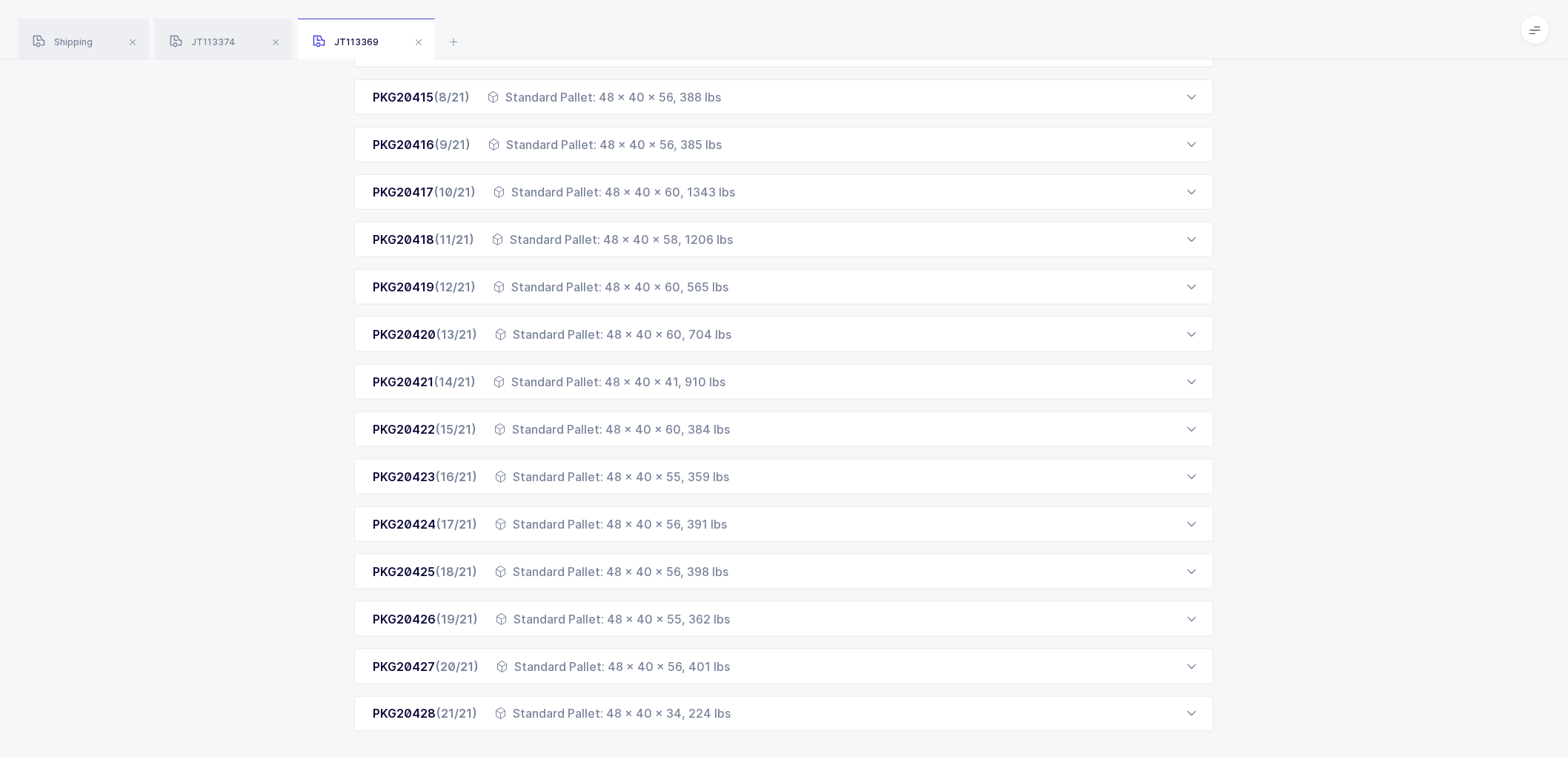
scroll to position [517, 0]
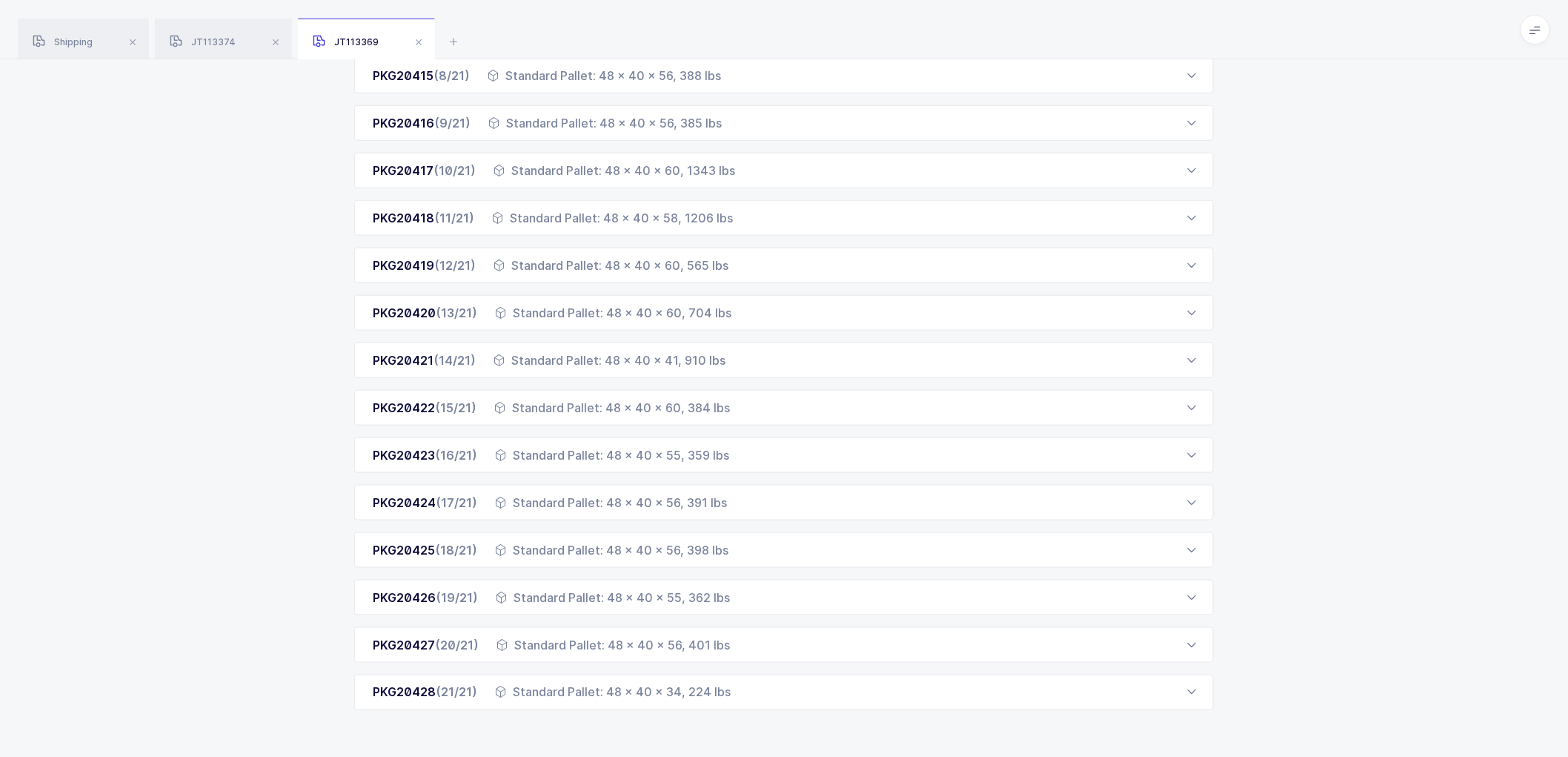
drag, startPoint x: 371, startPoint y: 261, endPoint x: 747, endPoint y: 776, distance: 637.7
click at [747, 756] on html "Apps Core [GEOGRAPHIC_DATA] Admin Mission Control Purchasing [PERSON_NAME] Logo…" at bounding box center [784, 120] width 1568 height 1274
click at [418, 41] on span at bounding box center [419, 42] width 18 height 18
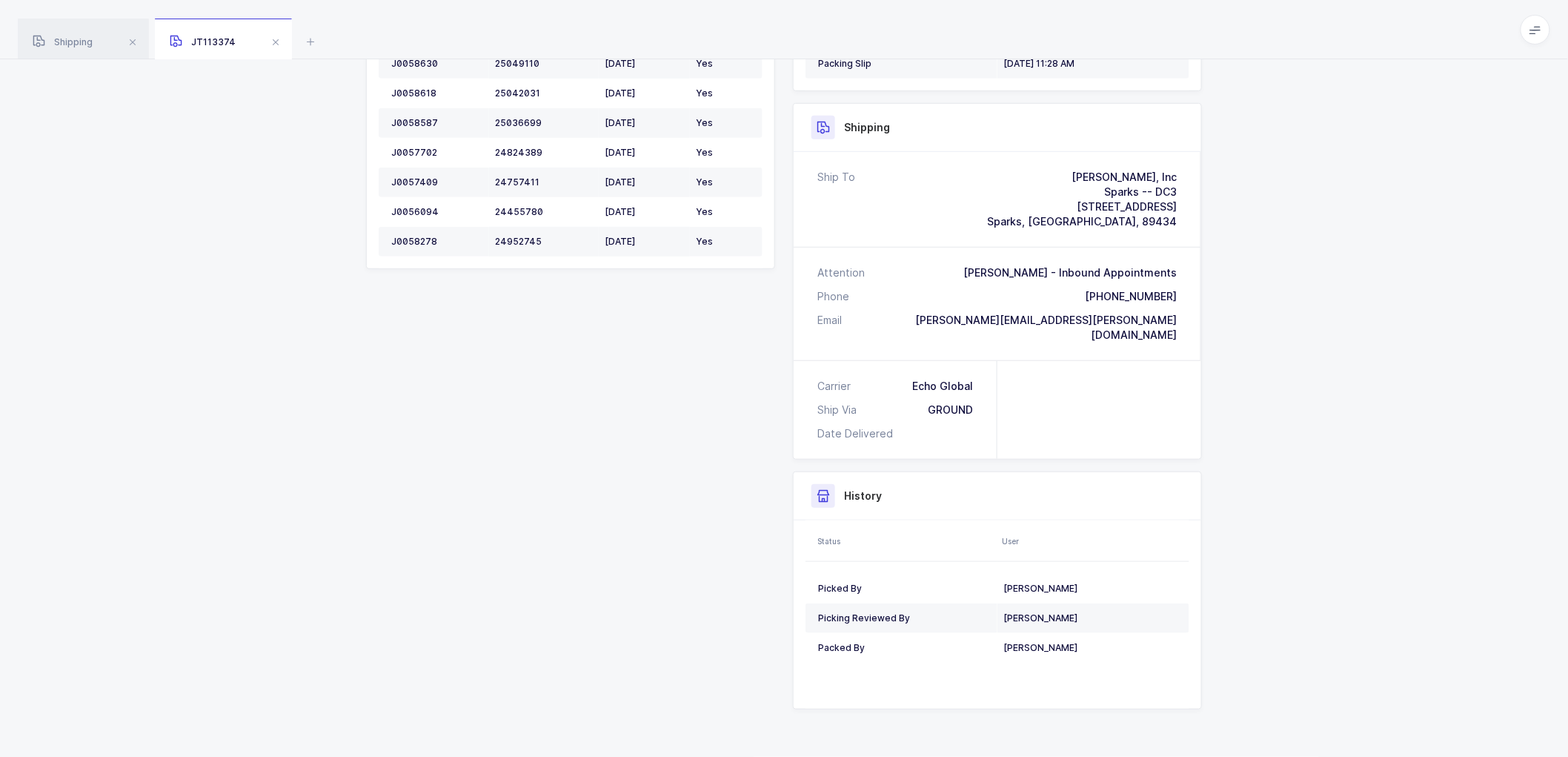
scroll to position [306, 0]
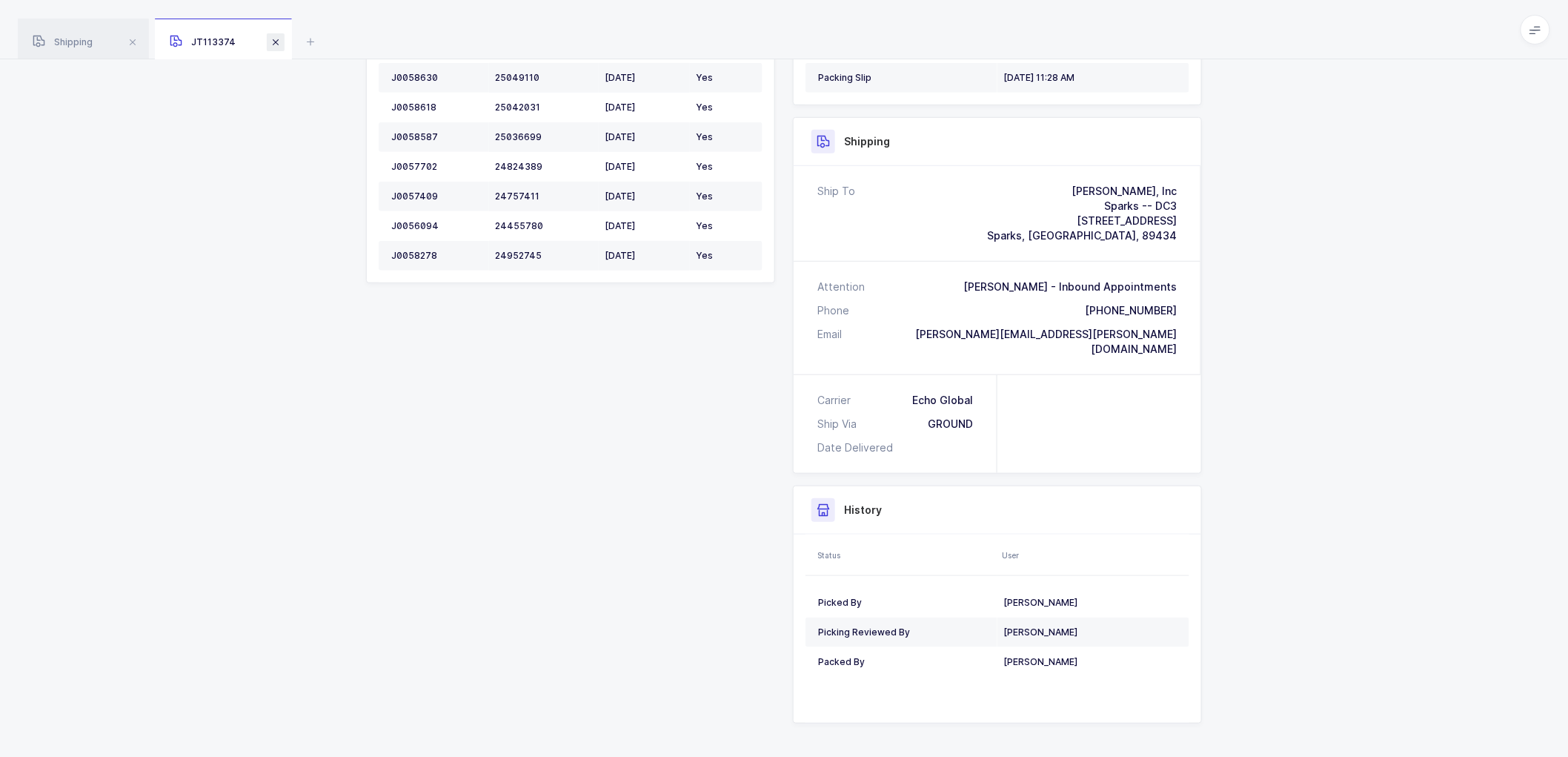
click at [274, 39] on span at bounding box center [275, 42] width 18 height 18
